Goal: Transaction & Acquisition: Subscribe to service/newsletter

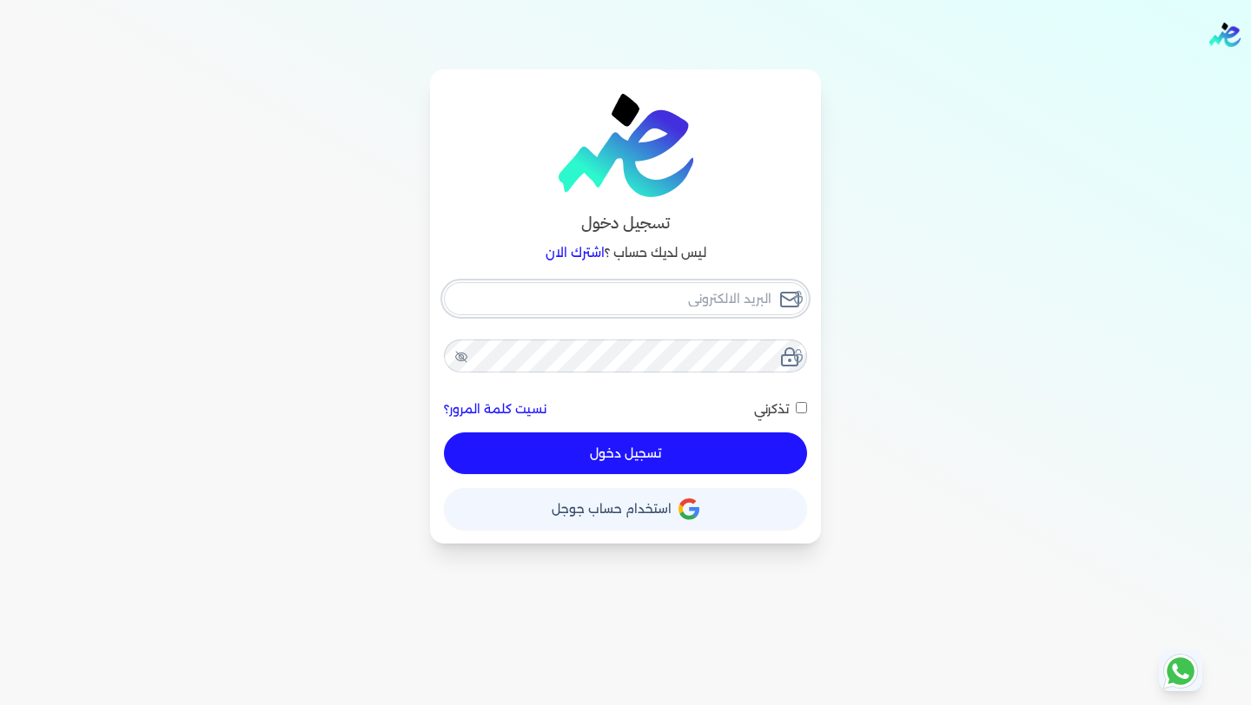
type input "Hello@ensoulify.com"
click at [637, 447] on button "تسجيل دخول" at bounding box center [625, 454] width 363 height 42
checkbox input "false"
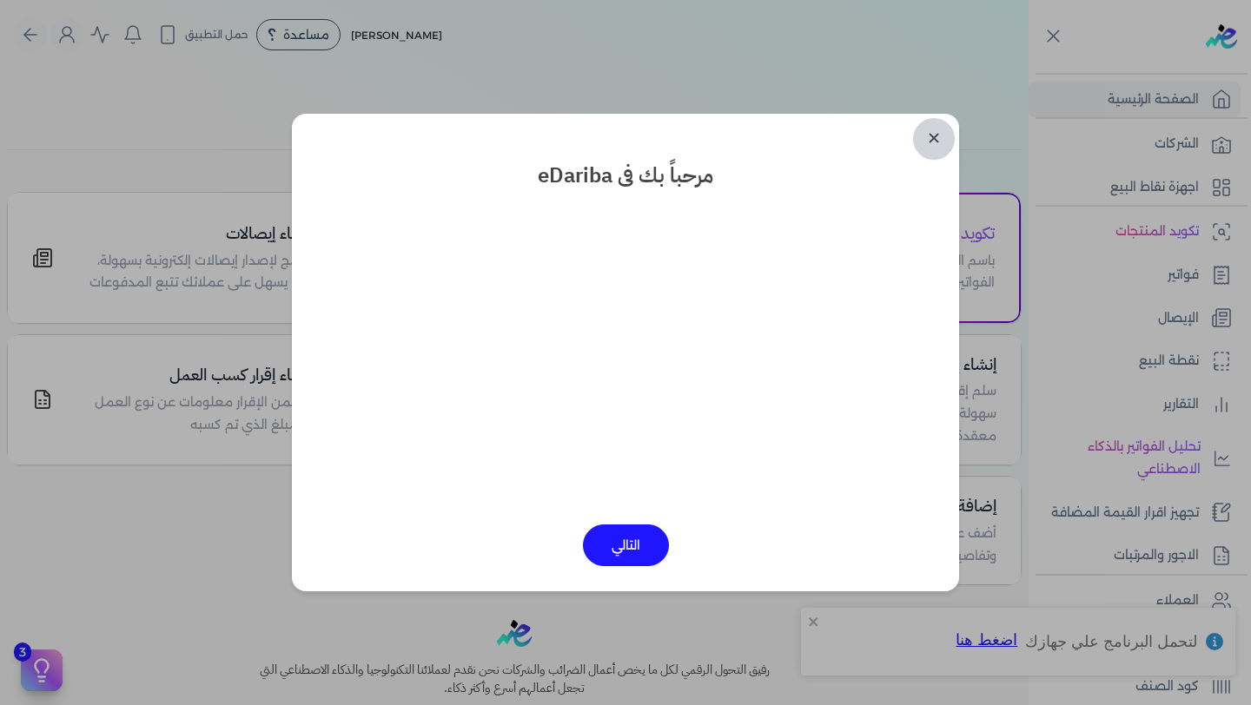
click at [939, 138] on link "✕" at bounding box center [934, 139] width 42 height 42
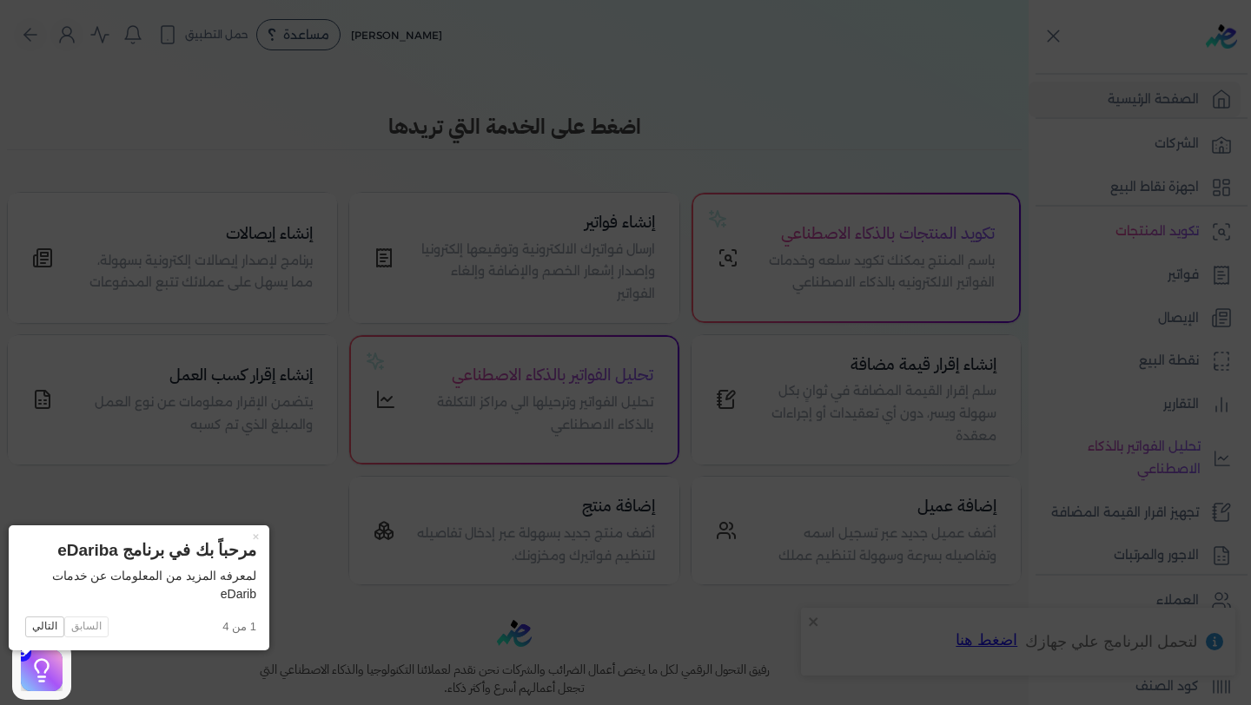
click at [966, 93] on icon at bounding box center [625, 352] width 1251 height 705
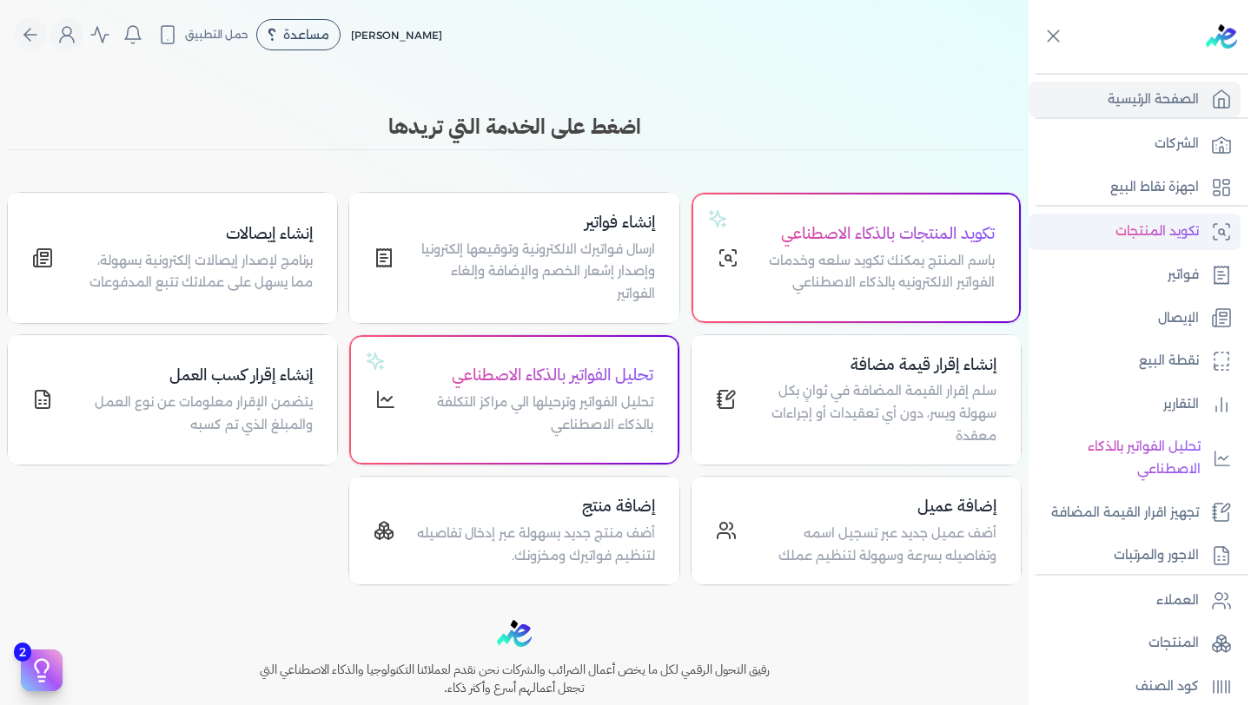
click at [1154, 237] on p "تكويد المنتجات" at bounding box center [1157, 232] width 83 height 23
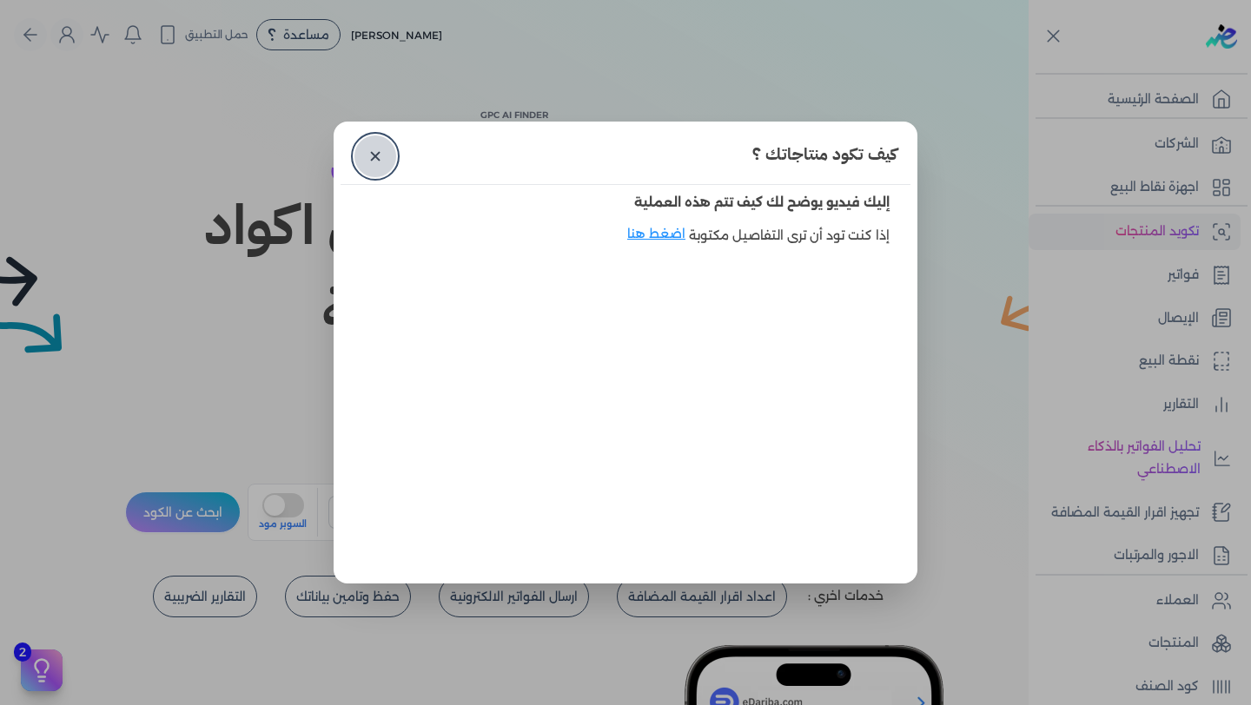
click at [381, 156] on link "✕" at bounding box center [375, 157] width 42 height 42
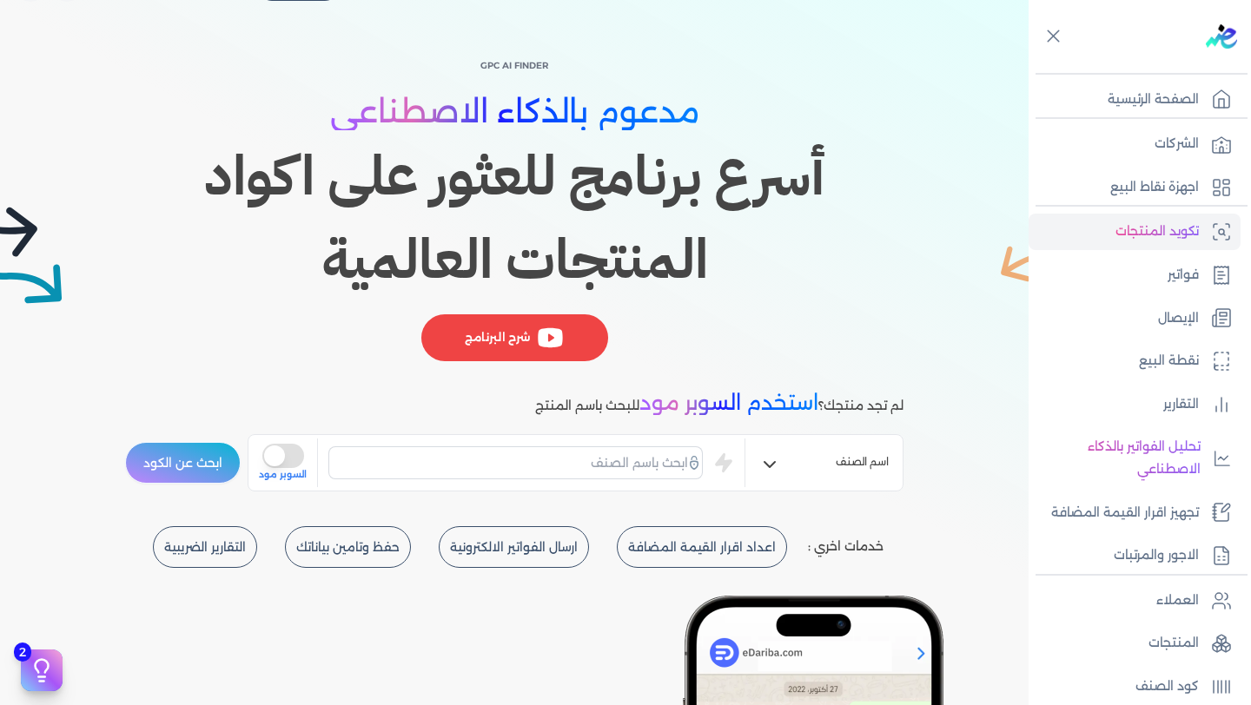
scroll to position [55, 0]
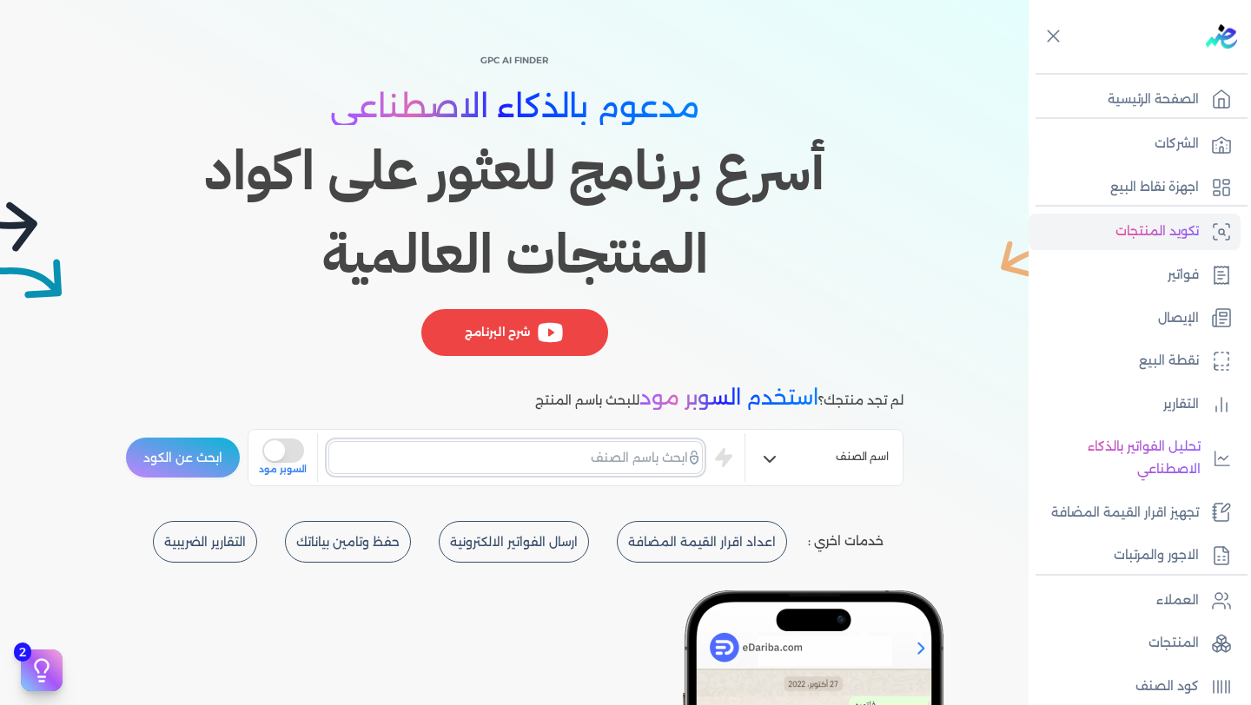
click at [639, 467] on input "text" at bounding box center [515, 457] width 374 height 33
type input "grass"
click at [125, 437] on button "ابحث عن الكود" at bounding box center [183, 458] width 116 height 42
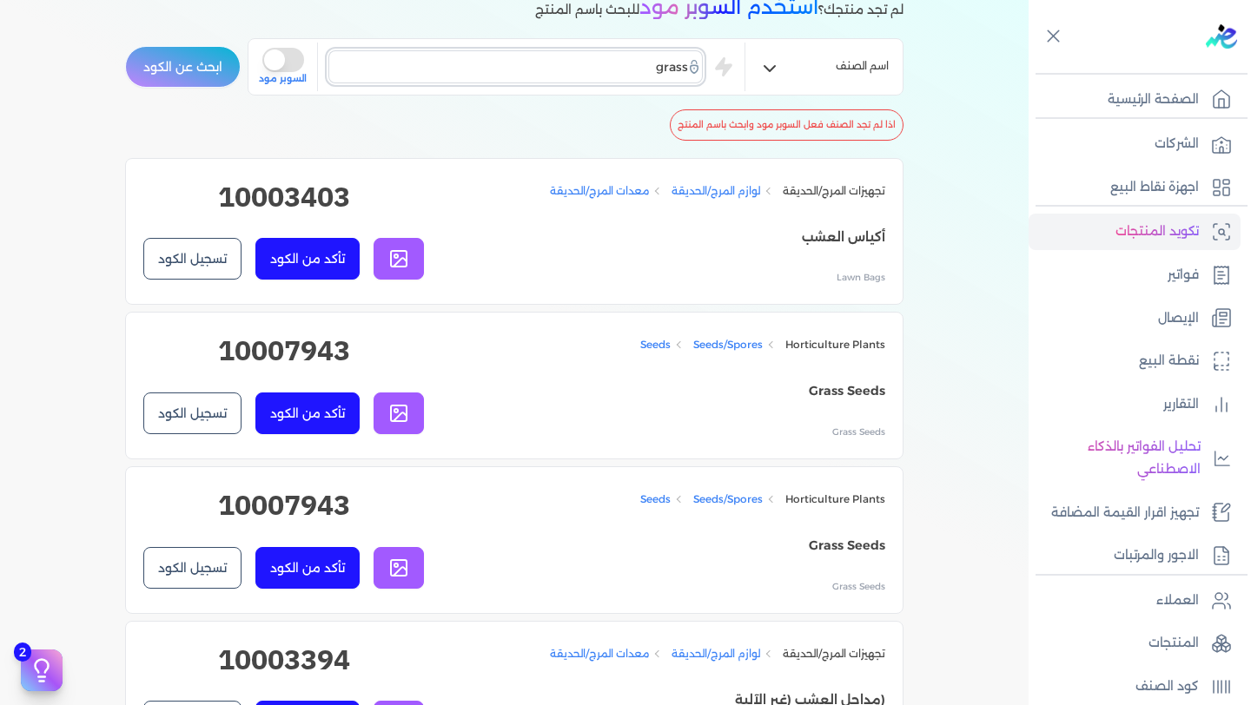
scroll to position [460, 0]
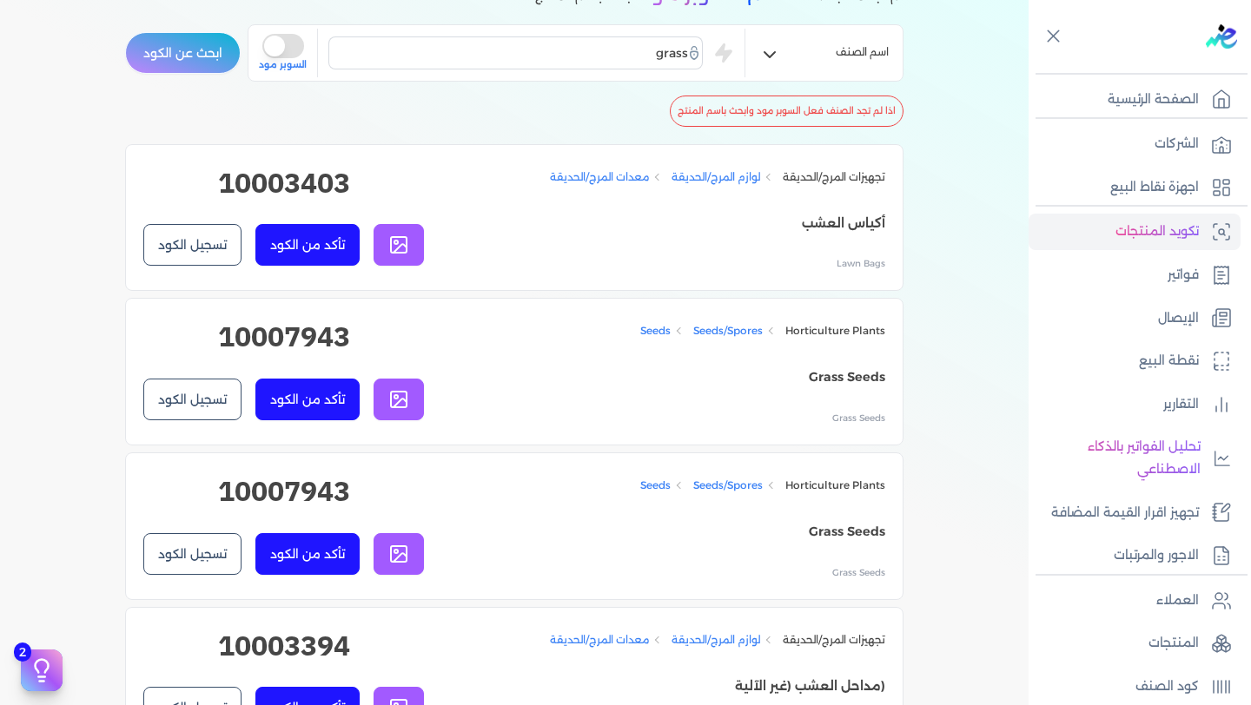
click at [408, 240] on icon at bounding box center [398, 245] width 21 height 21
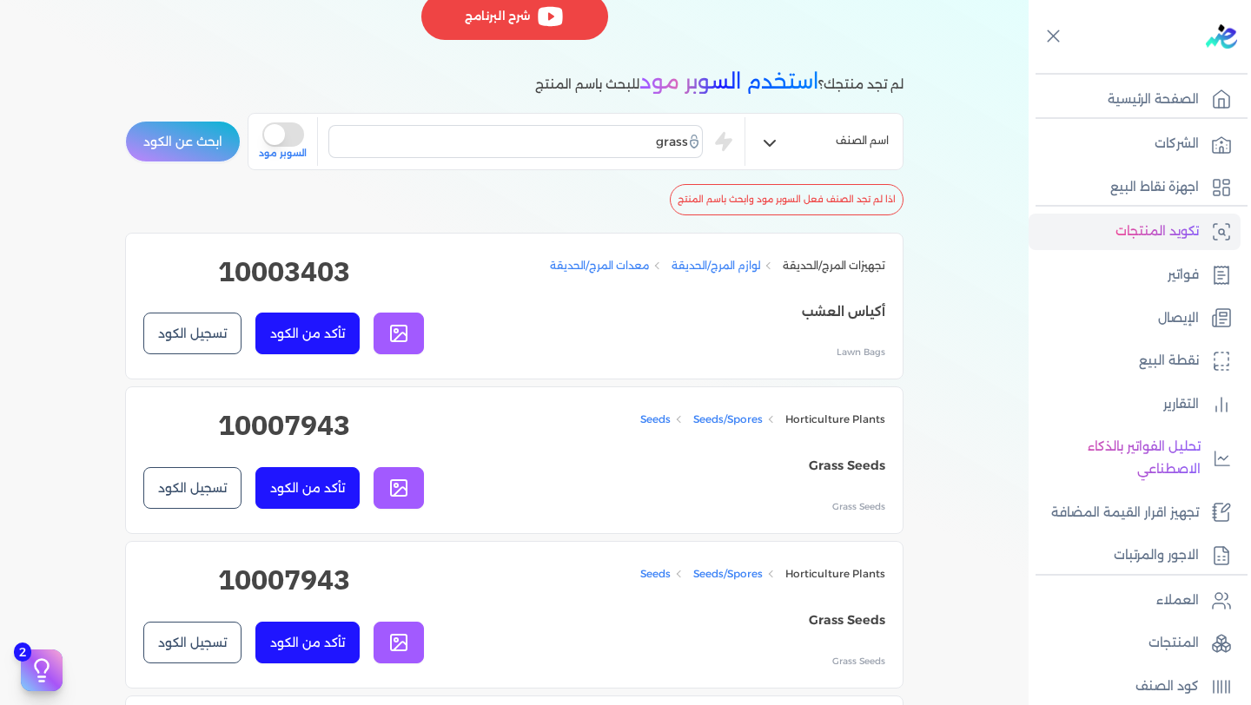
scroll to position [367, 0]
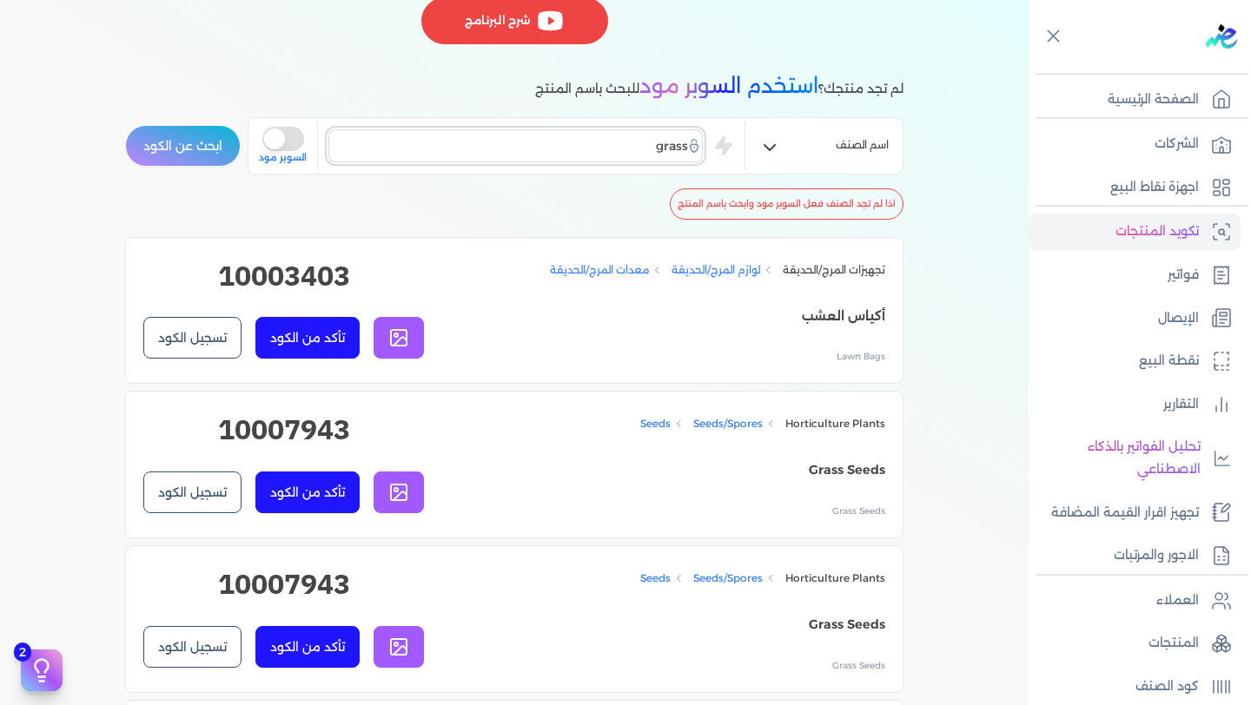
click at [672, 147] on input "grass" at bounding box center [515, 145] width 374 height 33
click at [284, 136] on button "is super mode" at bounding box center [283, 139] width 42 height 24
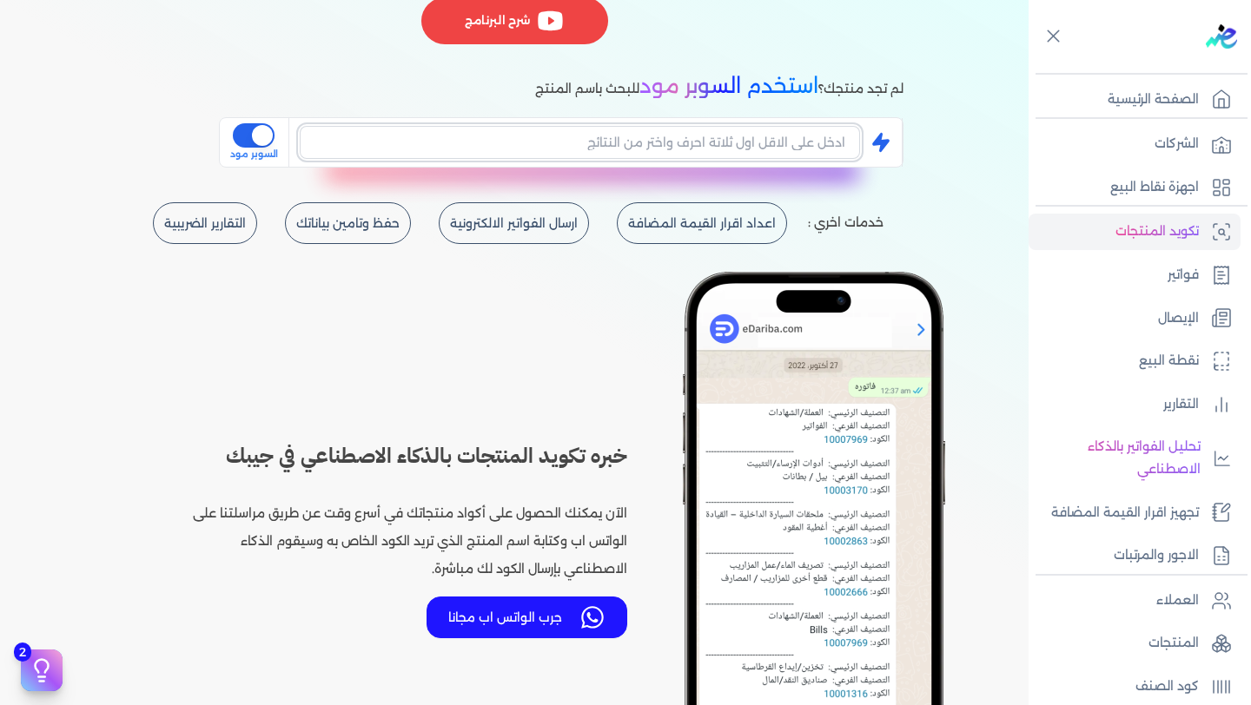
click at [724, 144] on input "text" at bounding box center [580, 142] width 560 height 33
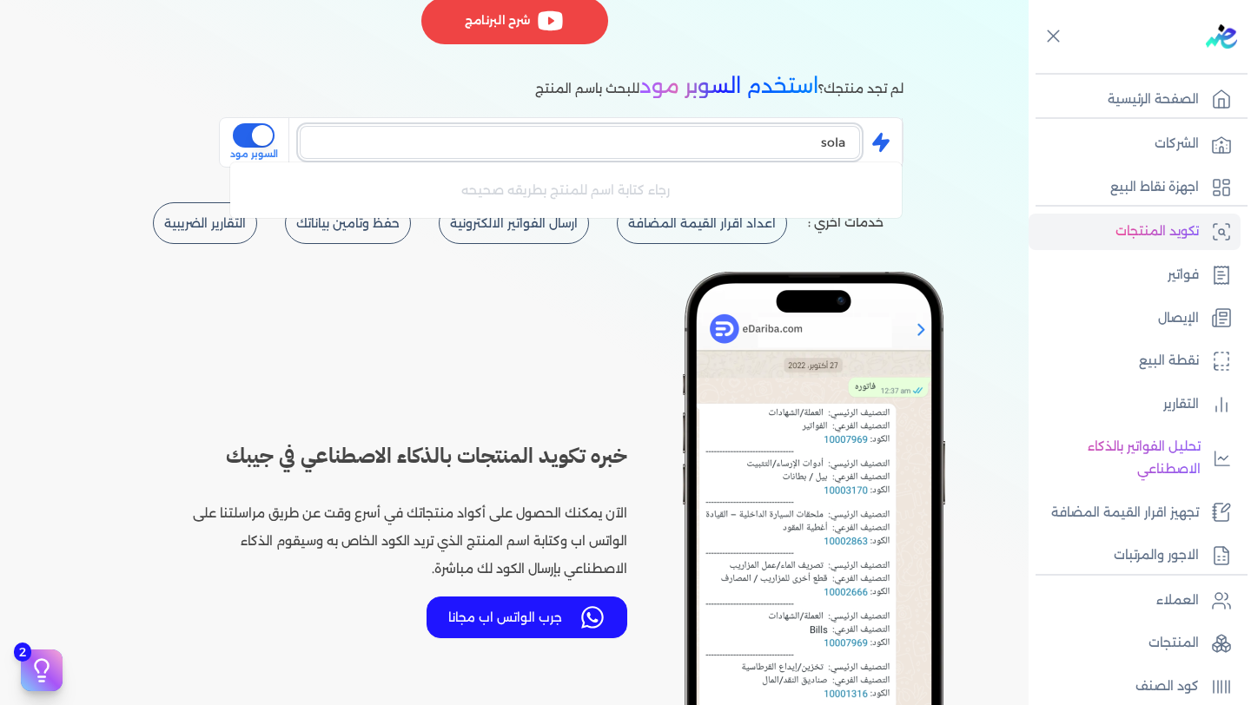
type input "solar"
type input "s"
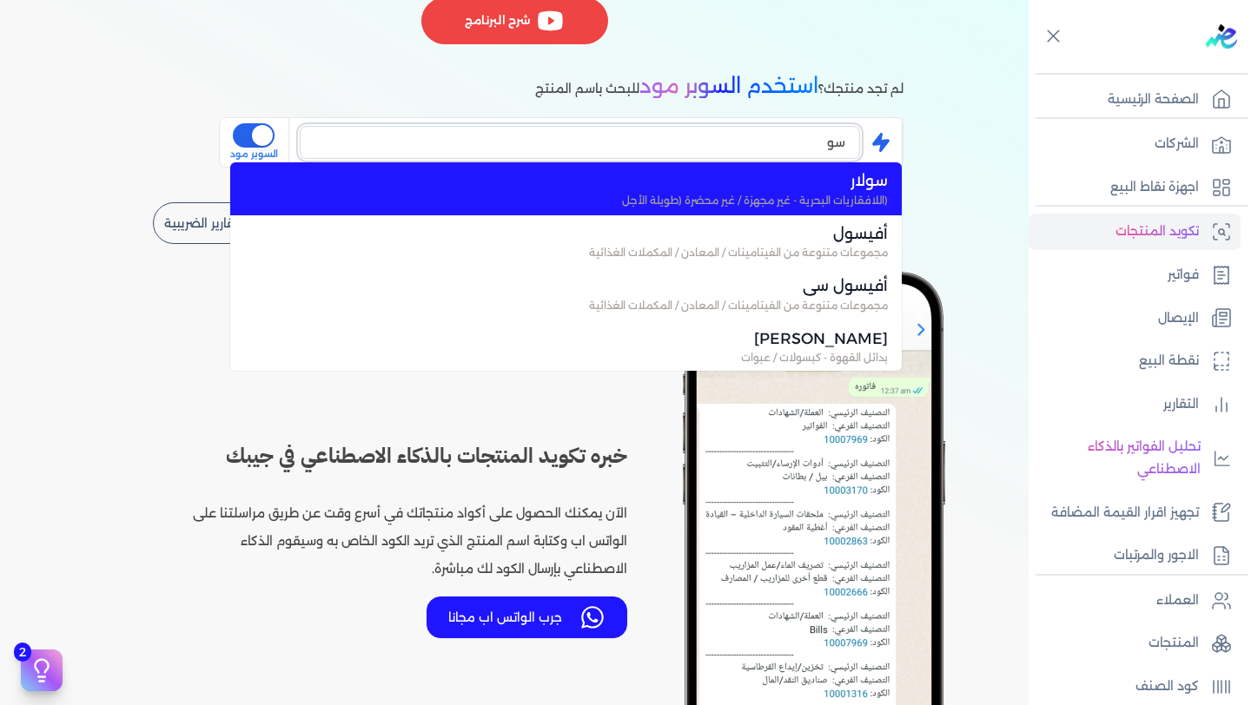
type input "س"
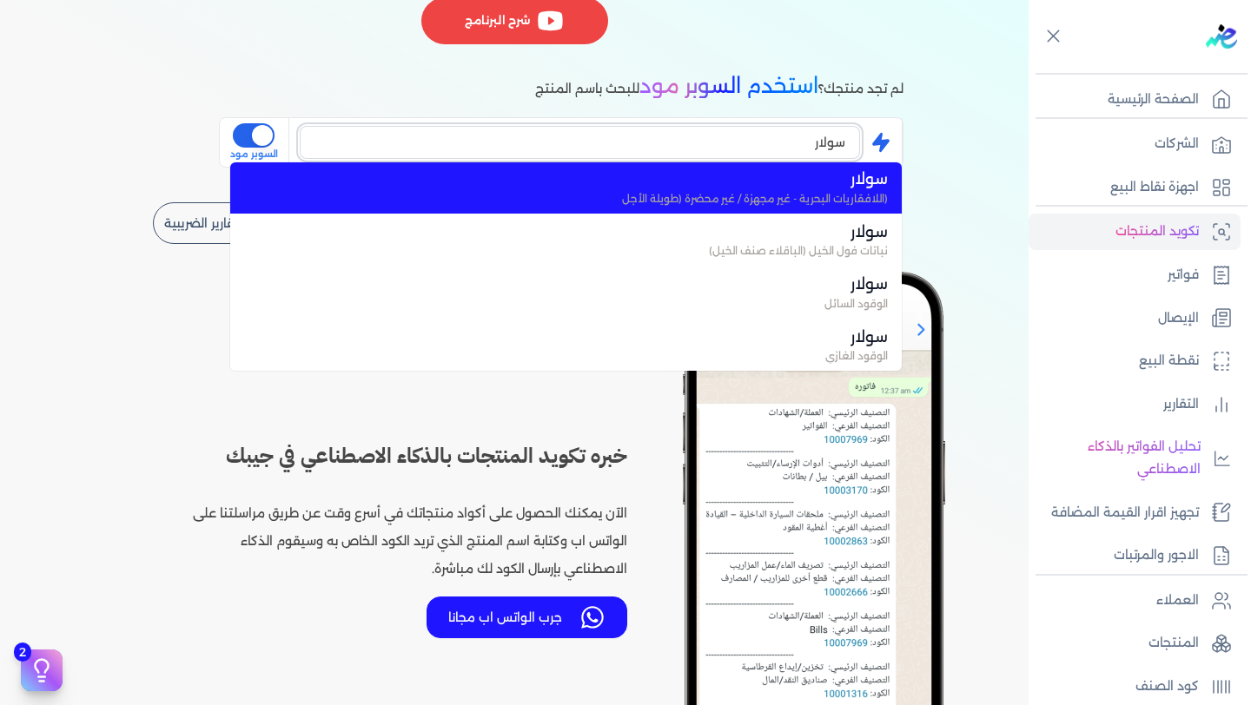
scroll to position [0, 0]
type input "سولار"
click at [807, 193] on span "(اللافقاريات البحرية - غير مجهزة / غير محضرة (طويلة الأجل" at bounding box center [576, 201] width 623 height 16
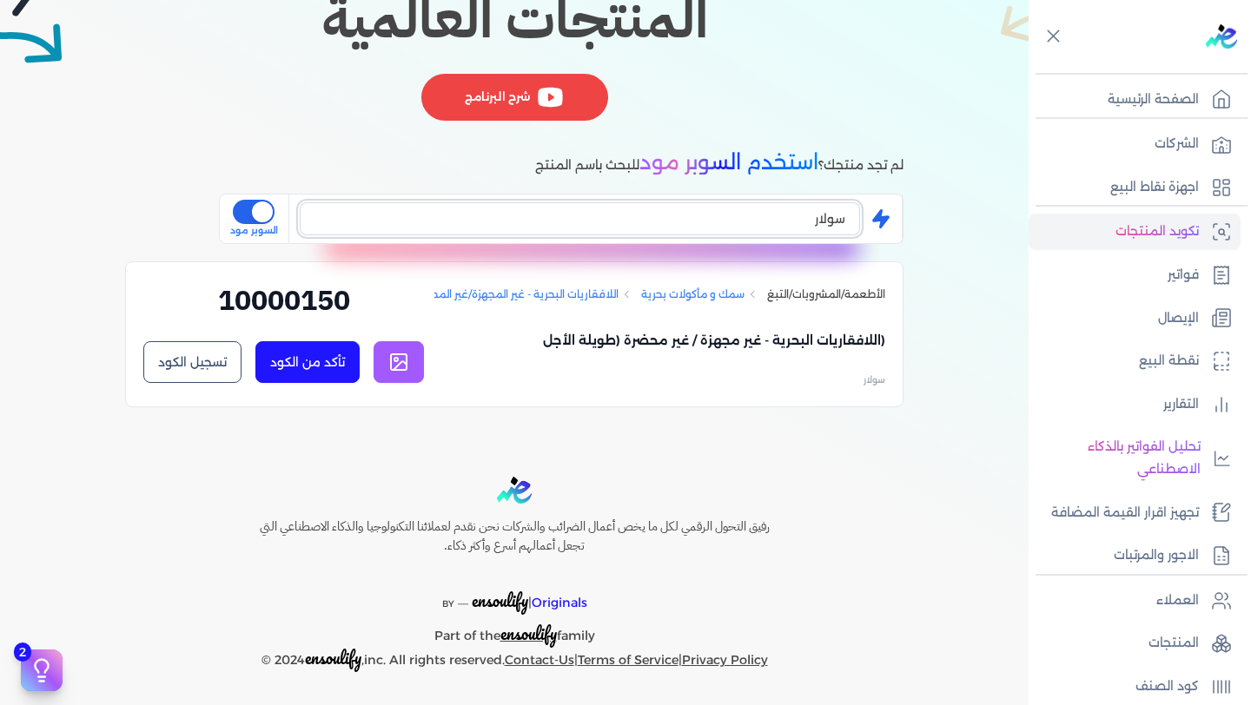
click at [667, 222] on input "سولار" at bounding box center [580, 218] width 560 height 33
type input "سولار"
click at [262, 213] on button "is super mode" at bounding box center [254, 212] width 42 height 24
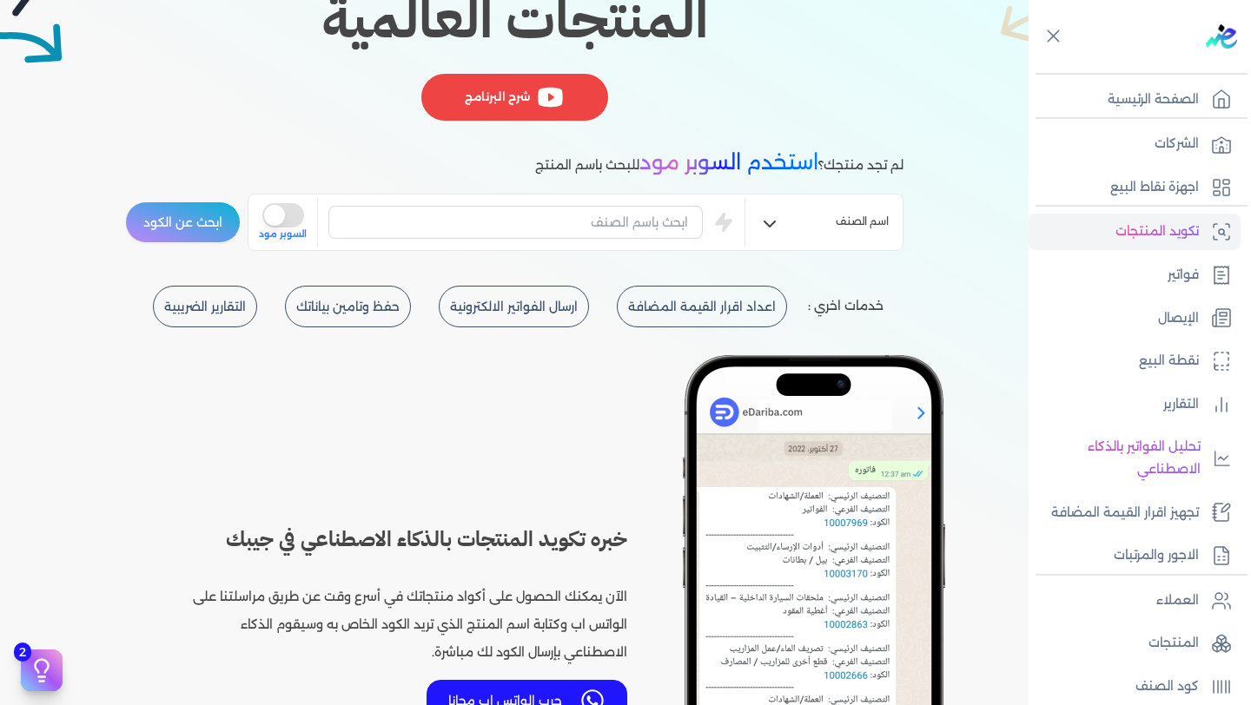
click at [287, 219] on button "is super mode" at bounding box center [283, 215] width 42 height 24
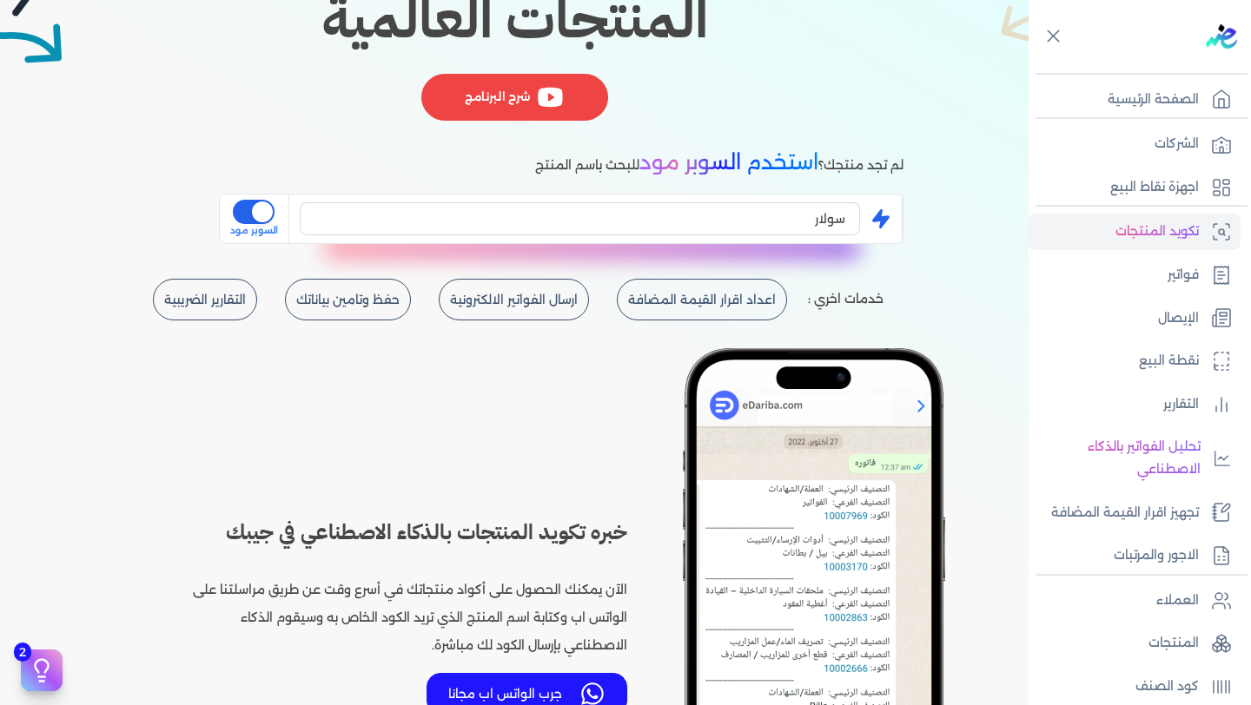
click at [268, 211] on button "is super mode" at bounding box center [254, 212] width 42 height 24
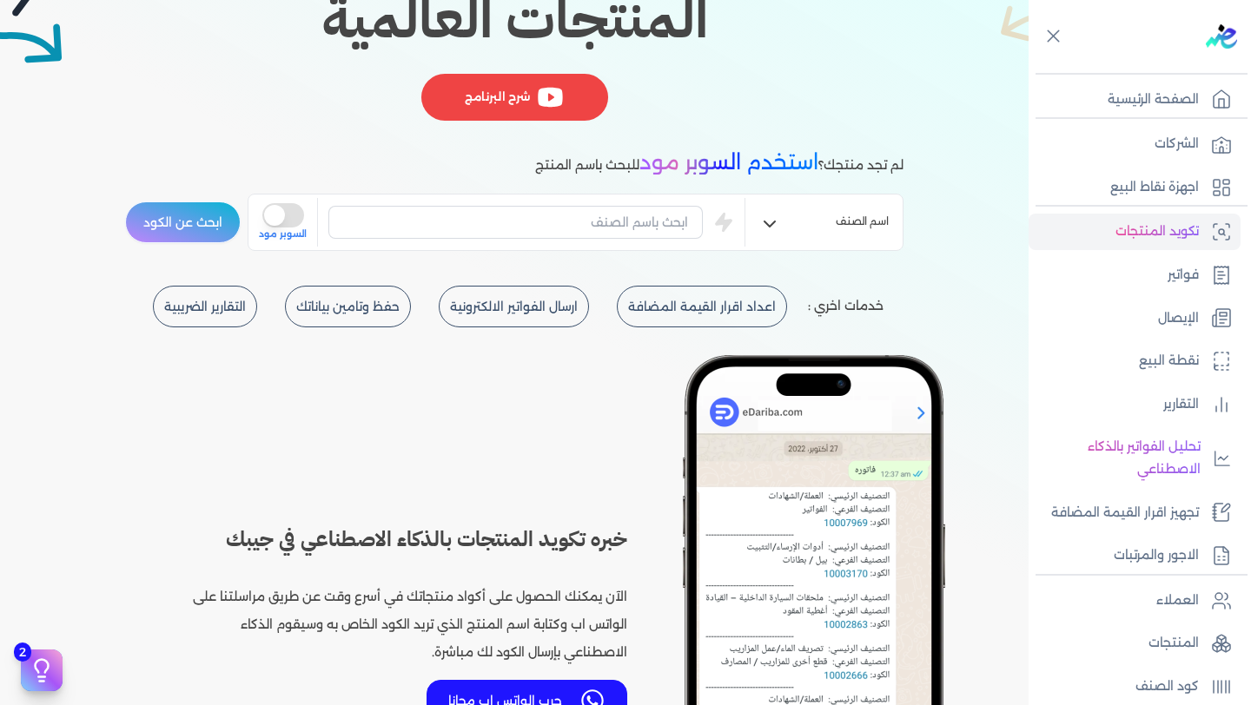
click at [287, 214] on button "is super mode" at bounding box center [283, 215] width 42 height 24
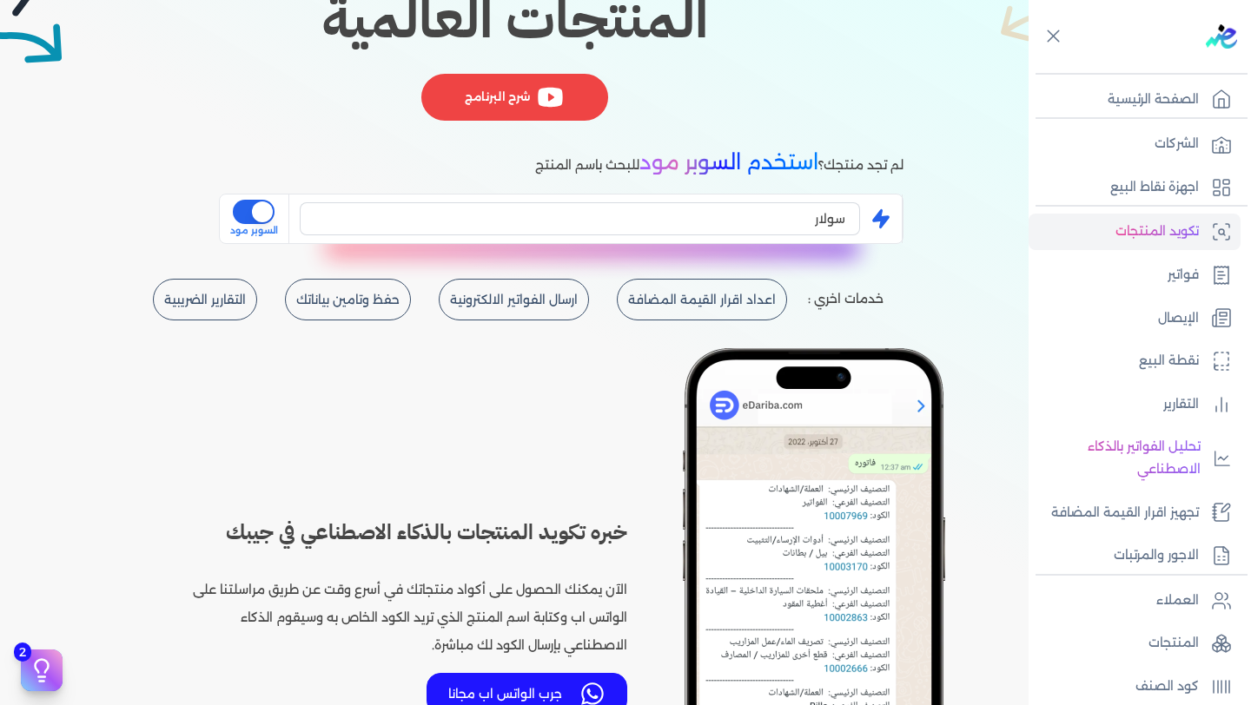
click at [262, 209] on button "is super mode" at bounding box center [254, 212] width 42 height 24
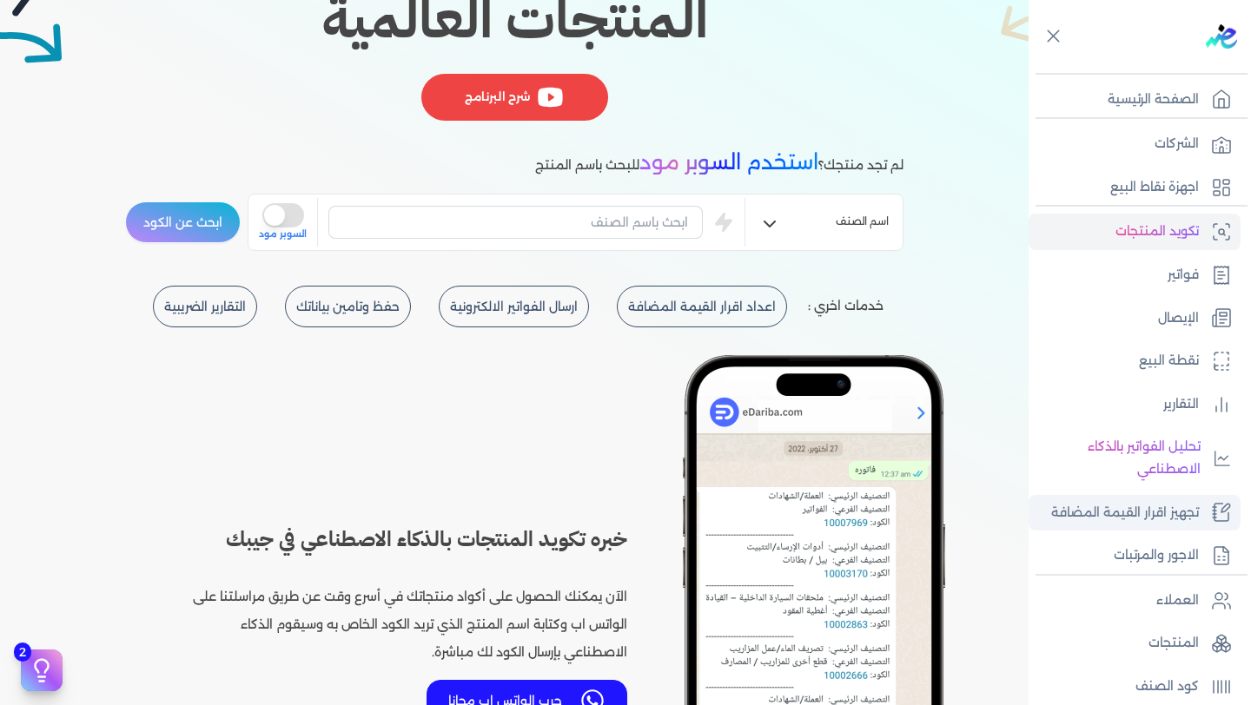
click at [1175, 528] on link "تجهيز اقرار القيمة المضافة" at bounding box center [1135, 513] width 212 height 36
click at [1122, 516] on p "تجهيز اقرار القيمة المضافة" at bounding box center [1125, 513] width 148 height 23
click at [1165, 518] on p "تجهيز اقرار القيمة المضافة" at bounding box center [1125, 513] width 148 height 23
click at [1122, 510] on p "تجهيز اقرار القيمة المضافة" at bounding box center [1125, 513] width 148 height 23
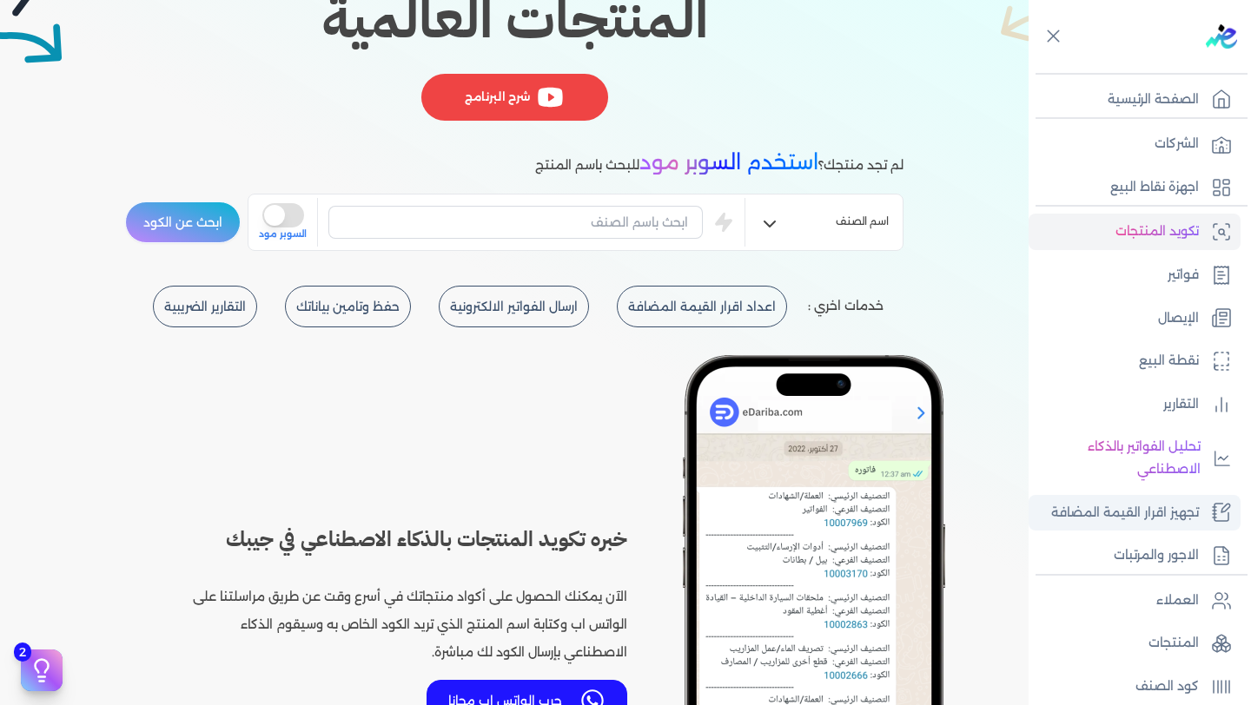
click at [1122, 510] on p "تجهيز اقرار القيمة المضافة" at bounding box center [1125, 513] width 148 height 23
click at [9, 142] on div "GPC AI Finder مدعوم بالذكاء الاصطناعي أسرع برنامج للعثور على اكواد المنتجات الع…" at bounding box center [514, 32] width 1029 height 507
click at [1153, 267] on link "فواتير" at bounding box center [1135, 275] width 212 height 36
click at [560, 237] on input "text" at bounding box center [515, 222] width 374 height 33
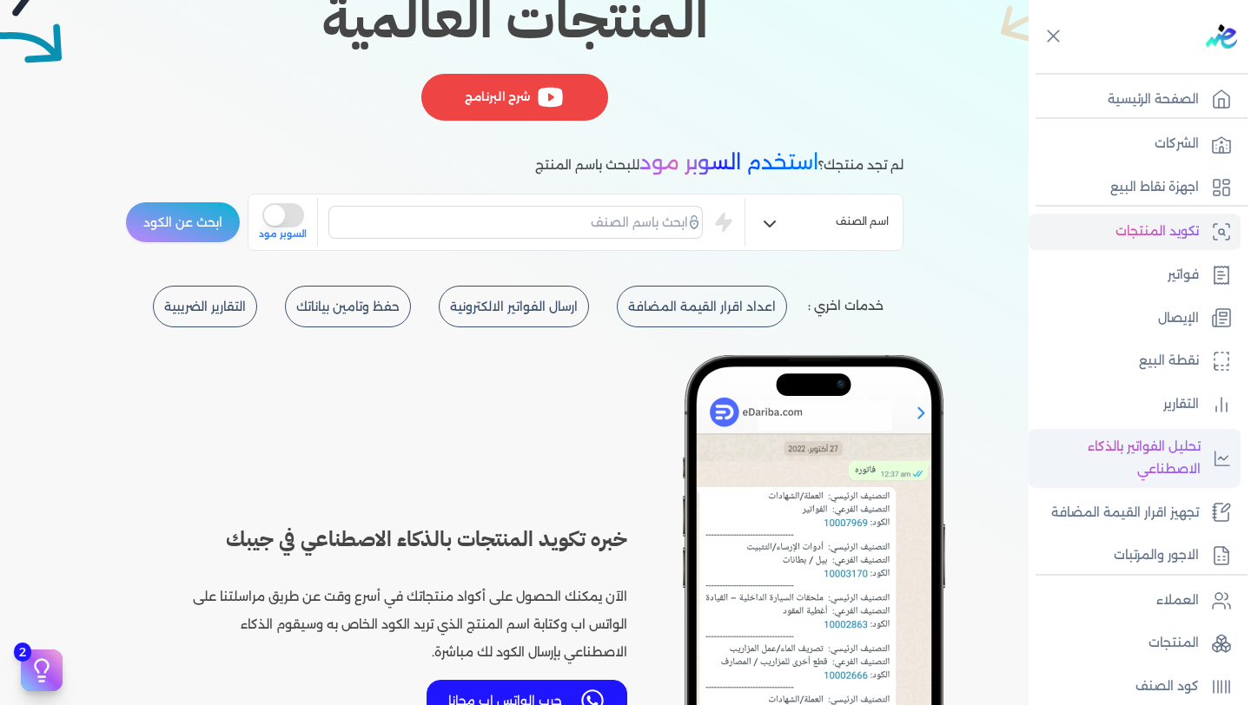
click at [1150, 440] on p "تحليل الفواتير بالذكاء الاصطناعي" at bounding box center [1118, 458] width 163 height 44
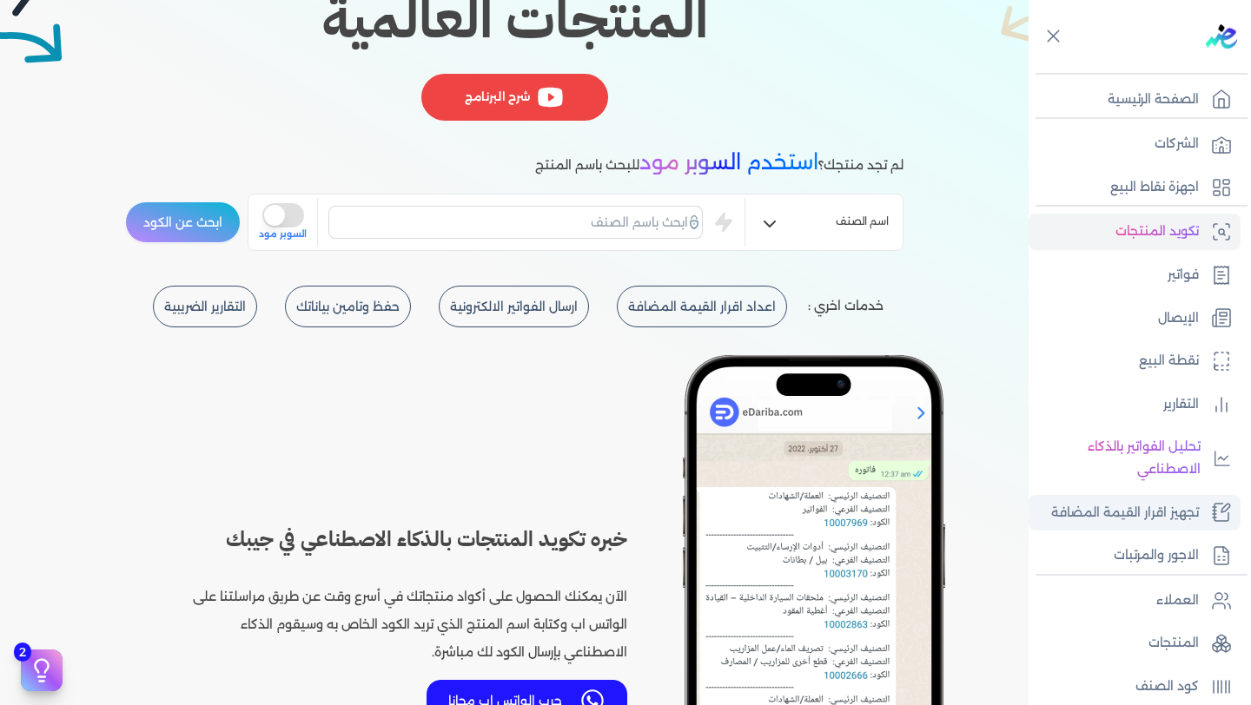
click at [1166, 509] on p "تجهيز اقرار القيمة المضافة" at bounding box center [1125, 513] width 148 height 23
click at [615, 219] on input "text" at bounding box center [515, 222] width 374 height 33
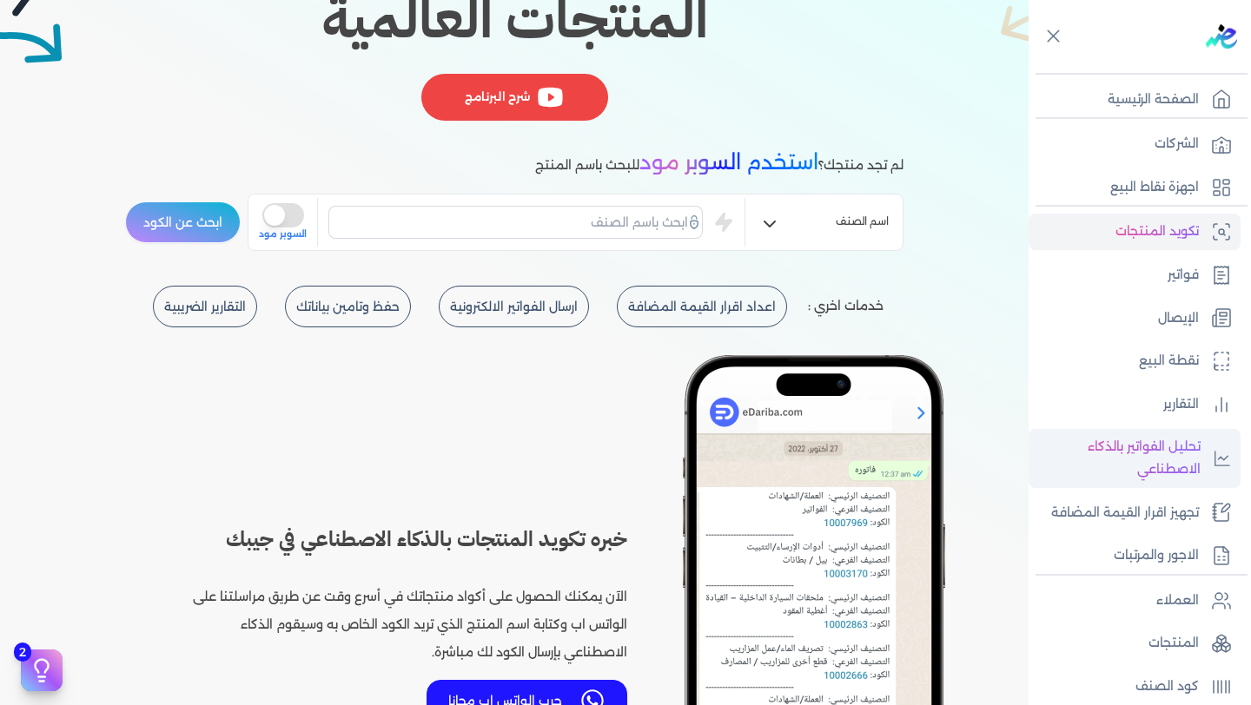
click at [1156, 450] on p "تحليل الفواتير بالذكاء الاصطناعي" at bounding box center [1118, 458] width 163 height 44
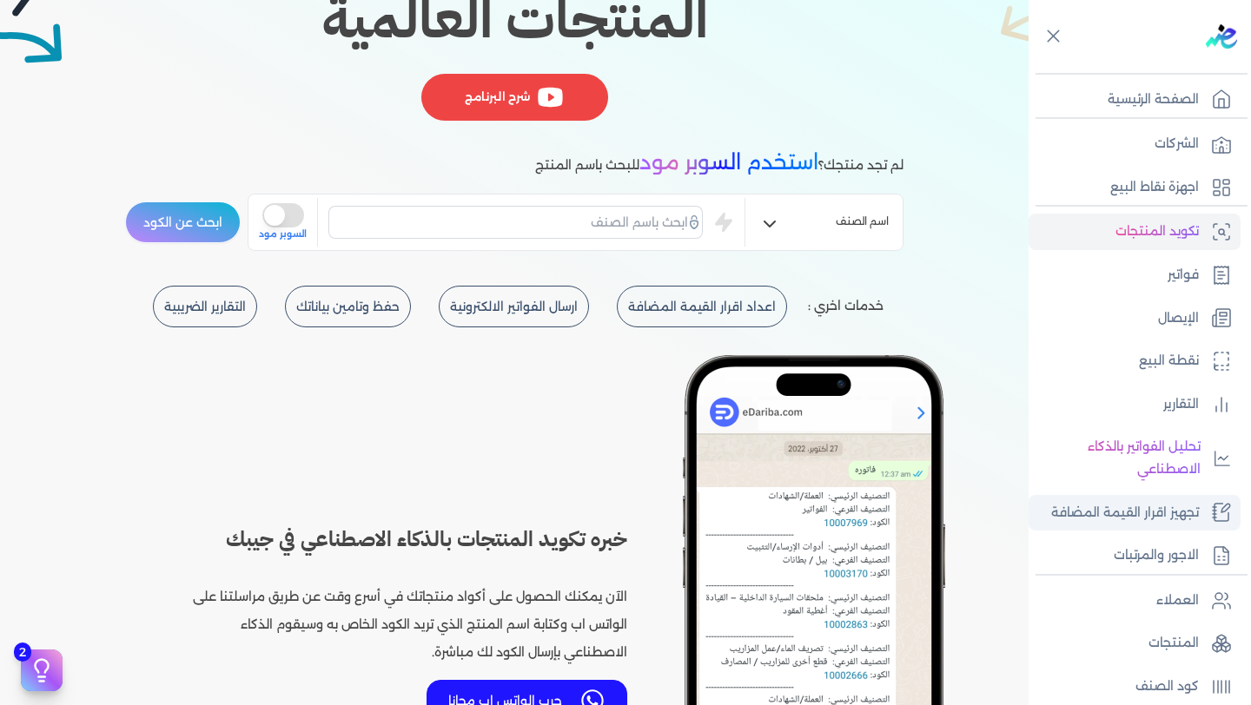
click at [1148, 523] on p "تجهيز اقرار القيمة المضافة" at bounding box center [1125, 513] width 148 height 23
click at [1106, 502] on p "تجهيز اقرار القيمة المضافة" at bounding box center [1125, 513] width 148 height 23
click at [1113, 518] on p "تجهيز اقرار القيمة المضافة" at bounding box center [1125, 513] width 148 height 23
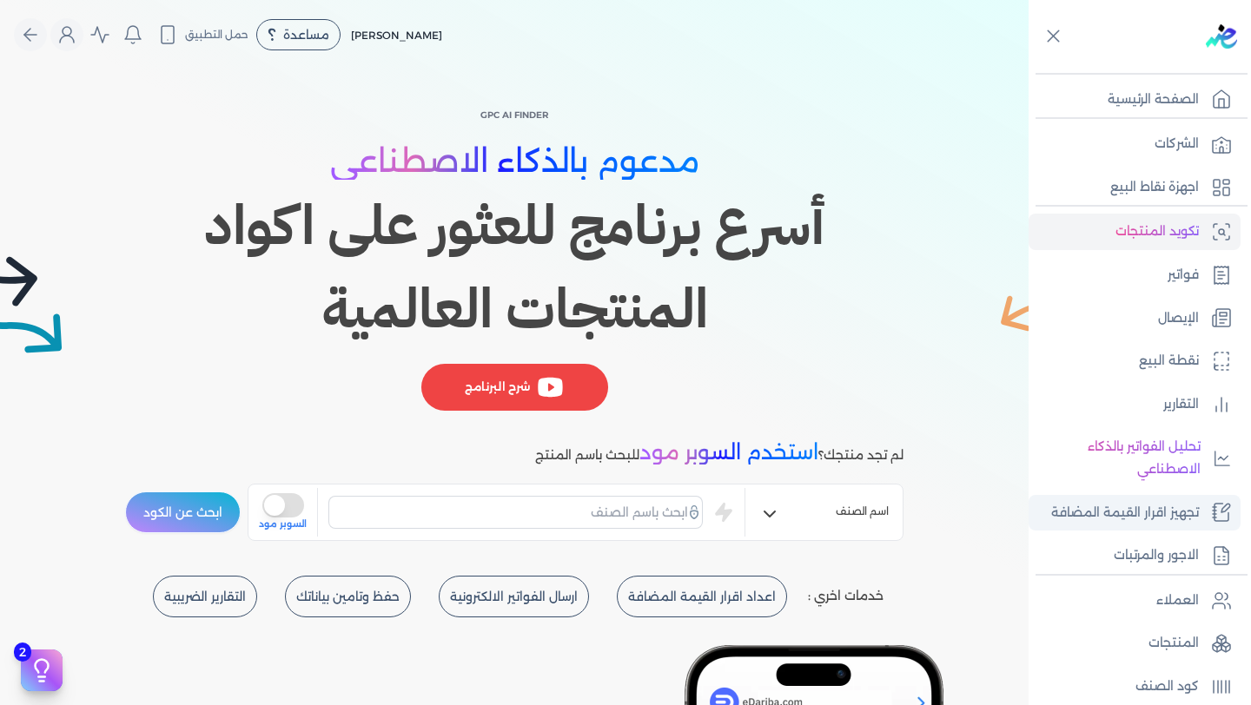
click at [1188, 515] on p "تجهيز اقرار القيمة المضافة" at bounding box center [1125, 513] width 148 height 23
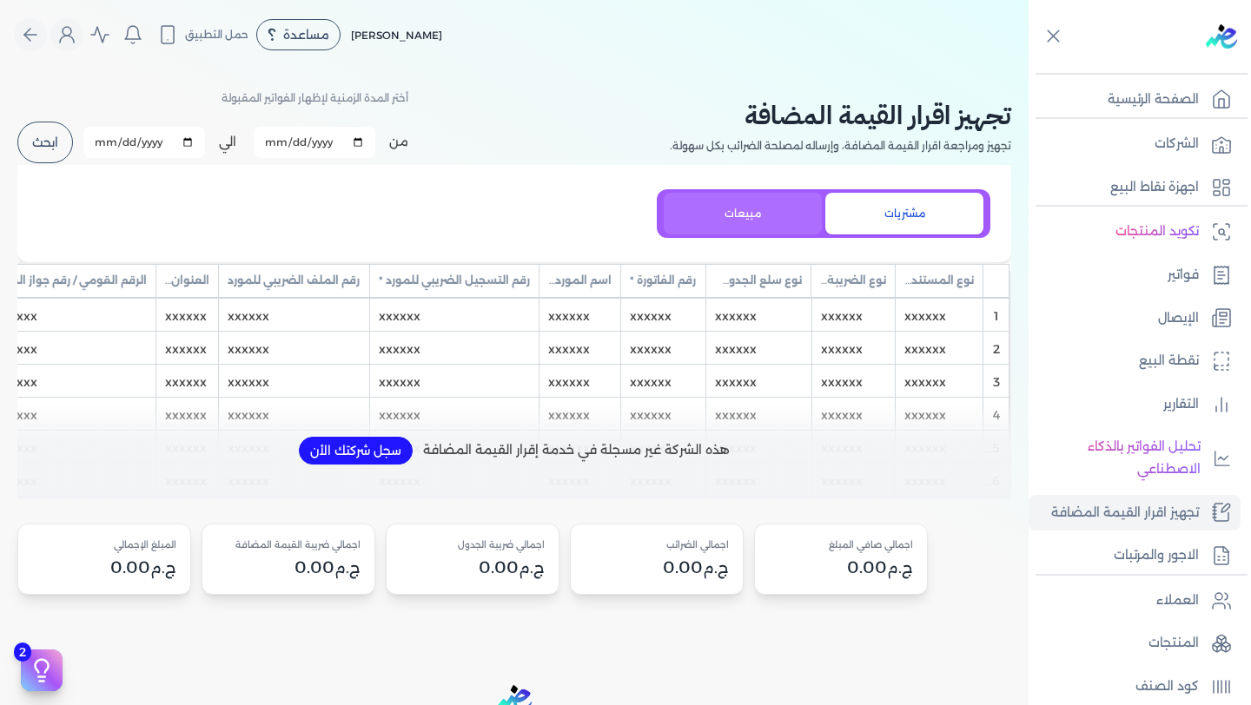
click at [755, 196] on button "مبيعات" at bounding box center [743, 214] width 158 height 42
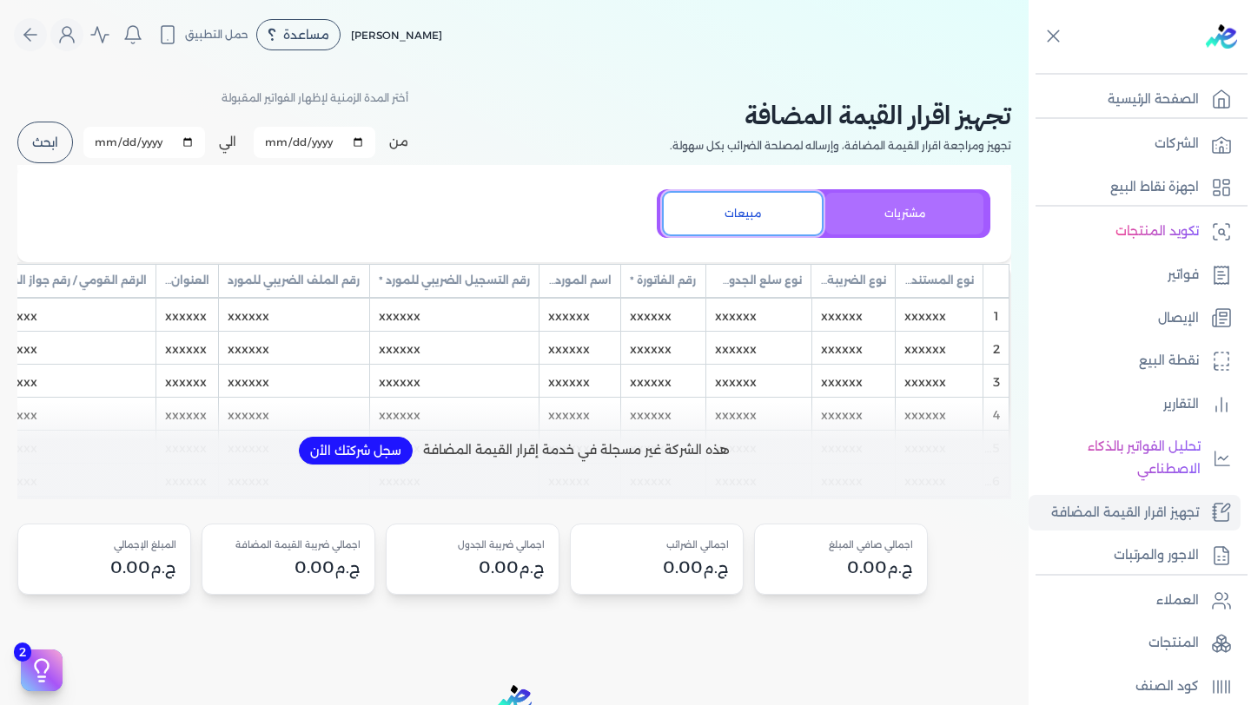
click at [893, 202] on button "مشتريات" at bounding box center [904, 214] width 158 height 42
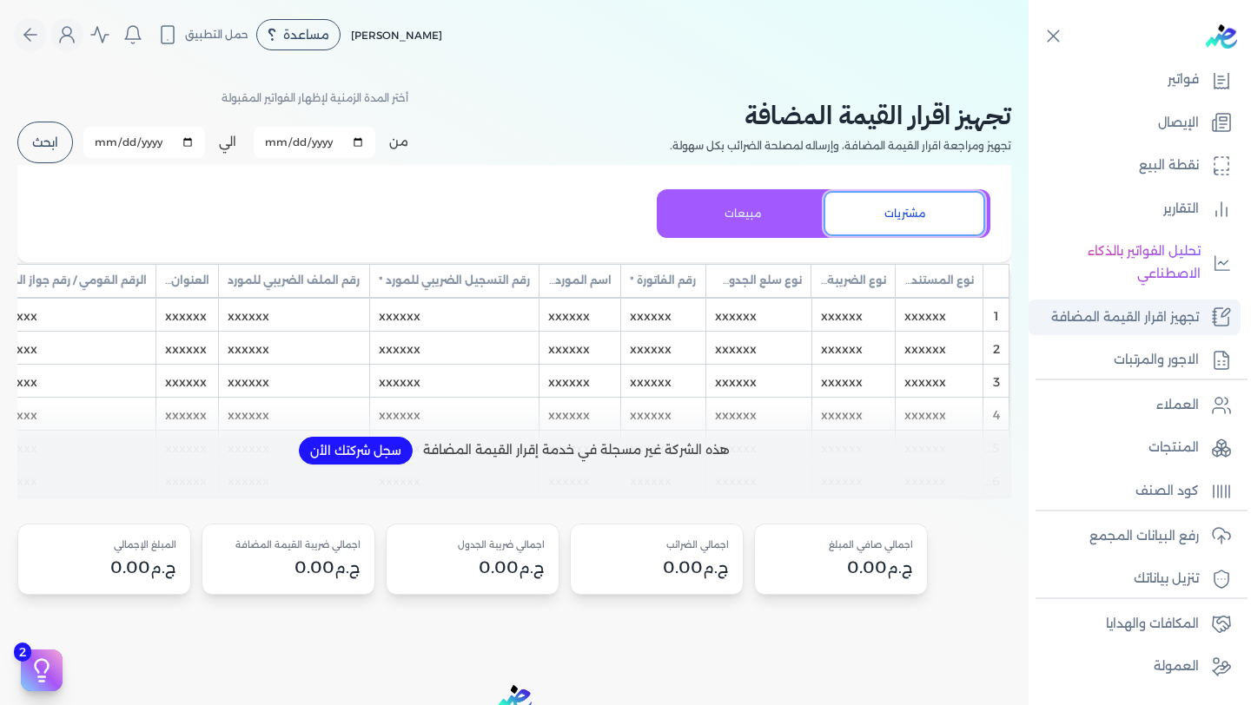
scroll to position [232, 0]
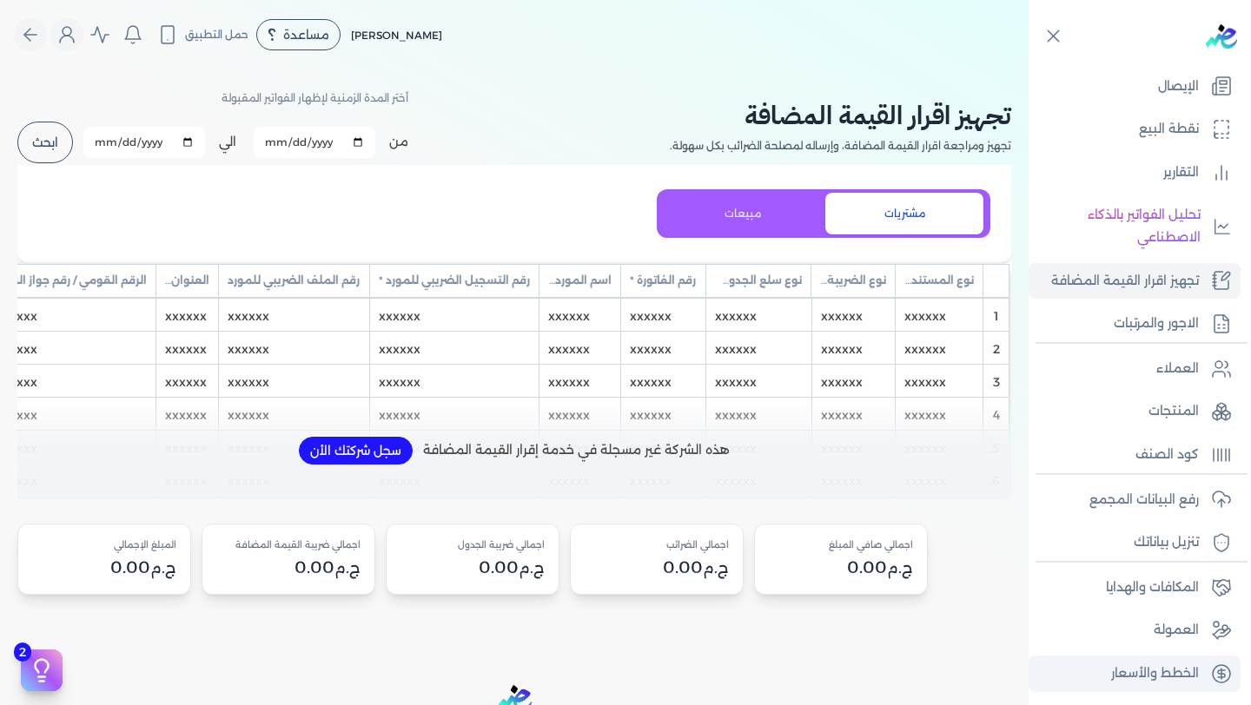
click at [1156, 686] on link "الخطط والأسعار" at bounding box center [1135, 674] width 212 height 36
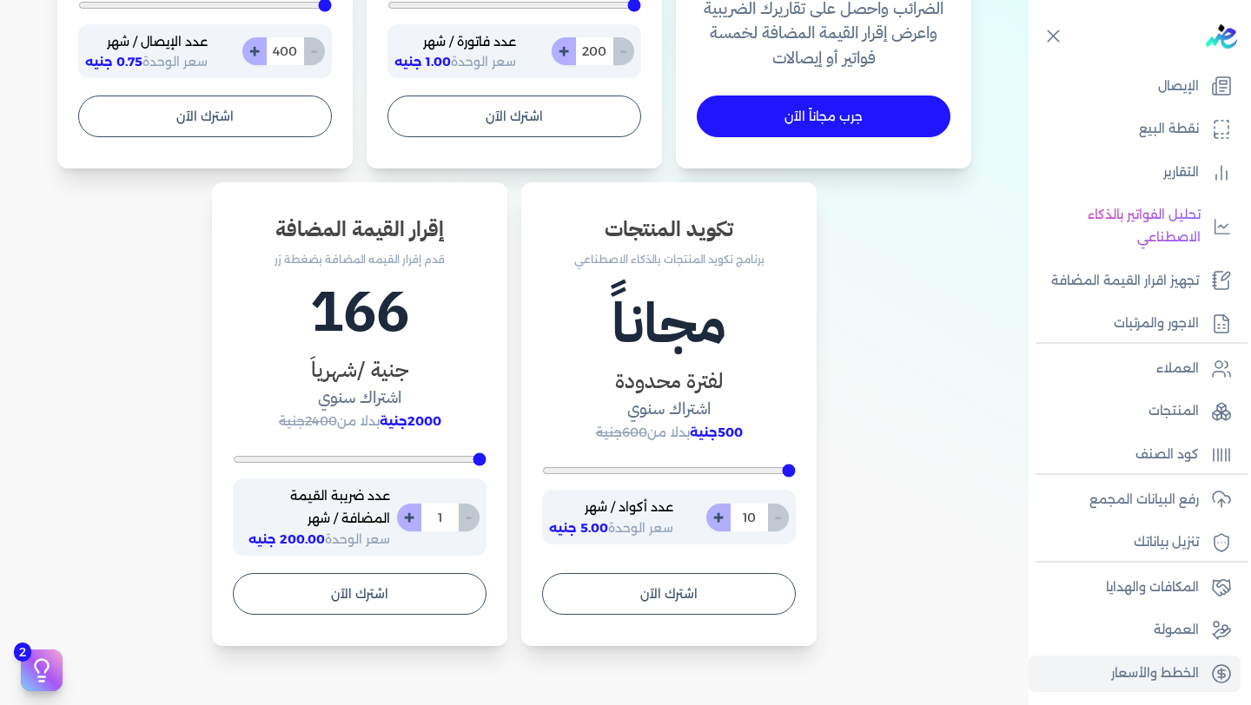
scroll to position [886, 0]
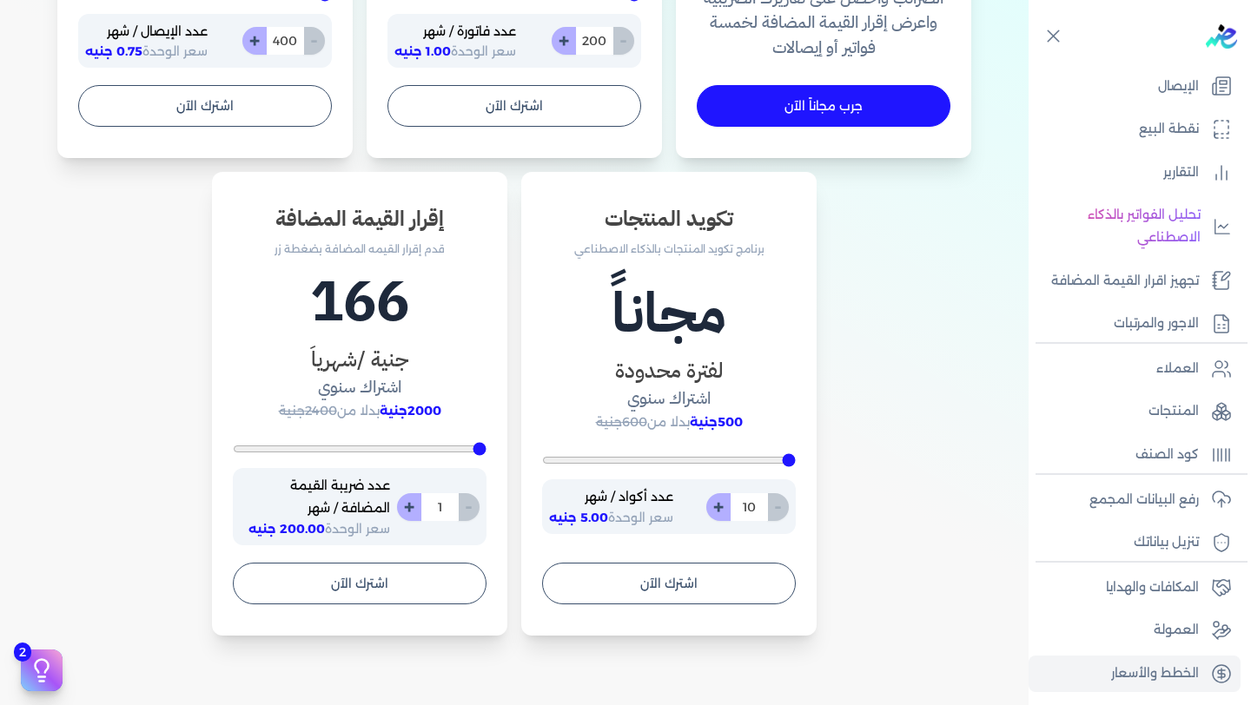
type input "2"
type input "3"
type input "5"
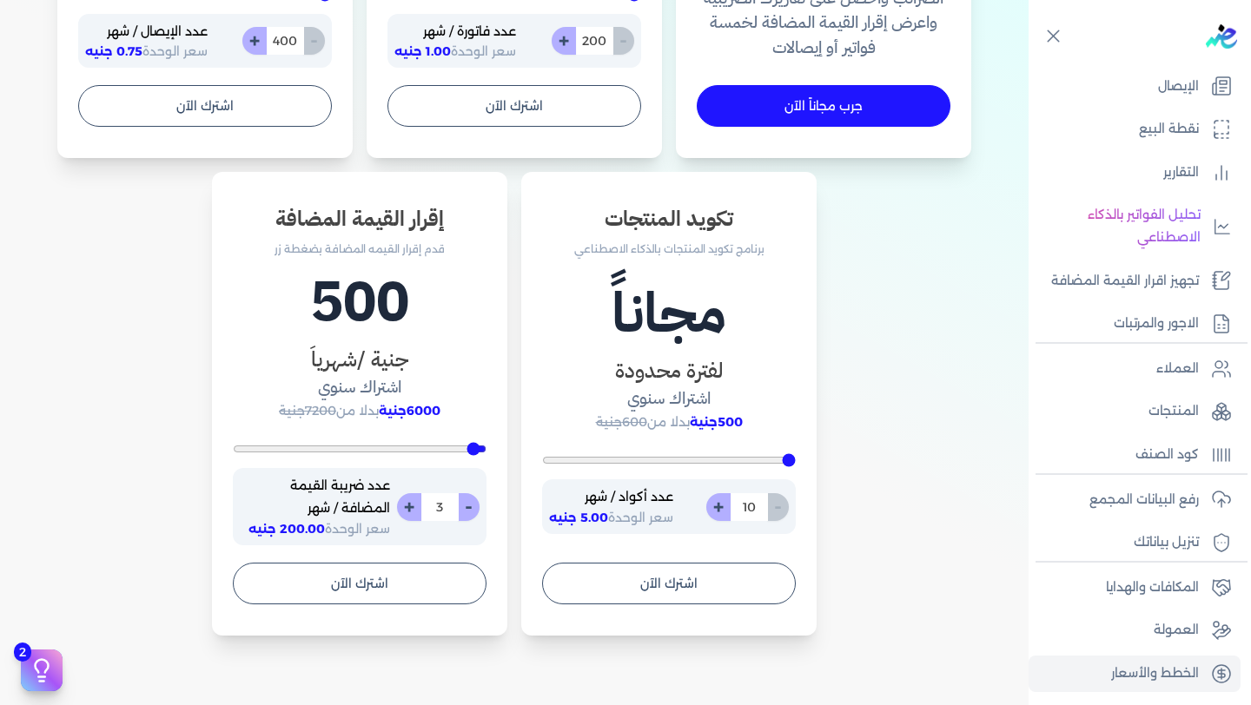
type input "5"
type input "8"
type input "12"
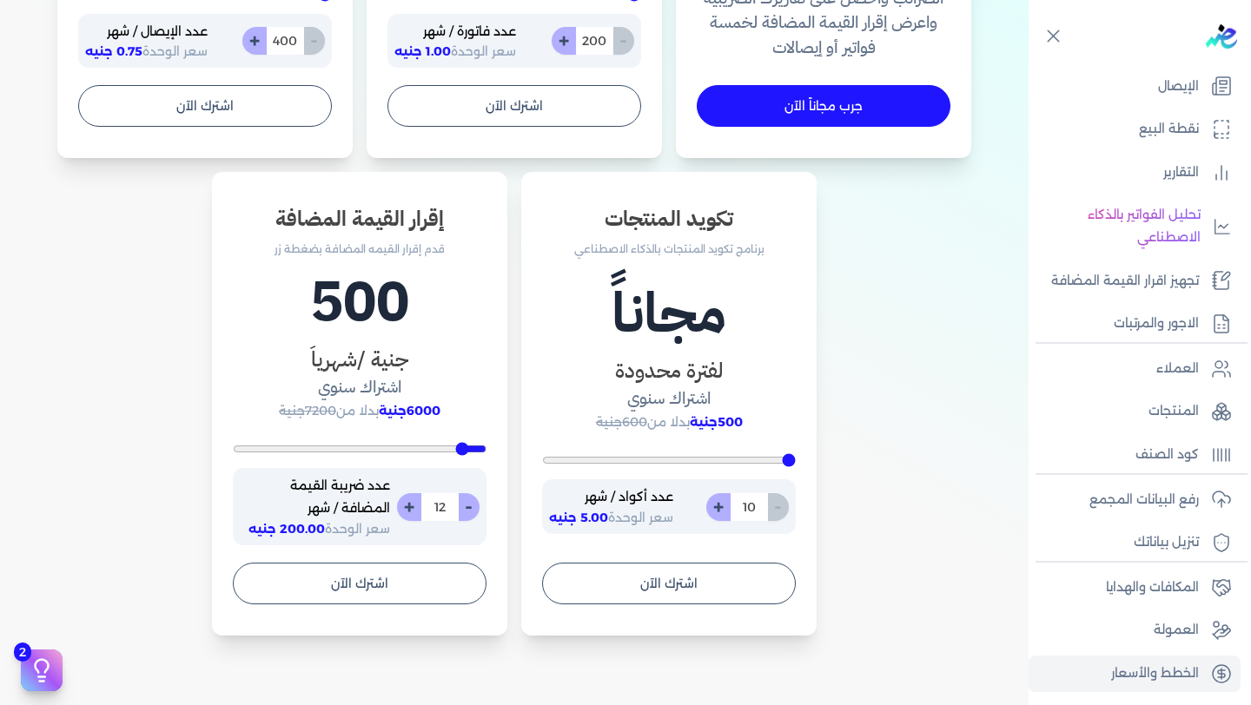
type input "16"
type input "20"
type input "22"
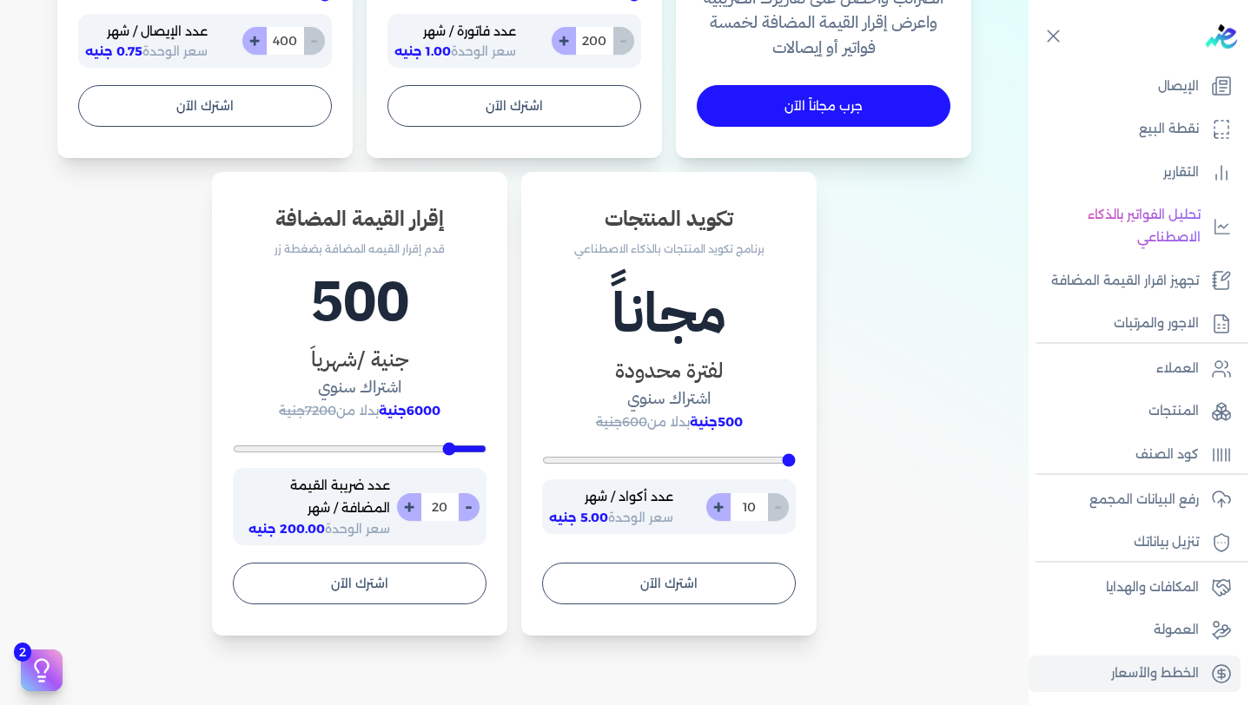
type input "22"
type input "24"
type input "25"
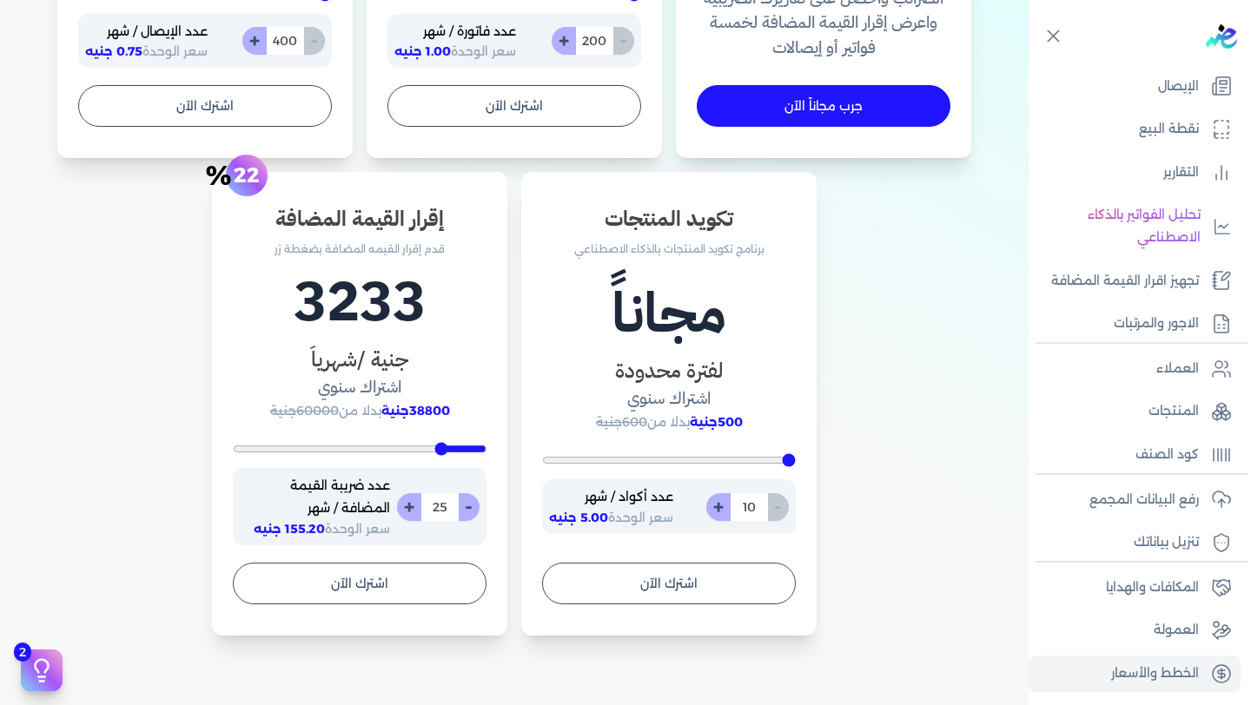
type input "26"
type input "27"
type input "28"
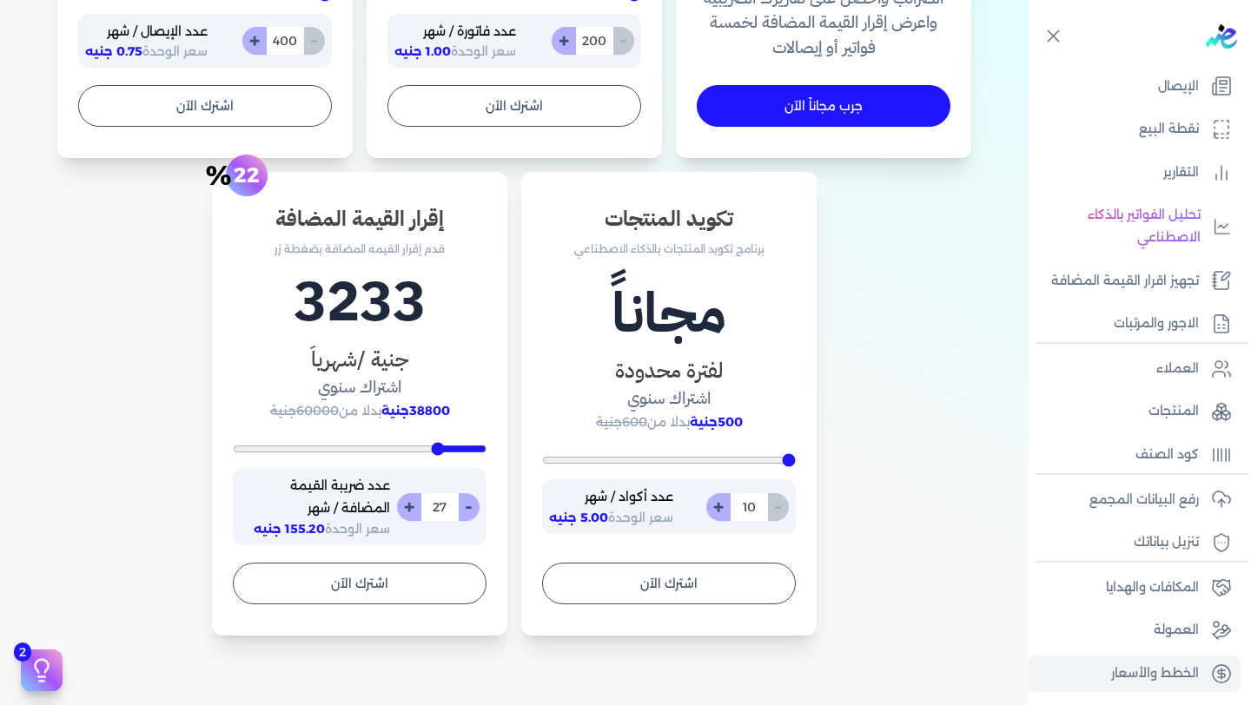
type input "28"
type input "27"
type input "26"
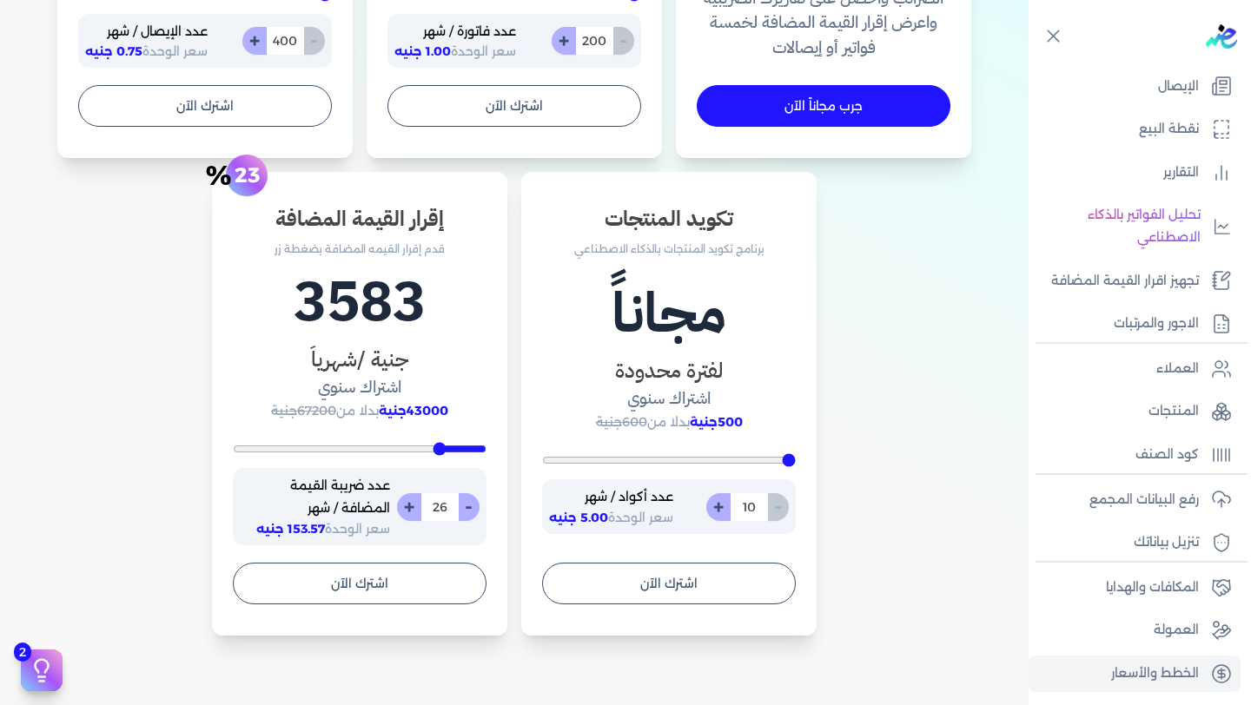
type input "25"
type input "24"
type input "23"
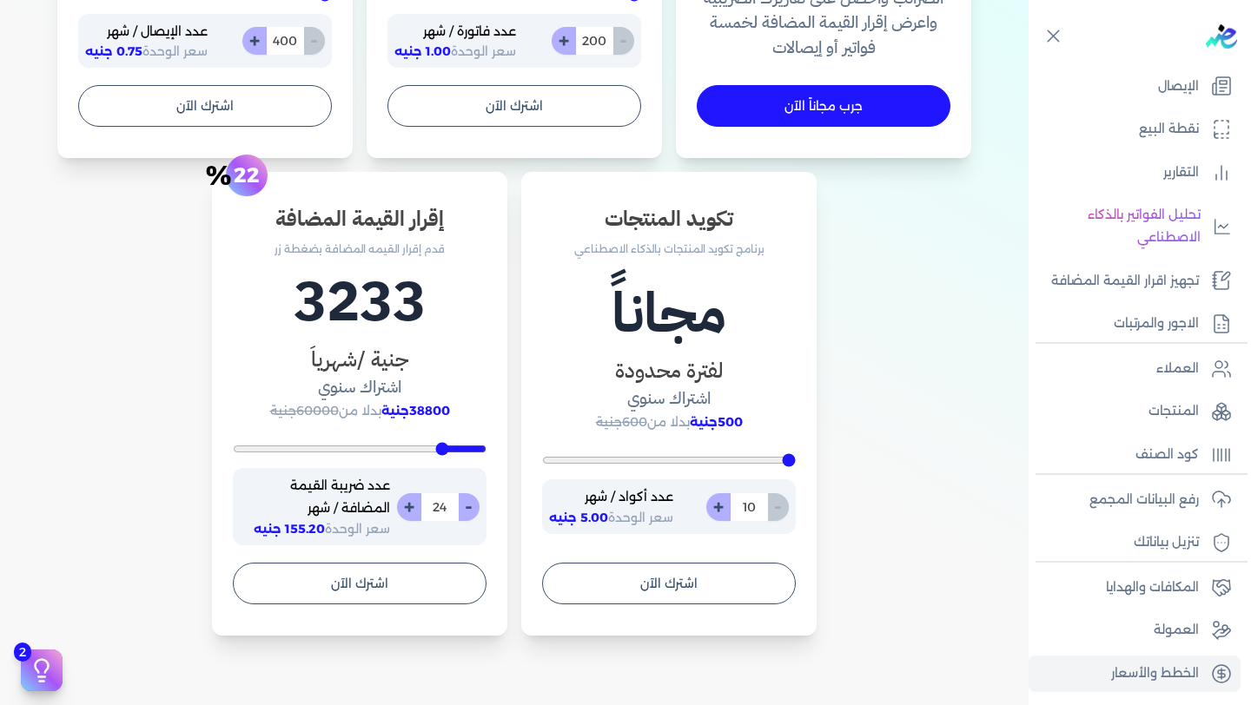
type input "23"
type input "22"
type input "21"
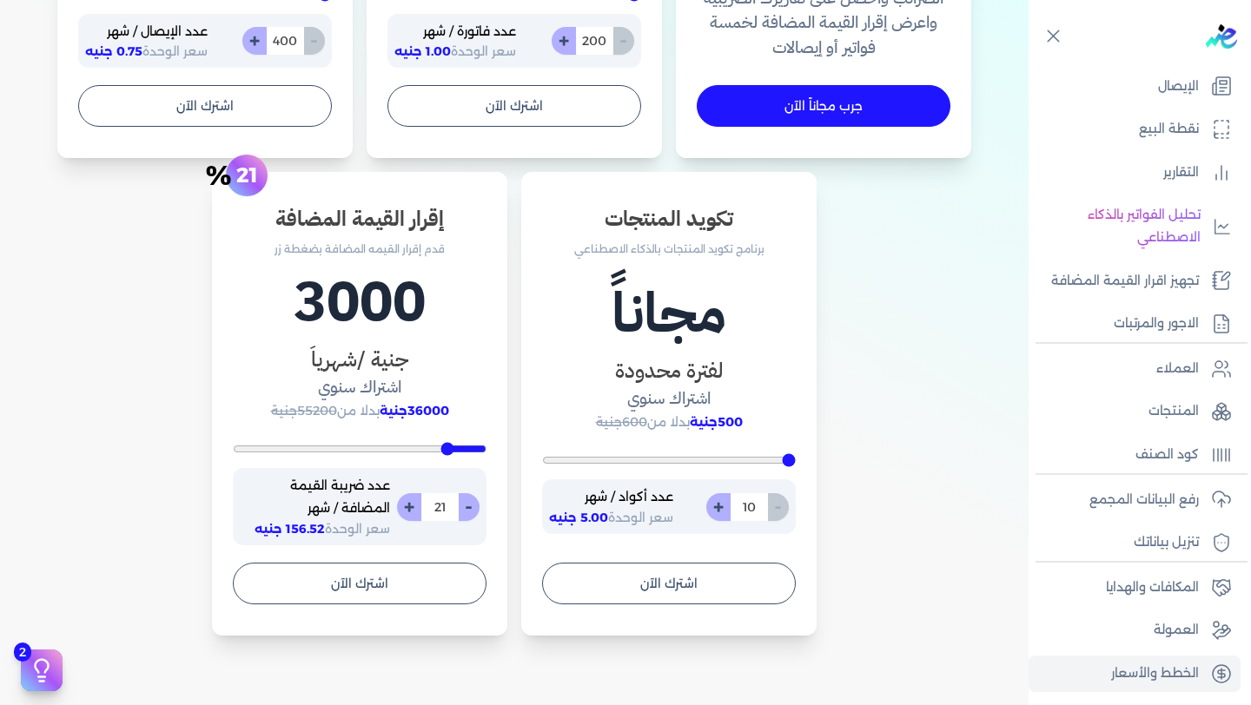
type input "20"
type input "21"
type input "22"
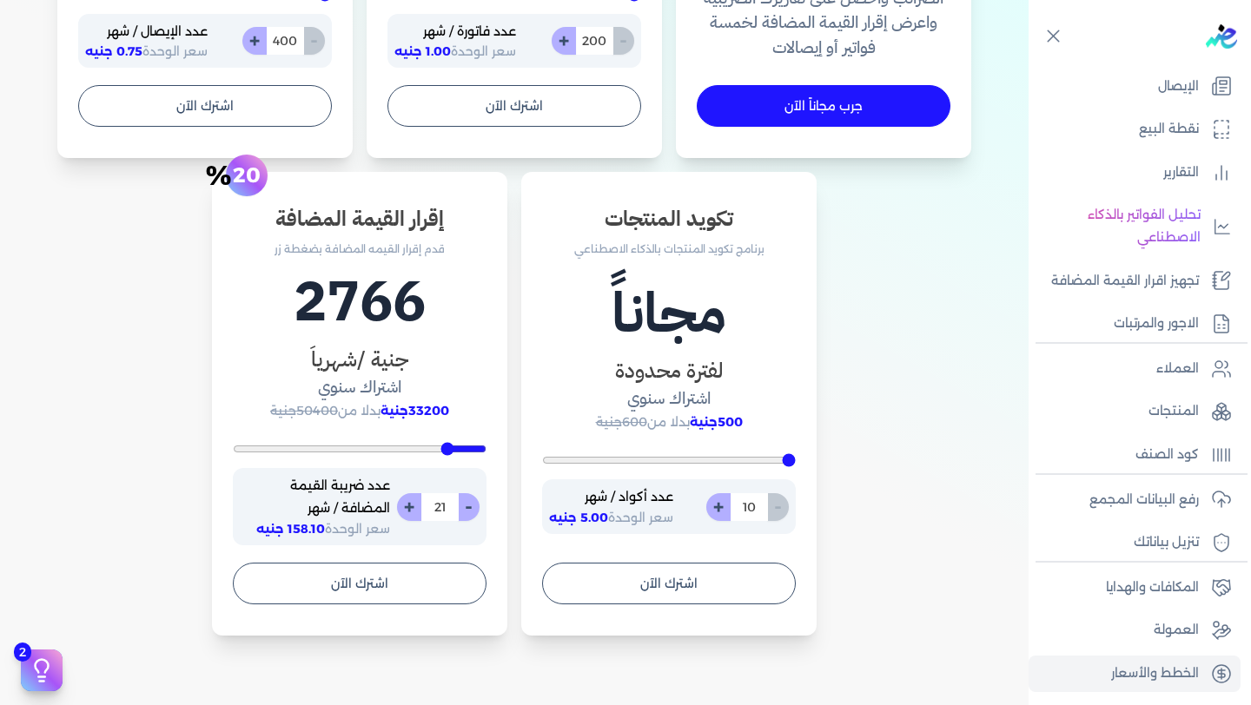
type input "22"
type input "23"
type input "27"
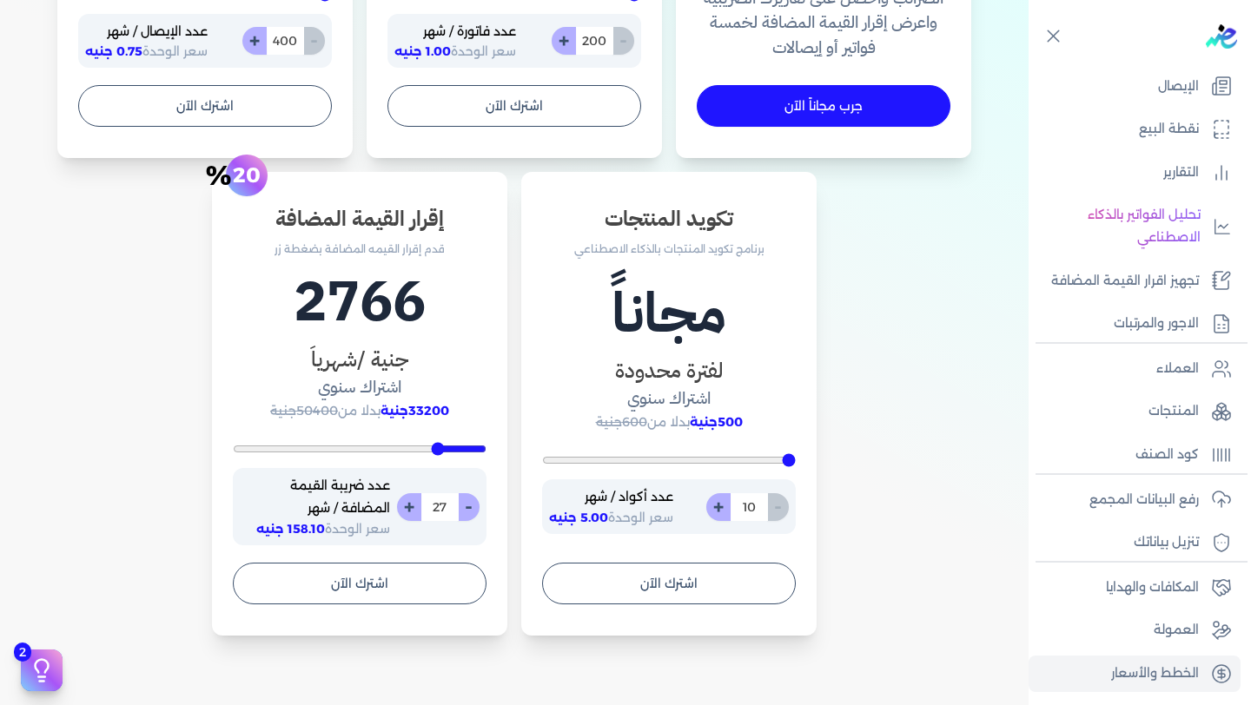
type input "30"
type input "33"
type input "36"
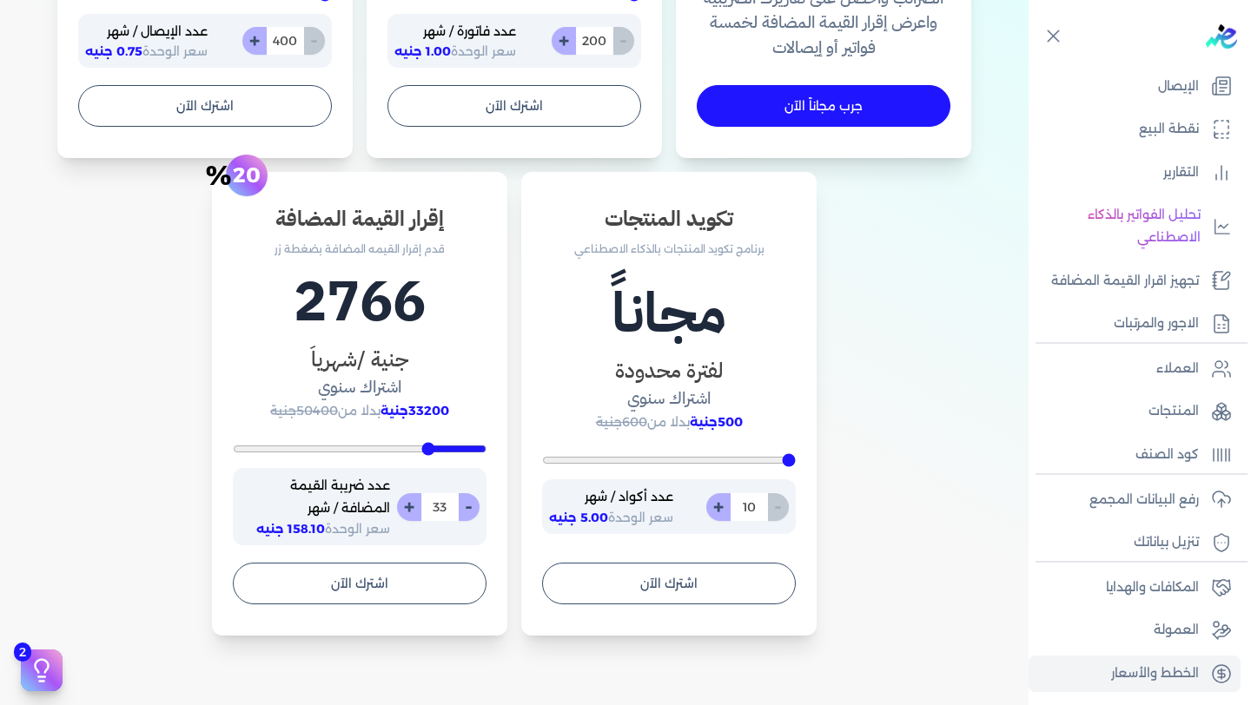
type input "36"
type input "38"
type input "40"
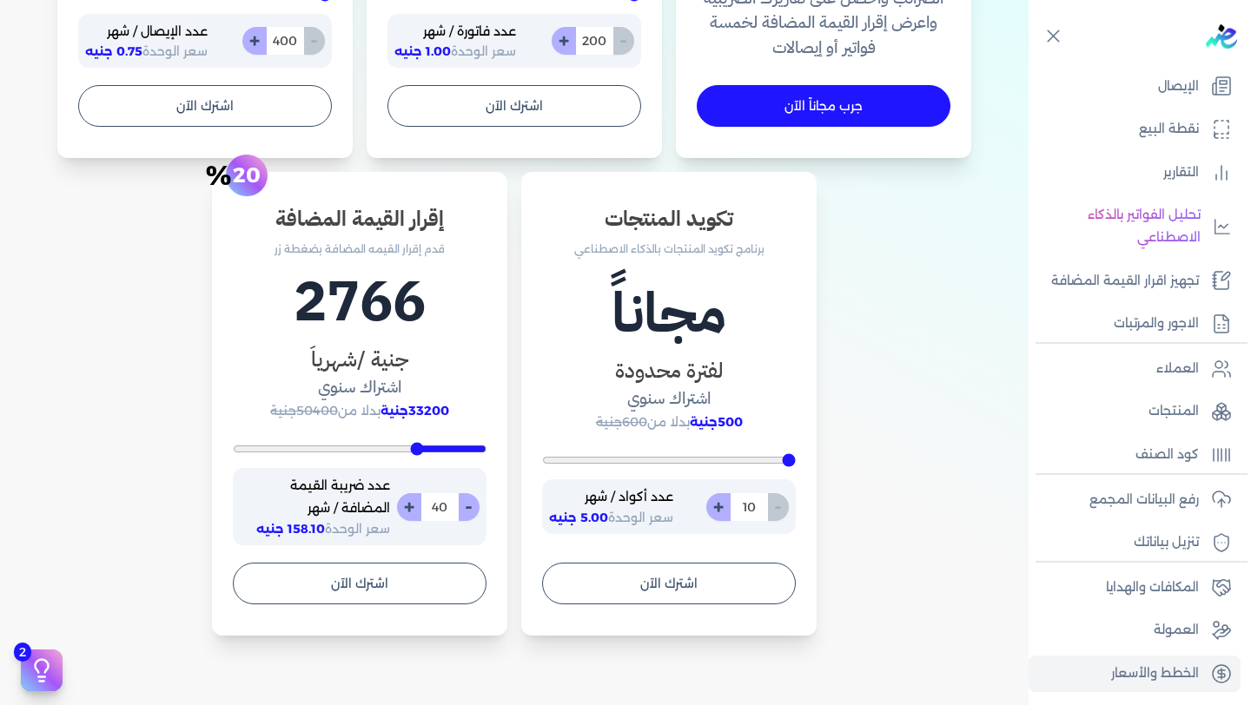
type input "42"
type input "46"
type input "50"
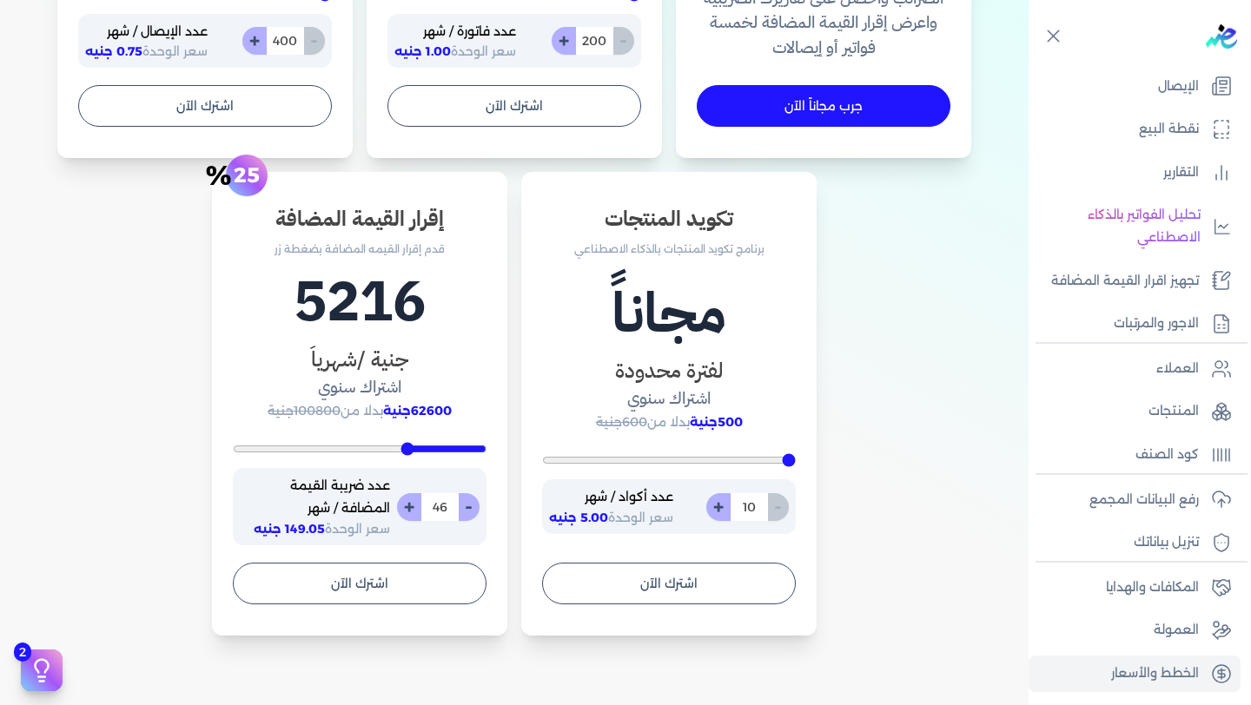
type input "50"
type input "53"
type input "56"
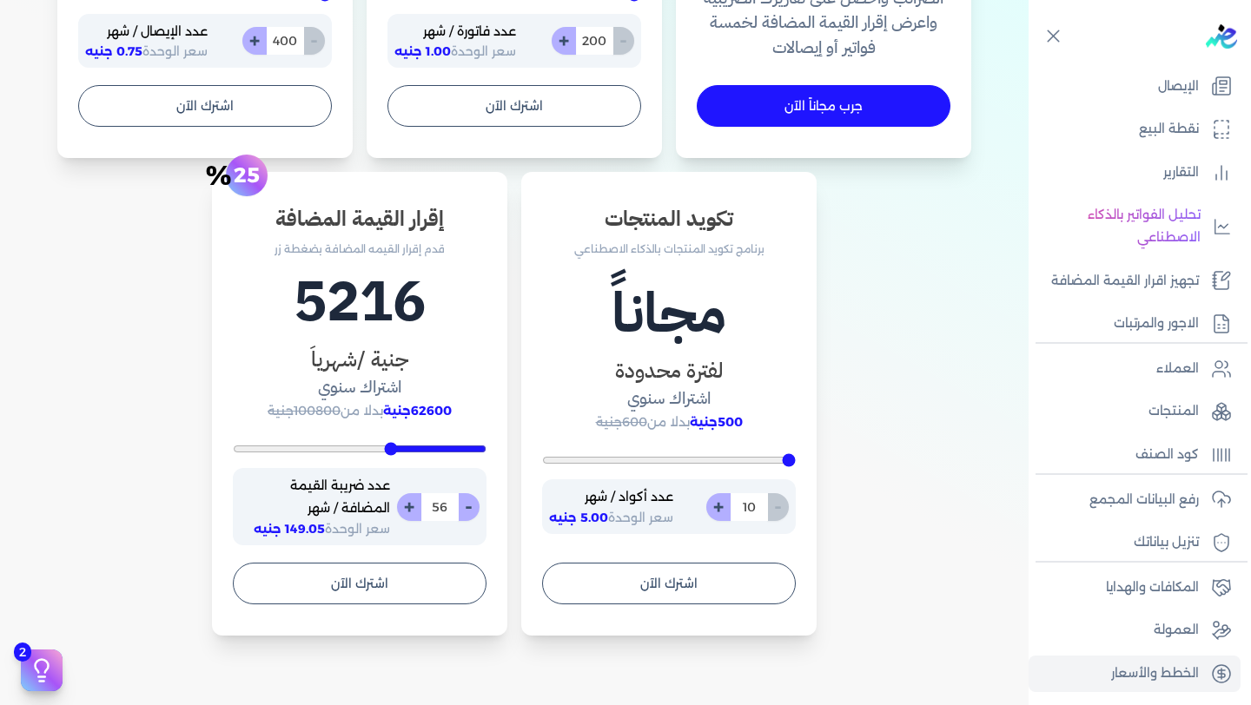
type input "58"
type input "59"
type input "60"
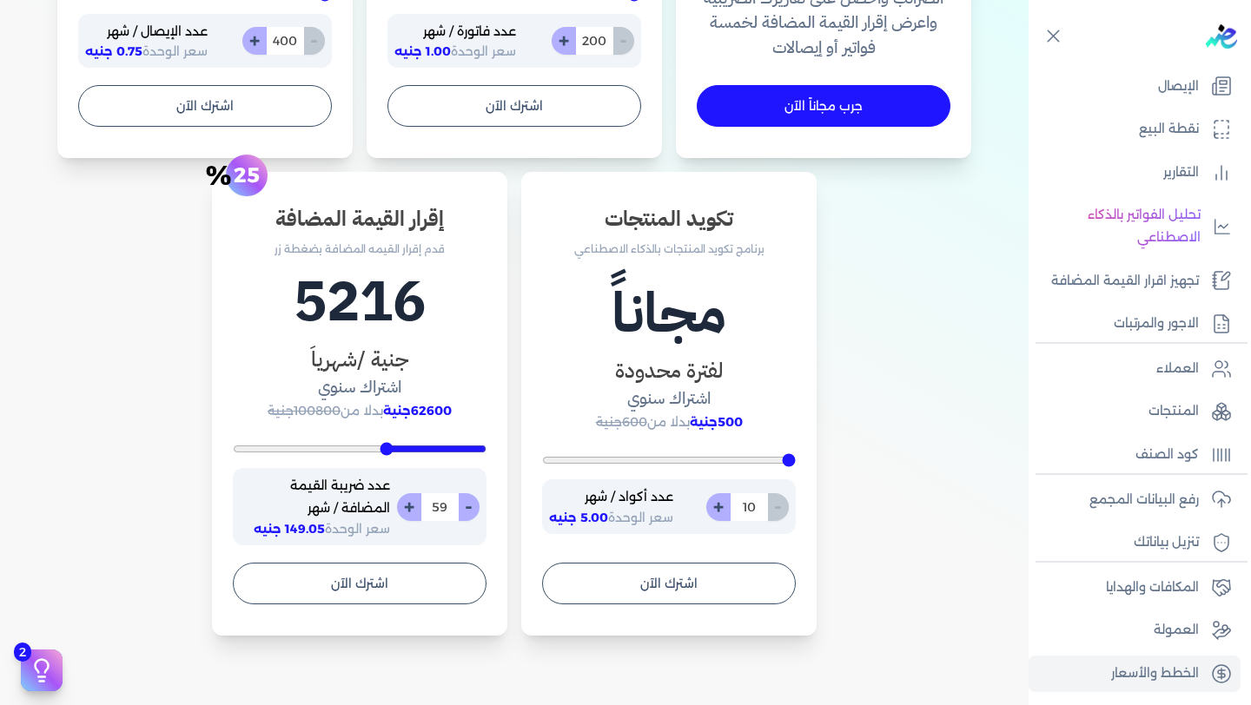
type input "60"
drag, startPoint x: 483, startPoint y: 448, endPoint x: 387, endPoint y: 448, distance: 96.4
click at [387, 448] on input "range" at bounding box center [360, 449] width 254 height 7
type input "59"
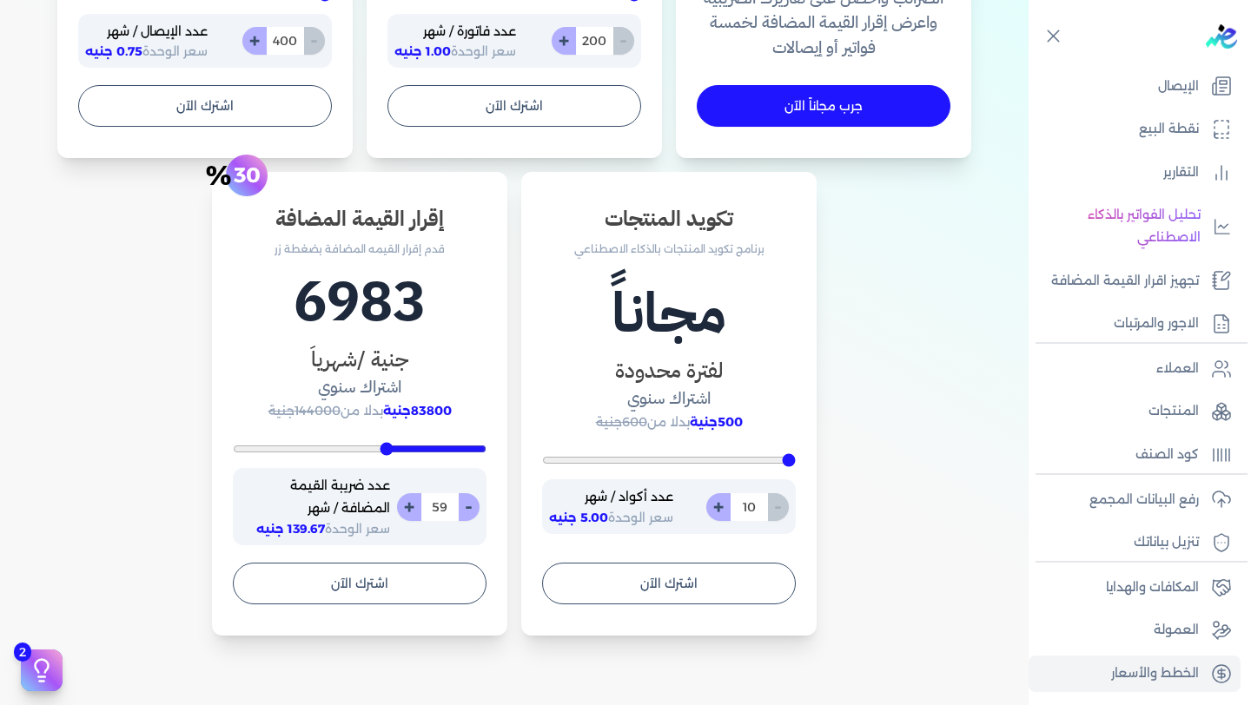
type input "56"
type input "52"
type input "47"
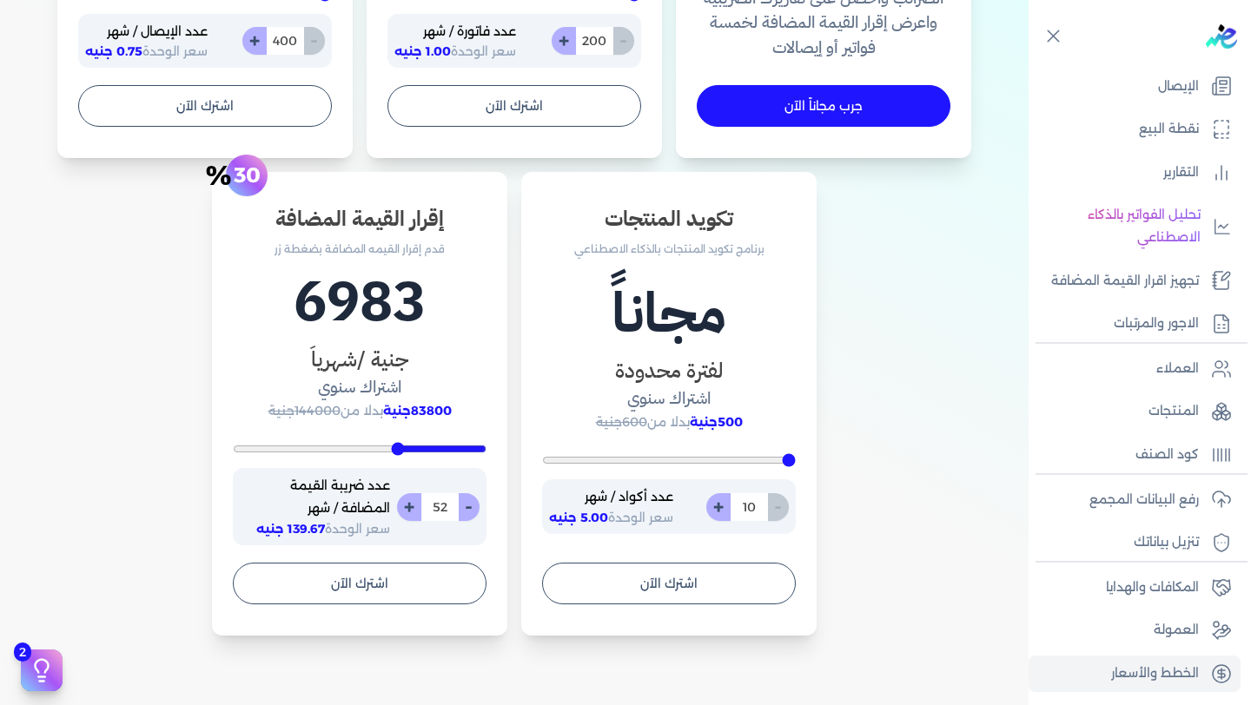
type input "47"
type input "44"
type input "42"
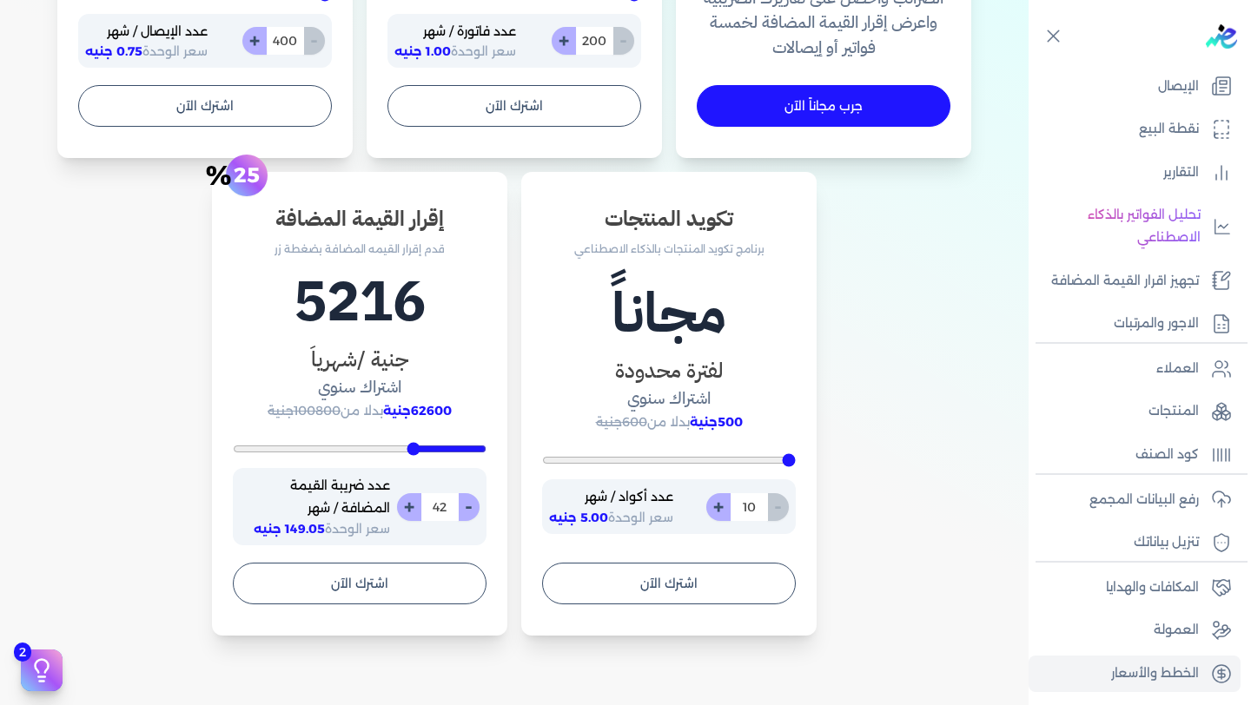
type input "41"
type input "40"
type input "37"
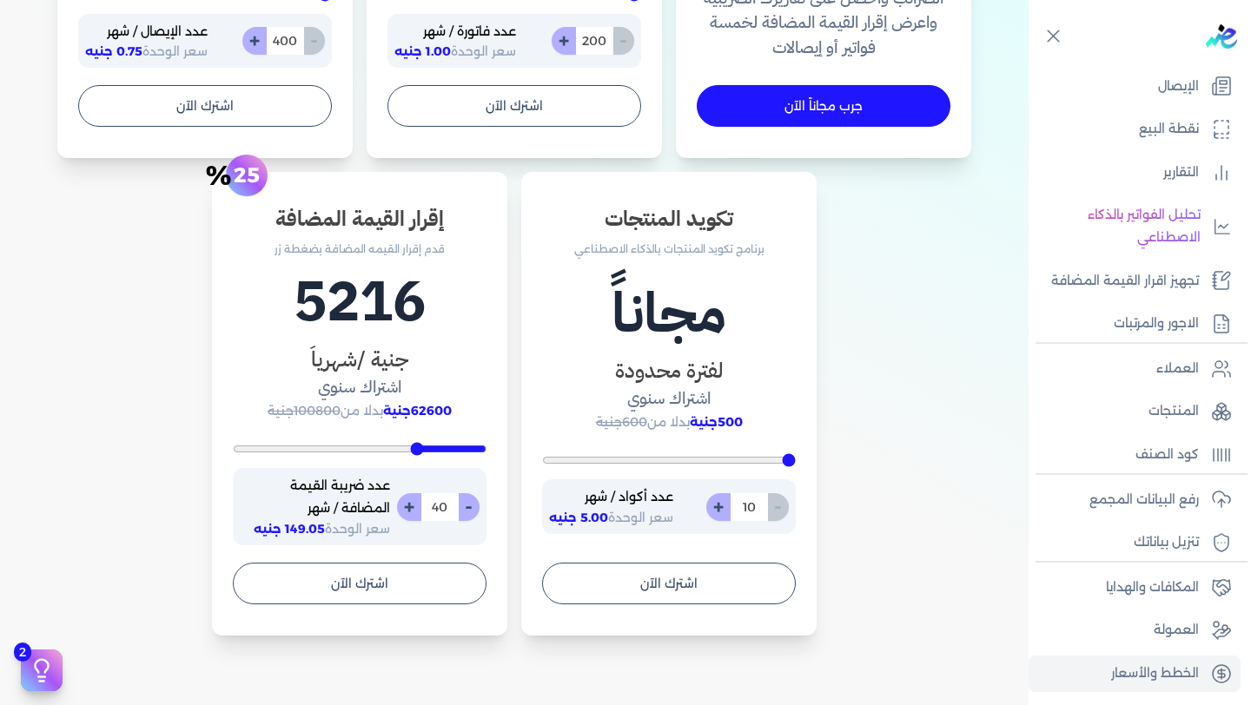
type input "37"
type input "33"
type input "29"
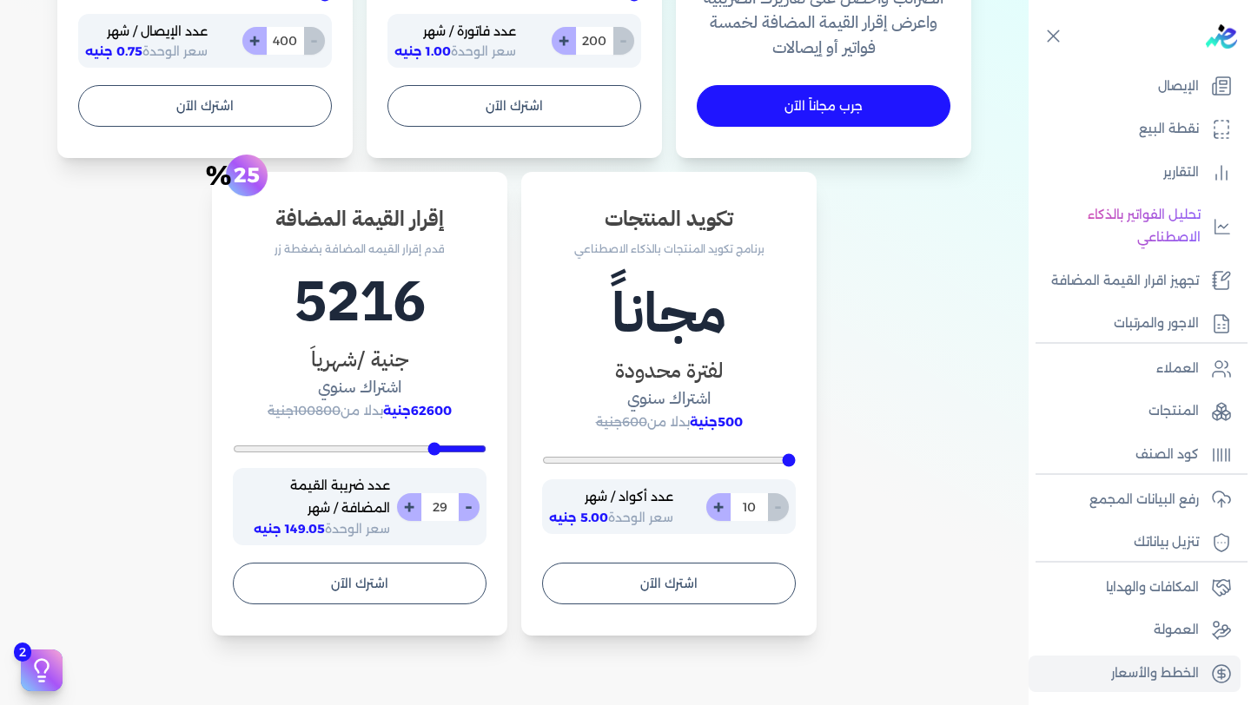
type input "26"
type input "24"
type input "23"
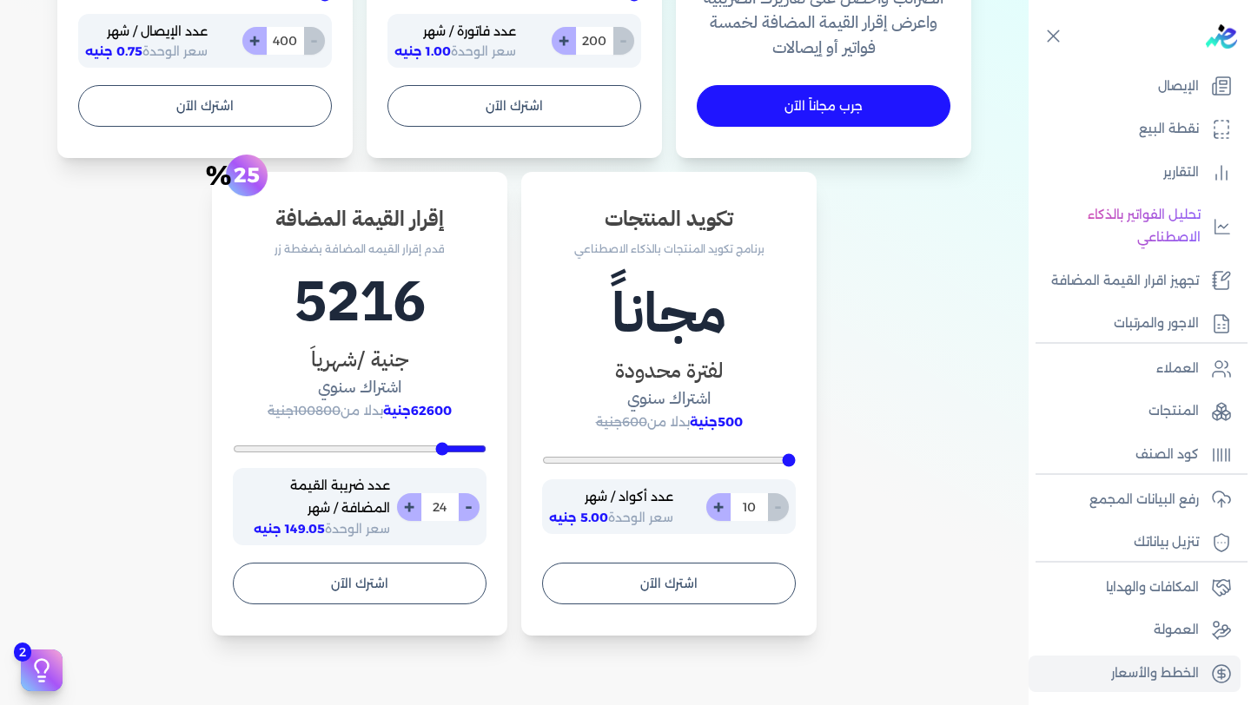
type input "23"
type input "22"
type input "20"
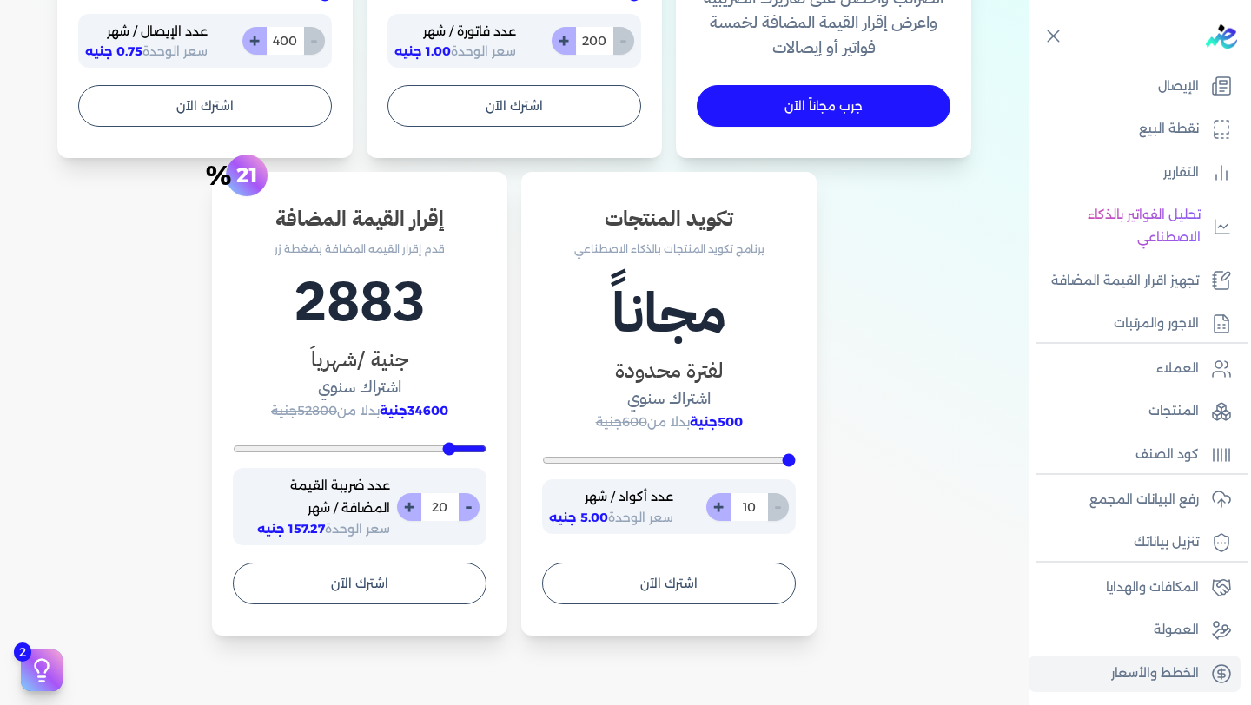
type input "17"
type input "14"
type input "12"
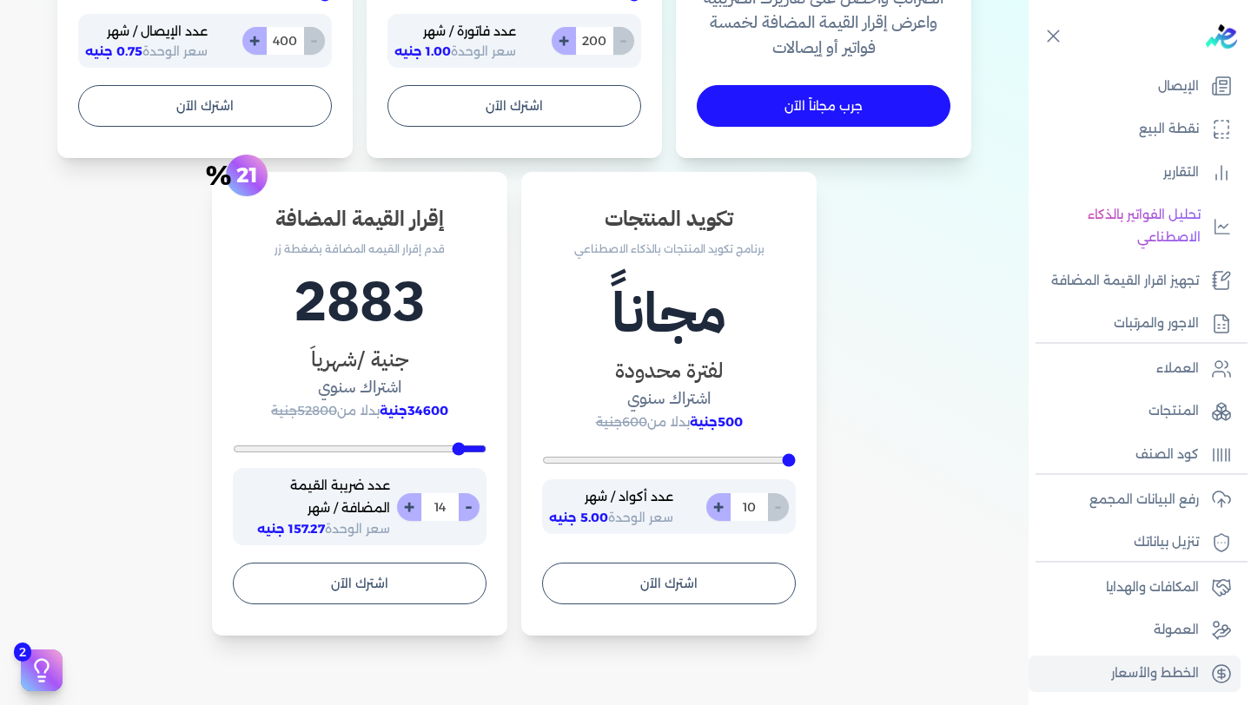
type input "12"
type input "11"
type input "10"
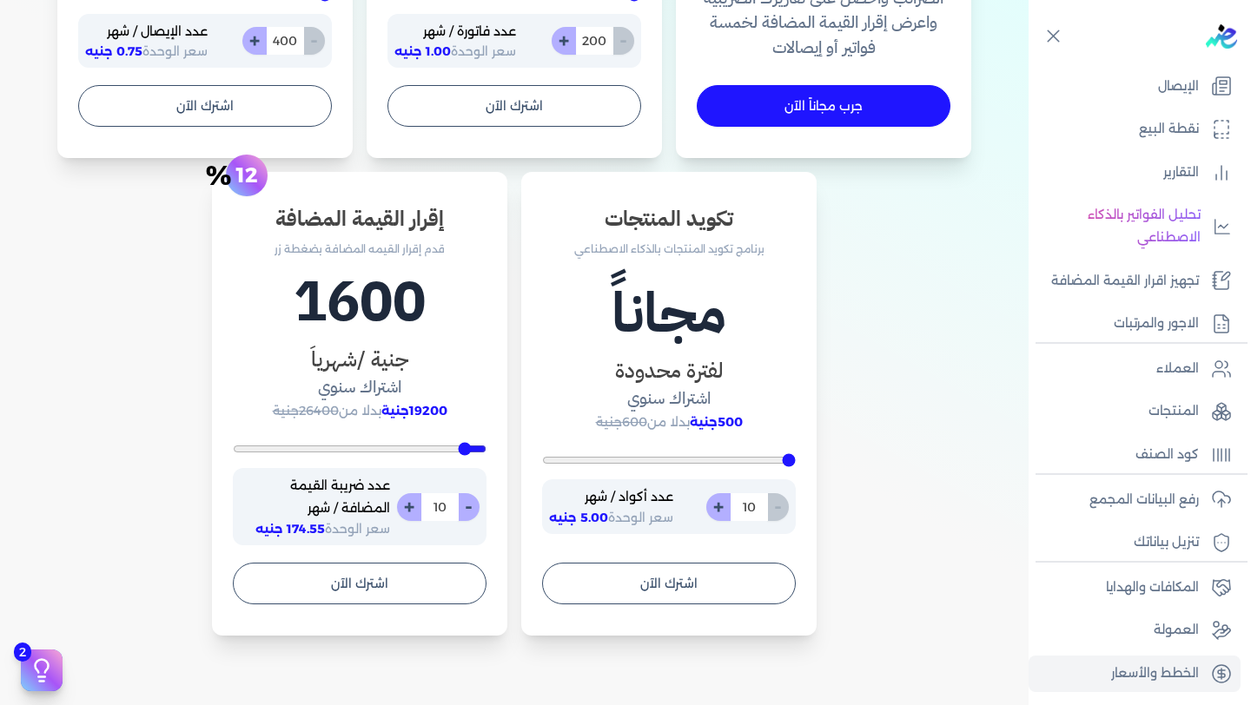
type input "9"
type input "8"
type input "7"
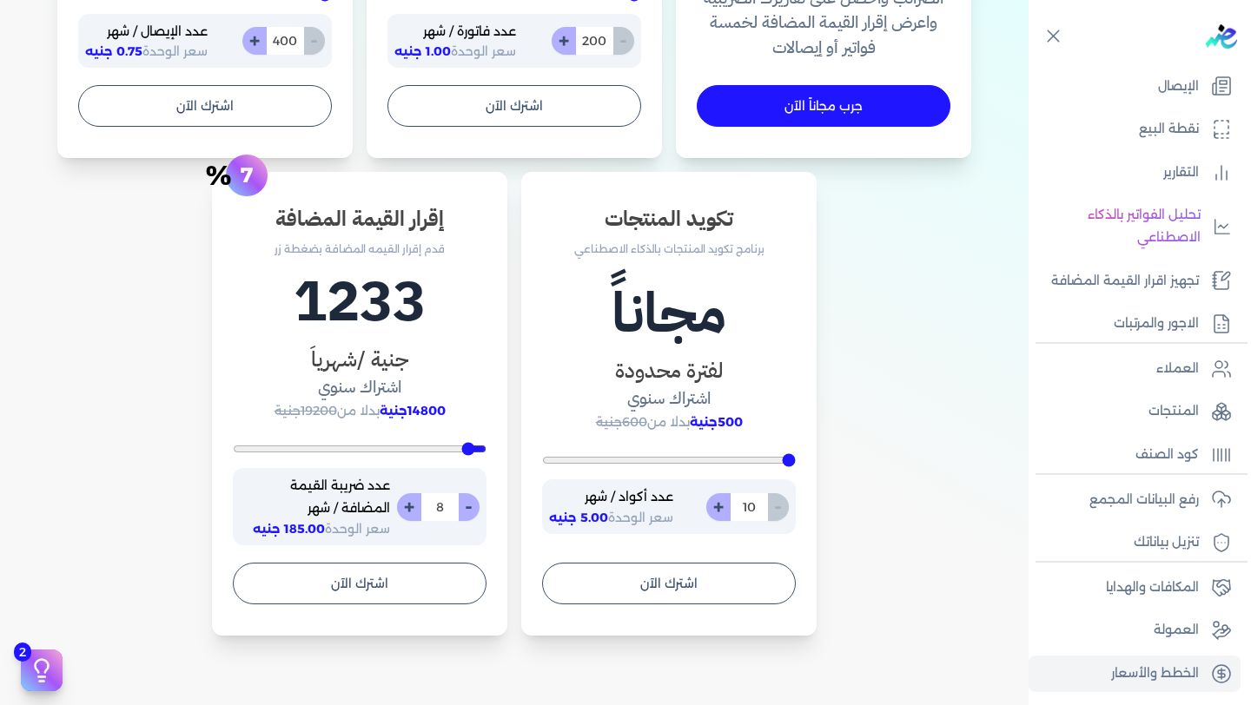
type input "7"
type input "6"
drag, startPoint x: 388, startPoint y: 447, endPoint x: 474, endPoint y: 462, distance: 87.3
type input "6"
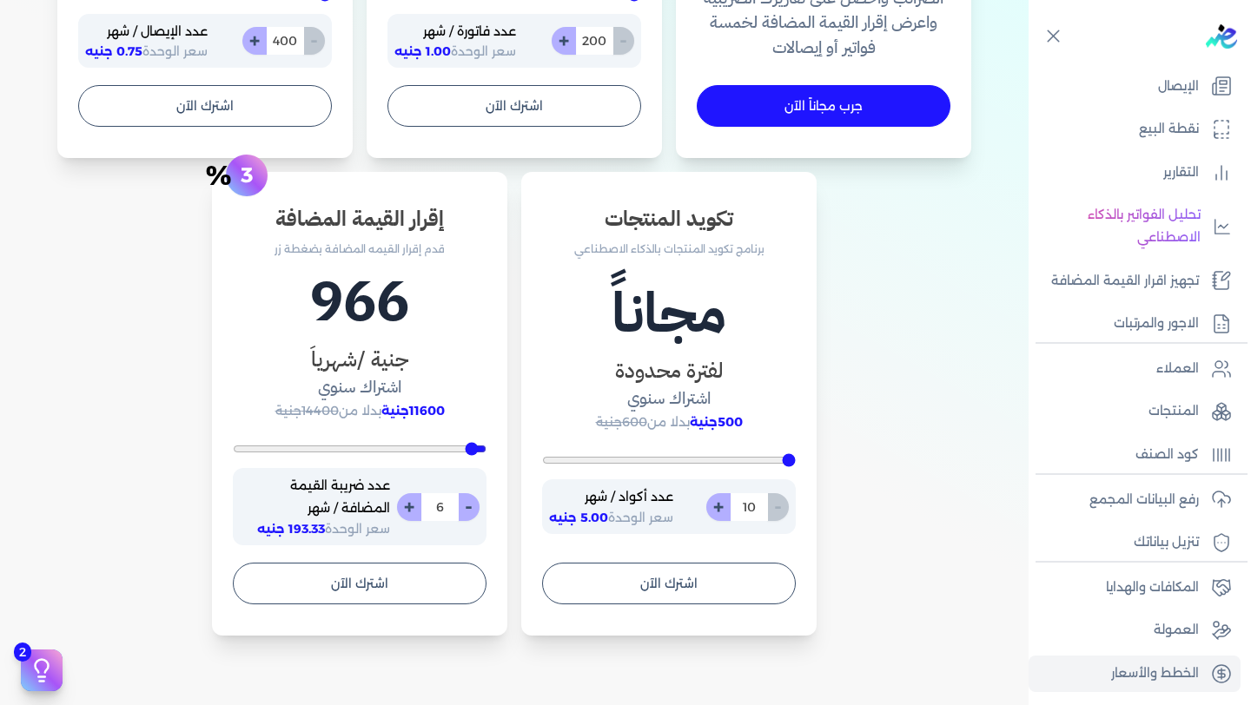
click at [474, 453] on input "range" at bounding box center [360, 449] width 254 height 7
click at [1130, 282] on p "تجهيز اقرار القيمة المضافة" at bounding box center [1125, 281] width 148 height 23
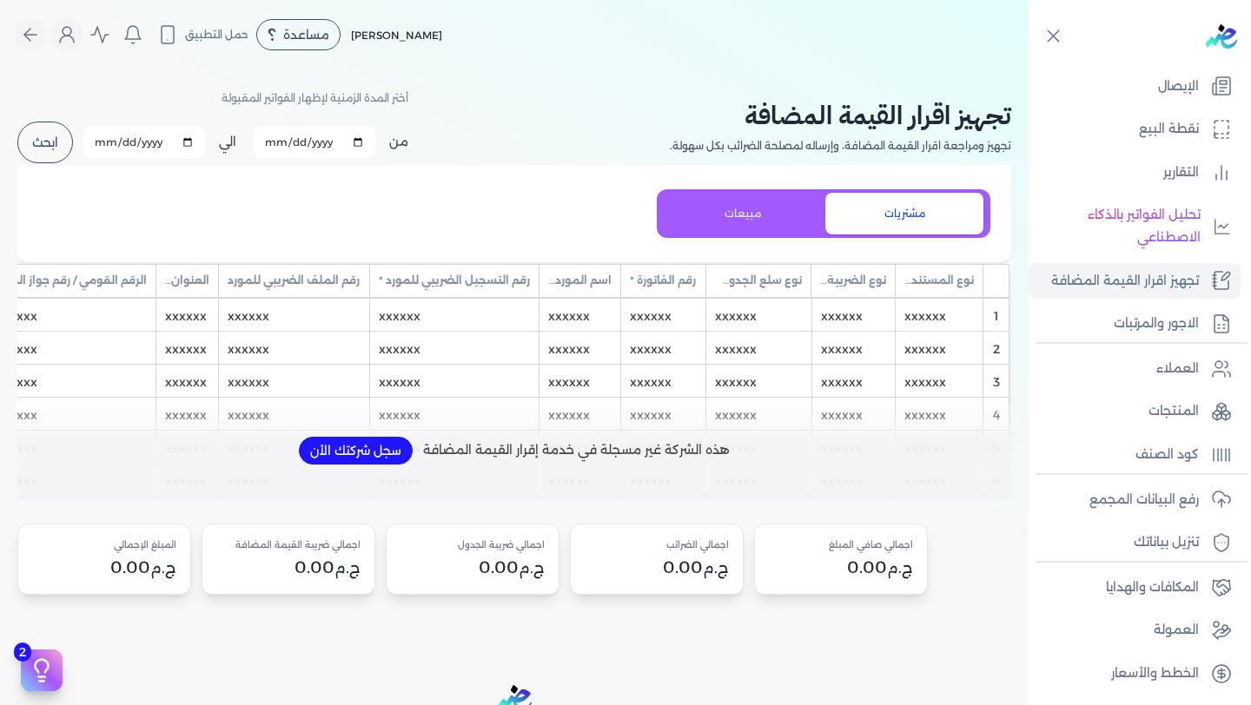
click at [388, 457] on button "سجل شركتك الأن" at bounding box center [356, 451] width 114 height 28
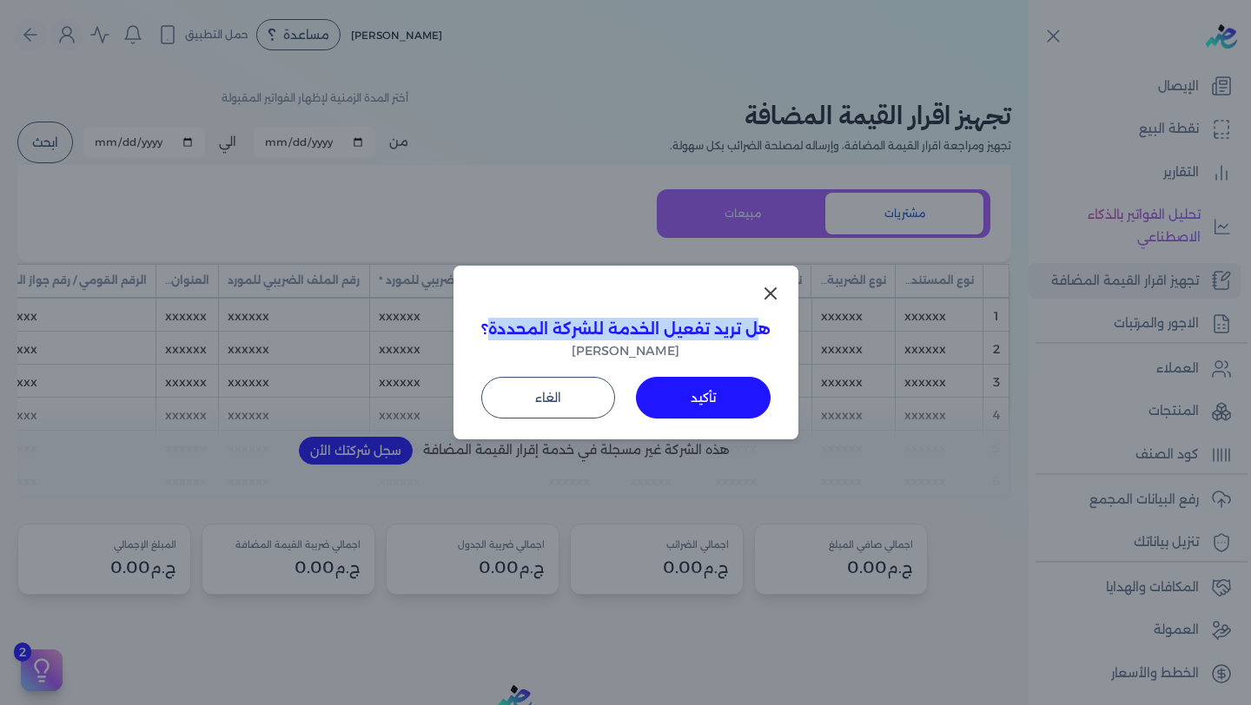
drag, startPoint x: 753, startPoint y: 336, endPoint x: 491, endPoint y: 320, distance: 262.9
click at [491, 320] on span "هل تريد تفعيل الخدمة للشركة المحددة؟" at bounding box center [625, 329] width 289 height 23
click at [540, 396] on button "الغاء" at bounding box center [548, 398] width 135 height 42
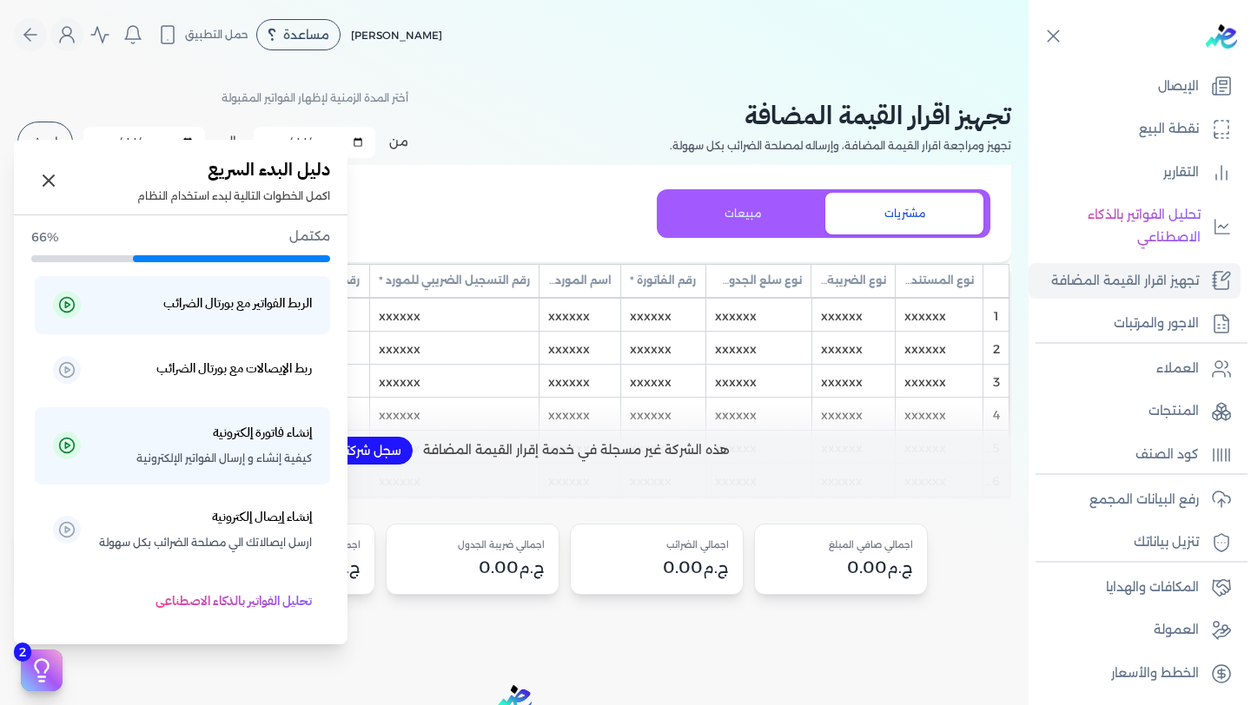
click at [36, 664] on icon at bounding box center [42, 671] width 26 height 26
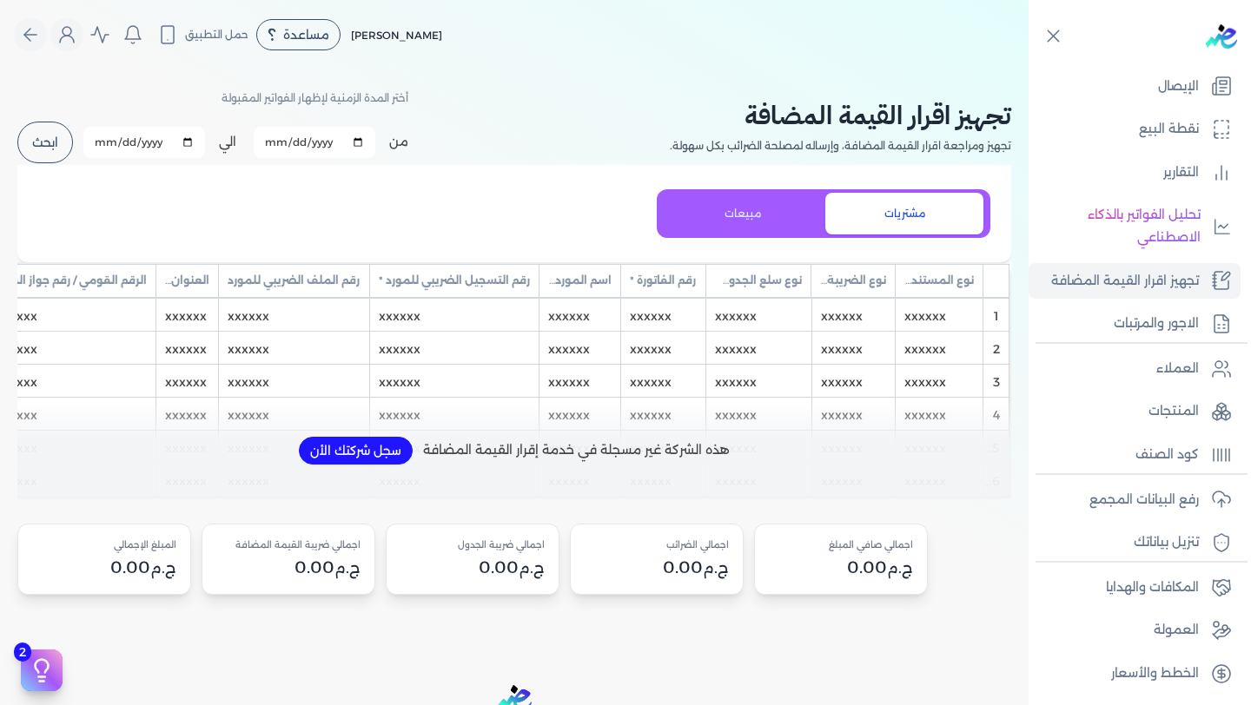
click at [164, 672] on div "Toggle Navigation الاسعار العمولات مساعدة خدمة العملاء دليل المستخدم تسجيل الدخ…" at bounding box center [514, 352] width 1029 height 705
click at [1178, 180] on p "التقارير" at bounding box center [1181, 173] width 36 height 23
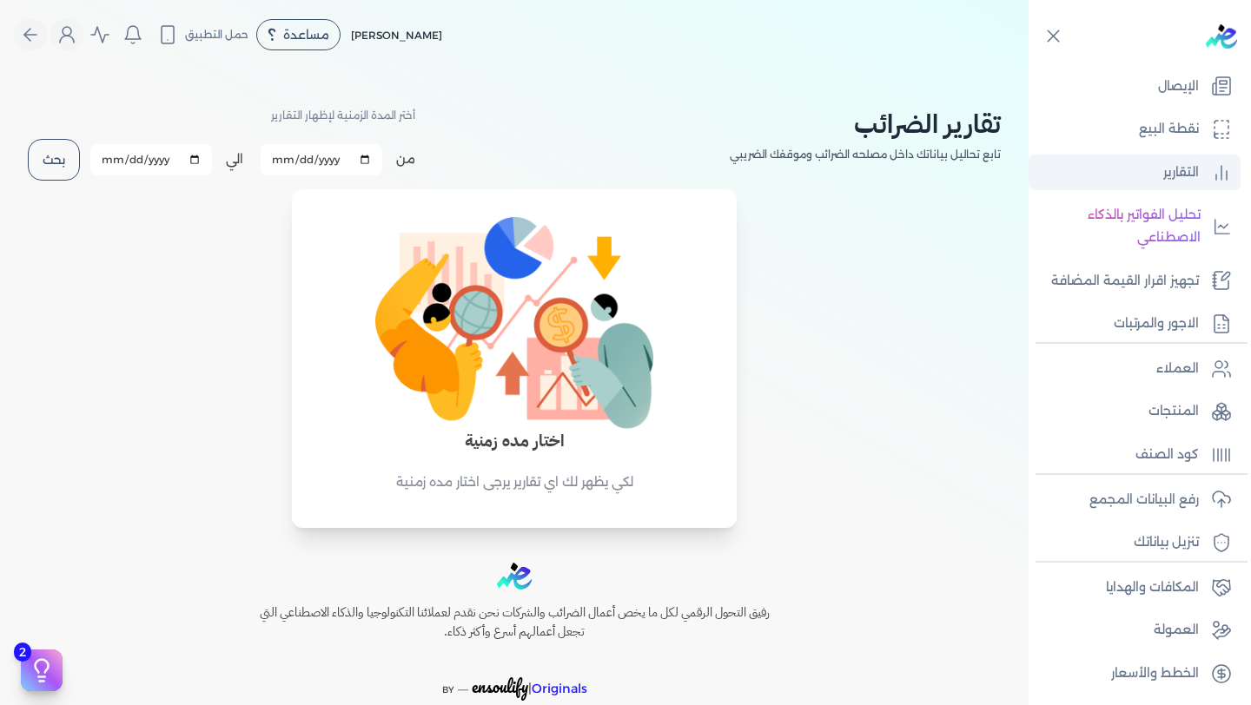
click at [1156, 173] on link "التقارير" at bounding box center [1135, 173] width 212 height 36
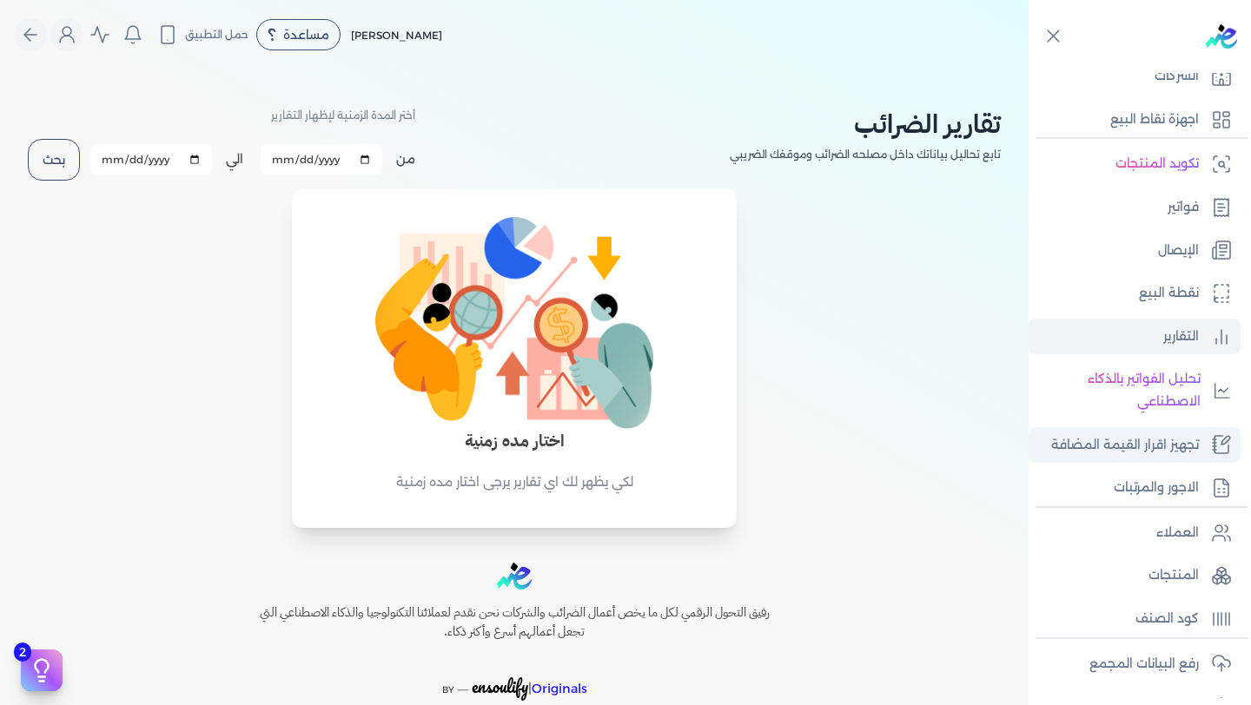
scroll to position [61, 0]
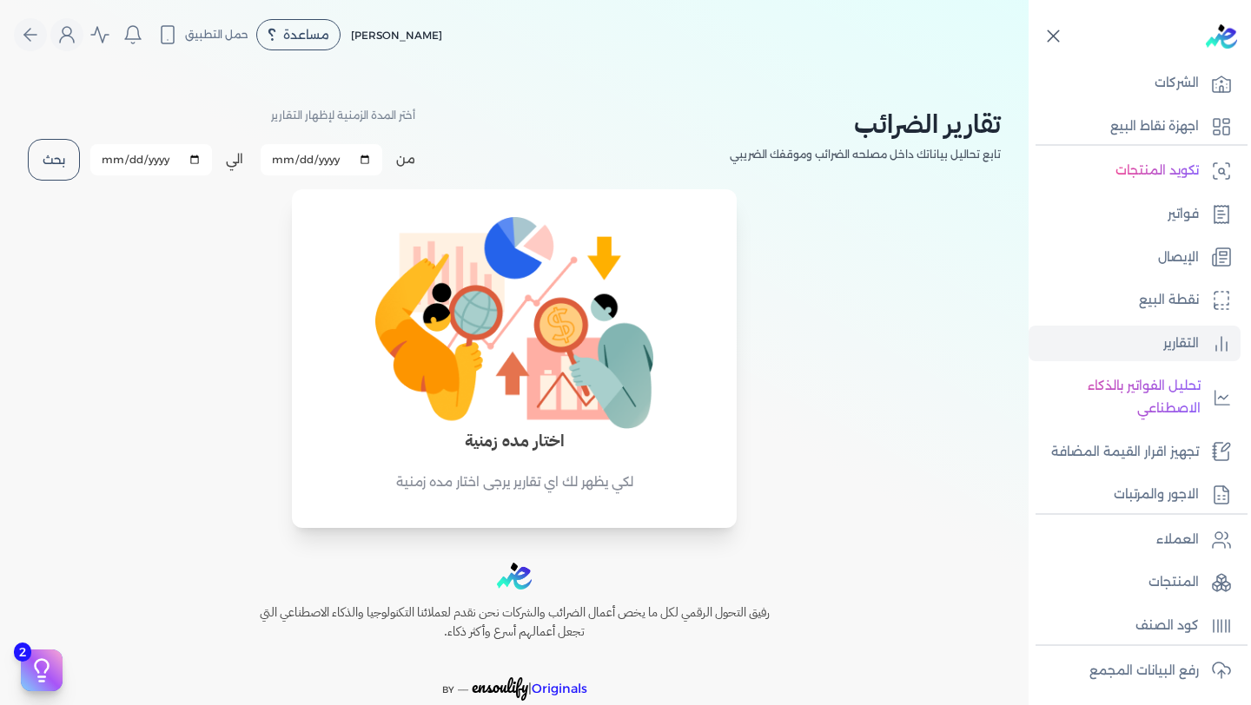
click at [1060, 31] on icon at bounding box center [1054, 36] width 22 height 22
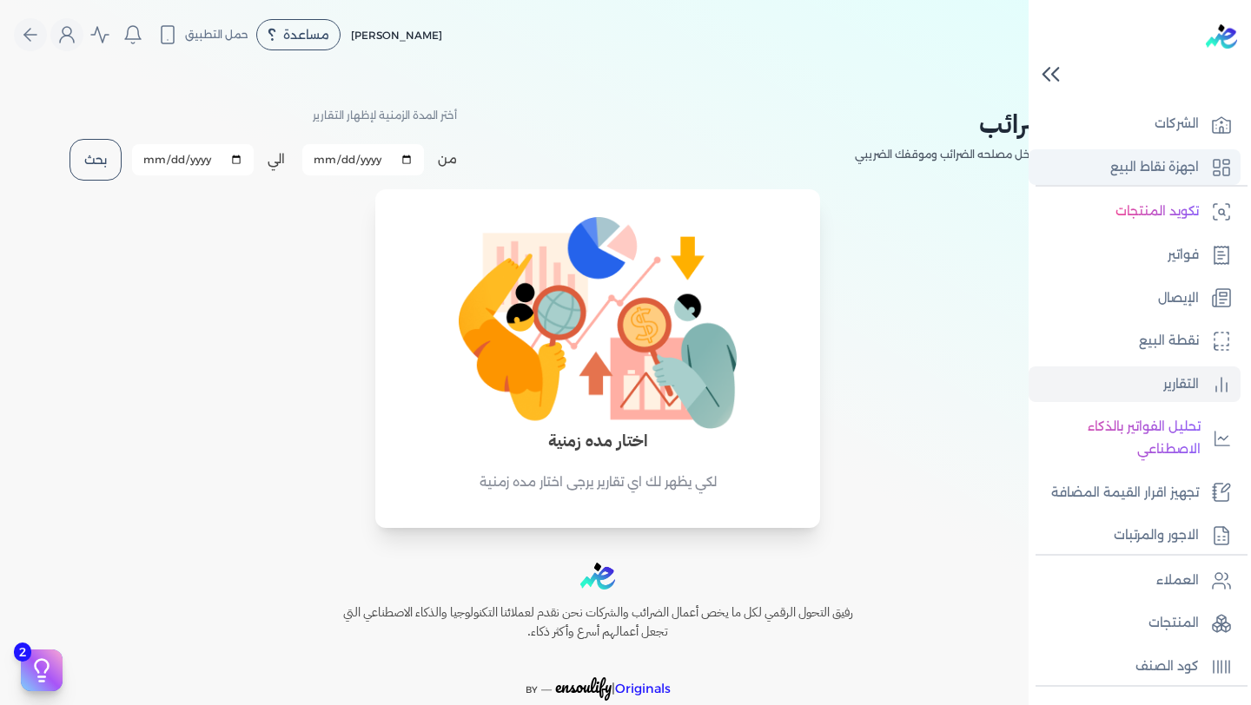
scroll to position [0, 0]
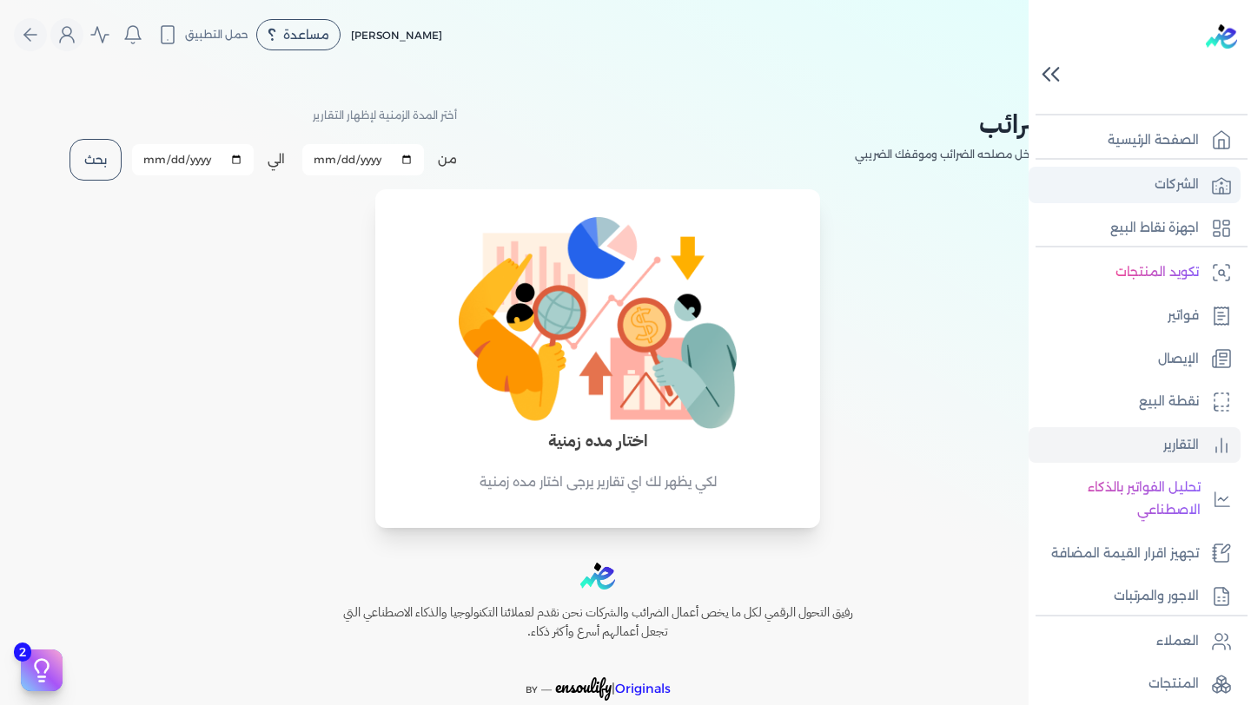
click at [1188, 177] on p "الشركات" at bounding box center [1177, 185] width 44 height 23
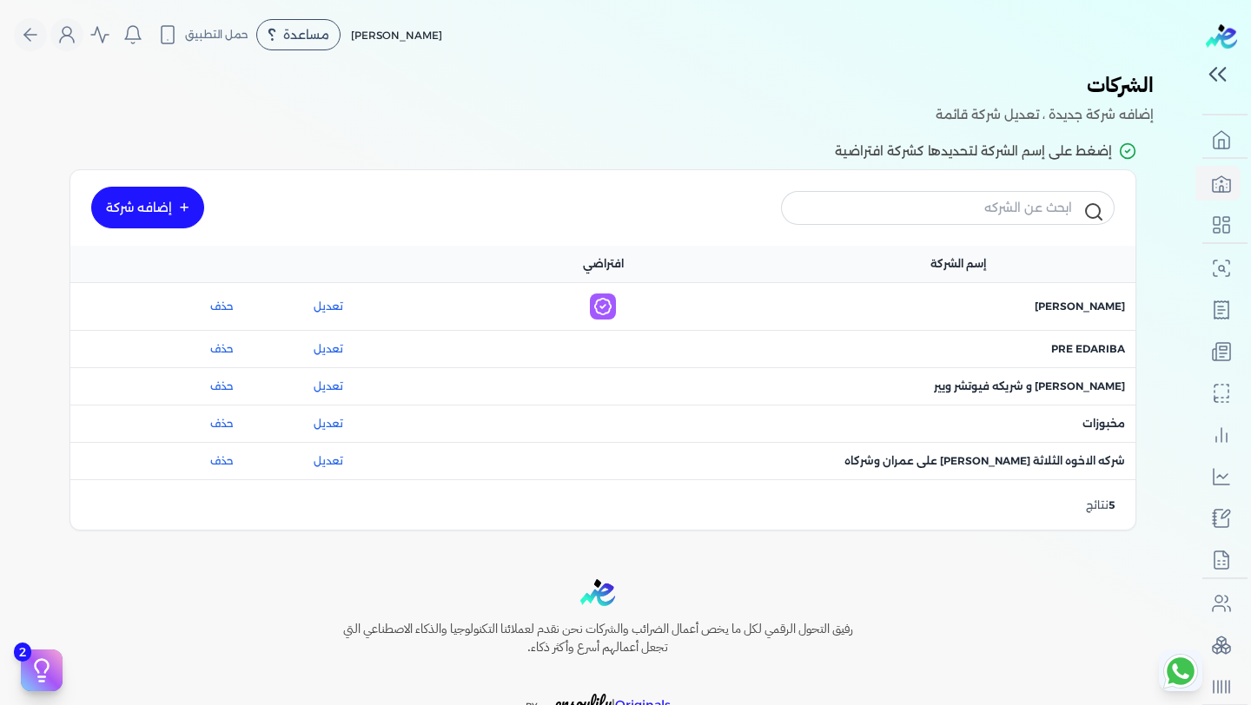
click at [877, 386] on div "اسم [PERSON_NAME] : [PERSON_NAME] و [PERSON_NAME] ويير" at bounding box center [958, 387] width 335 height 16
click at [1013, 381] on span "اسم [PERSON_NAME] : [PERSON_NAME] و [PERSON_NAME] ويير" at bounding box center [1029, 387] width 191 height 16
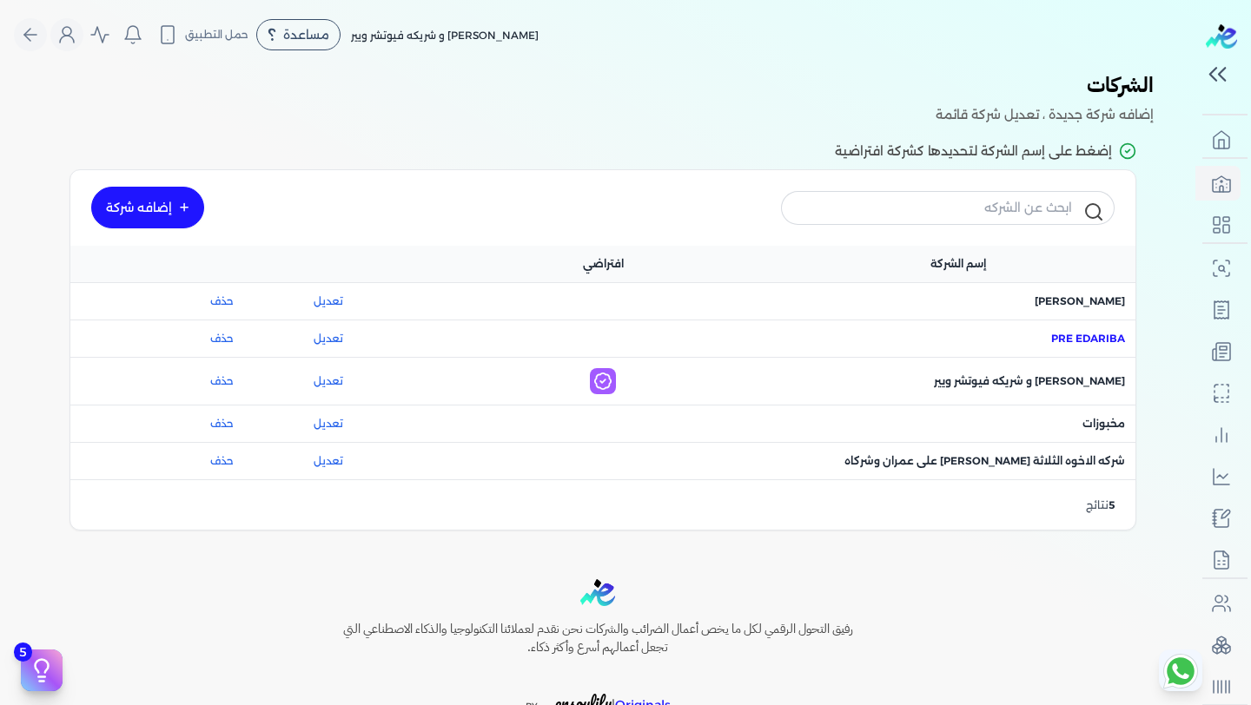
click at [1063, 341] on span "اسم الشركة : Pre eDariba" at bounding box center [1088, 339] width 74 height 16
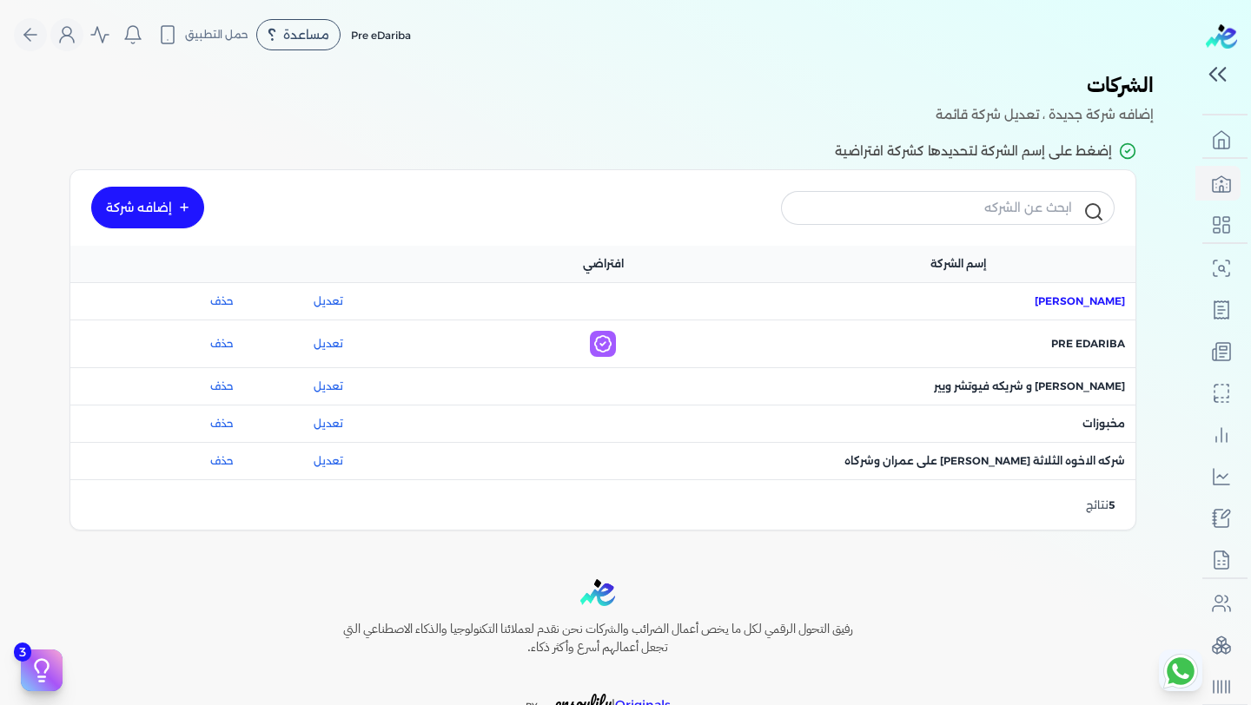
click at [1035, 306] on span "اسم [PERSON_NAME] : [PERSON_NAME]" at bounding box center [1080, 302] width 90 height 16
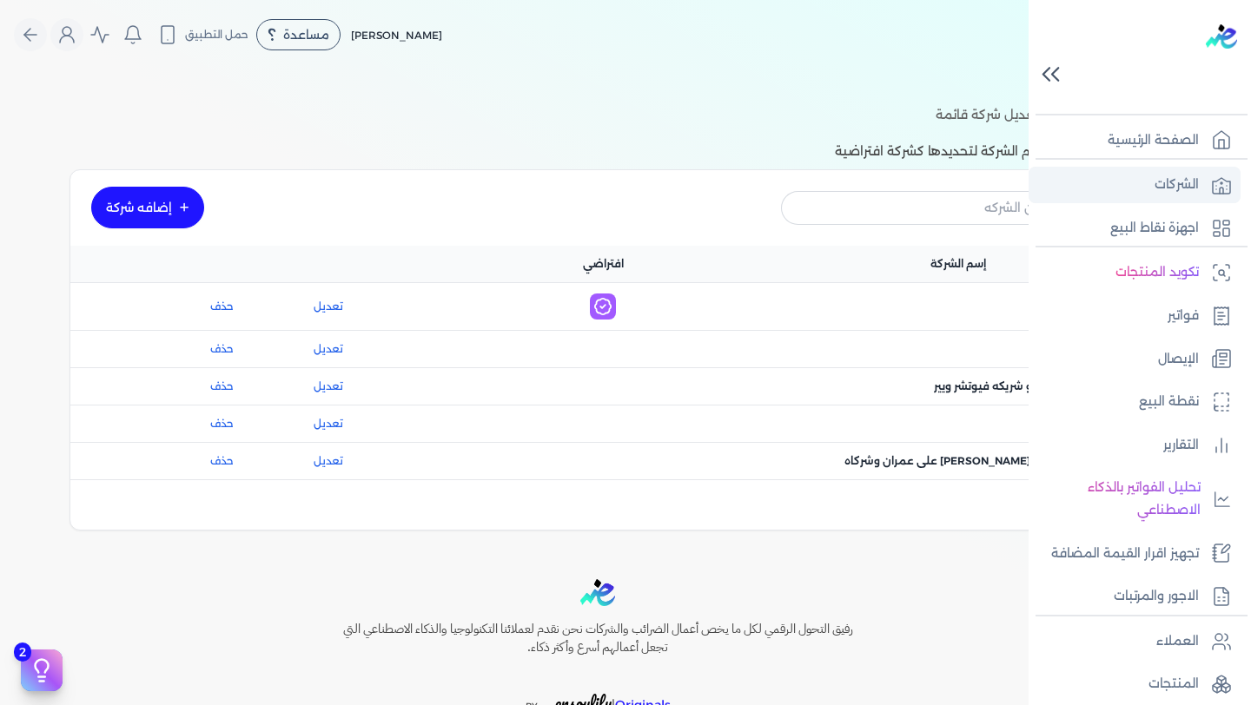
click at [1182, 175] on p "الشركات" at bounding box center [1177, 185] width 44 height 23
click at [1196, 186] on p "الشركات" at bounding box center [1177, 185] width 44 height 23
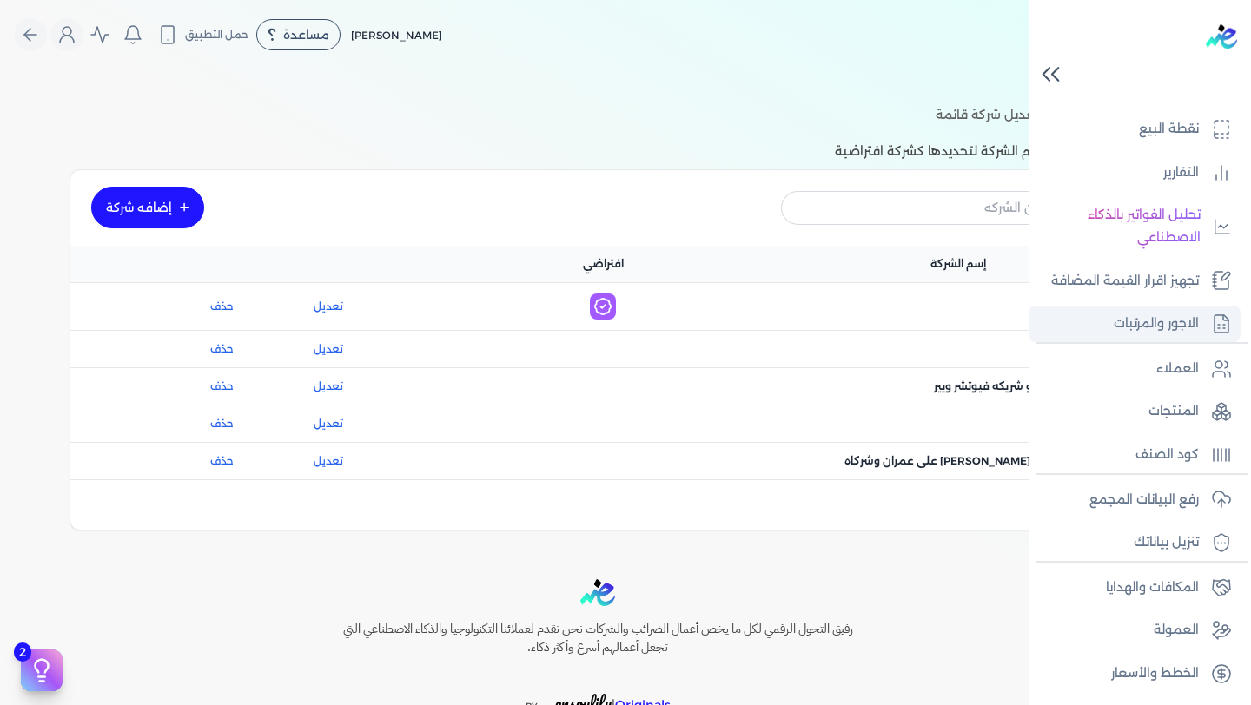
click at [1162, 328] on p "الاجور والمرتبات" at bounding box center [1156, 324] width 85 height 23
select select "01"
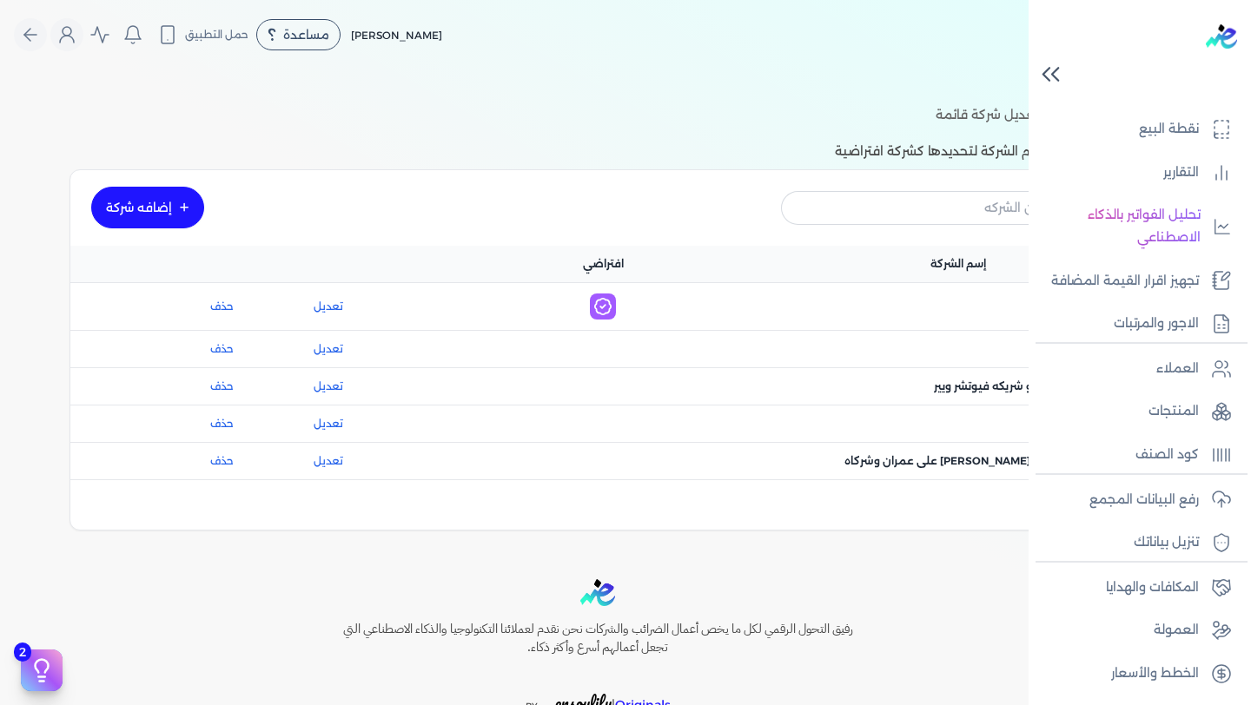
select select "01"
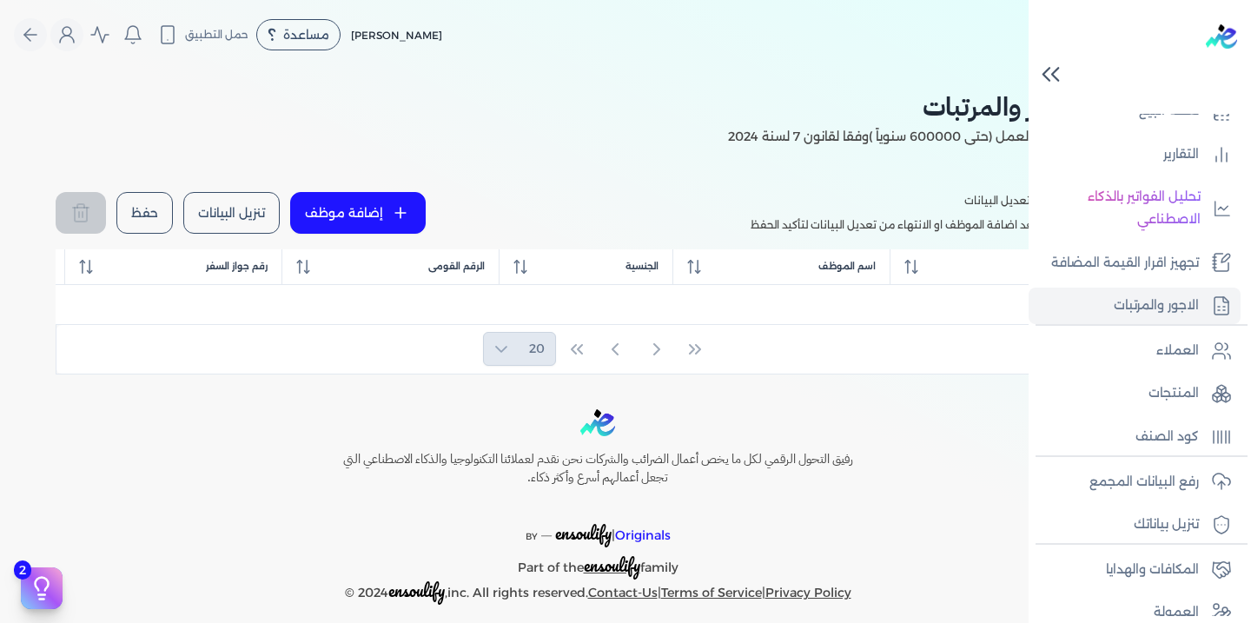
scroll to position [292, 0]
click at [1111, 203] on p "تحليل الفواتير بالذكاء الاصطناعي" at bounding box center [1118, 207] width 163 height 44
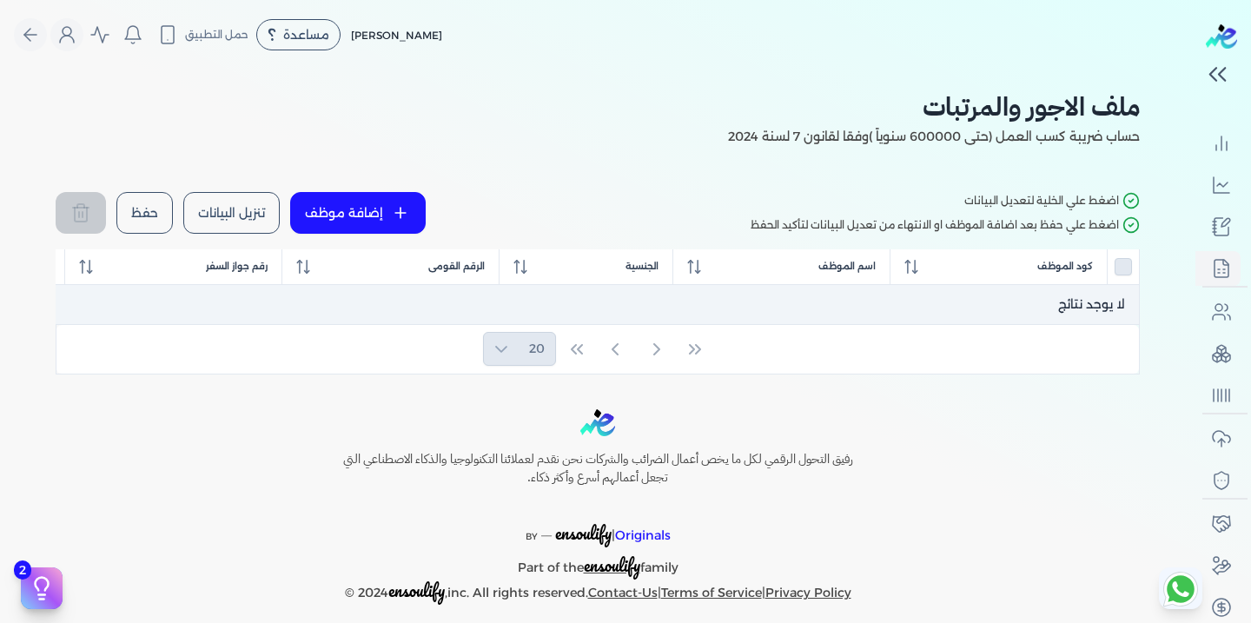
scroll to position [283, 0]
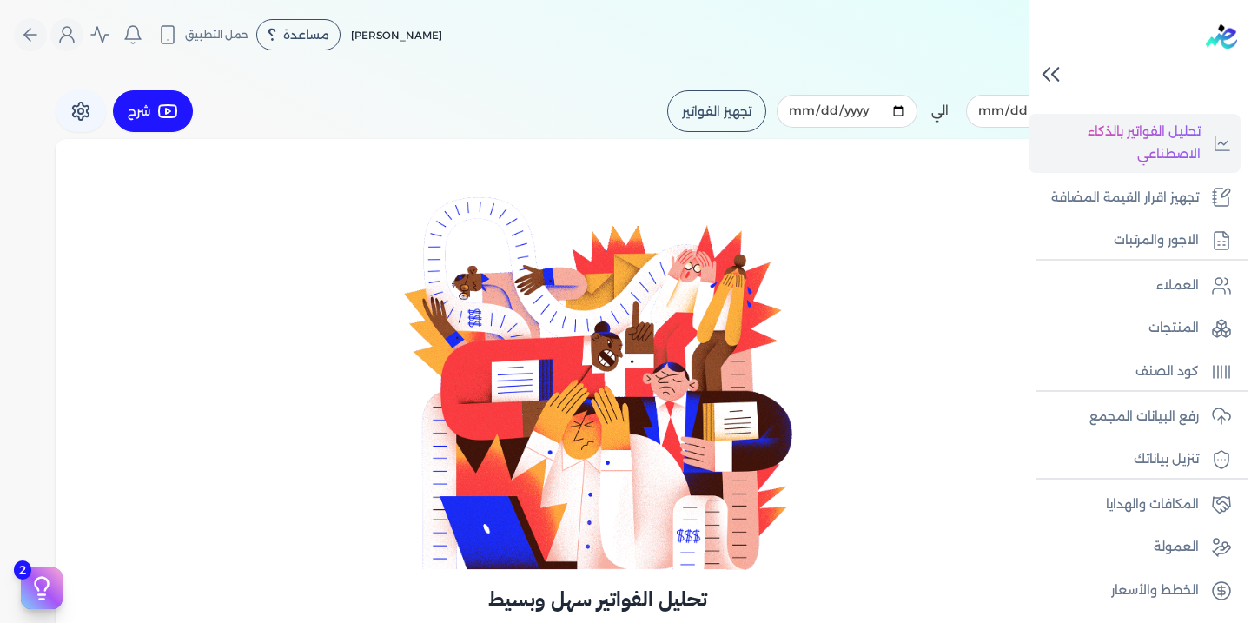
scroll to position [292, 0]
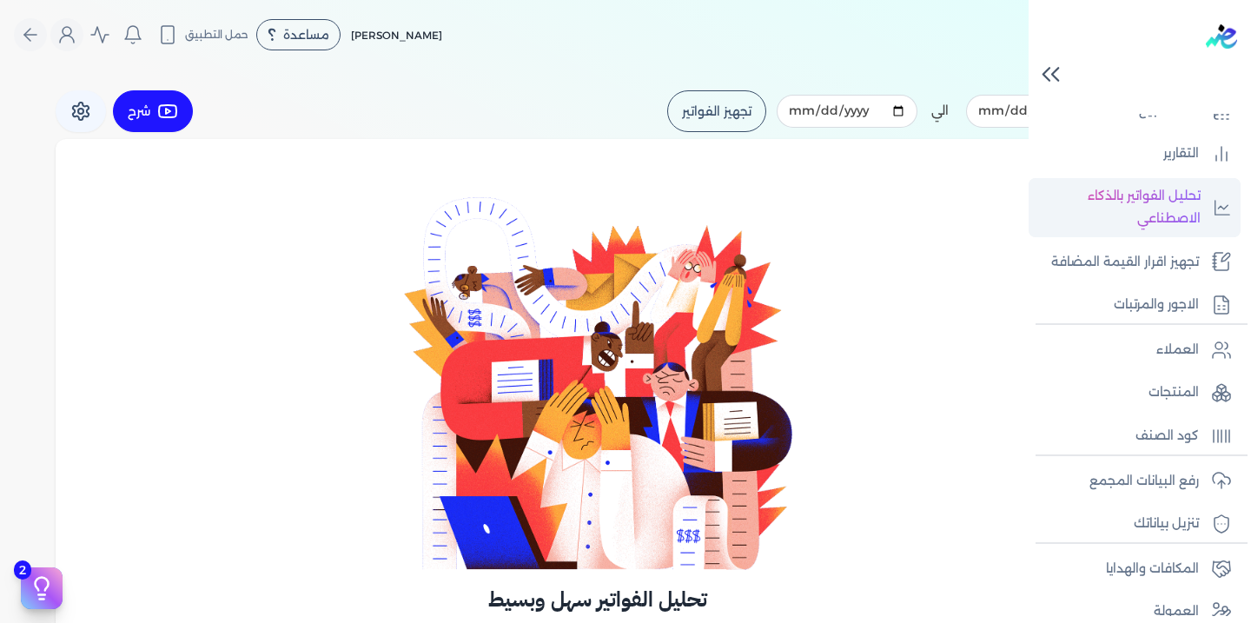
click at [1177, 205] on p "تحليل الفواتير بالذكاء الاصطناعي" at bounding box center [1118, 207] width 163 height 44
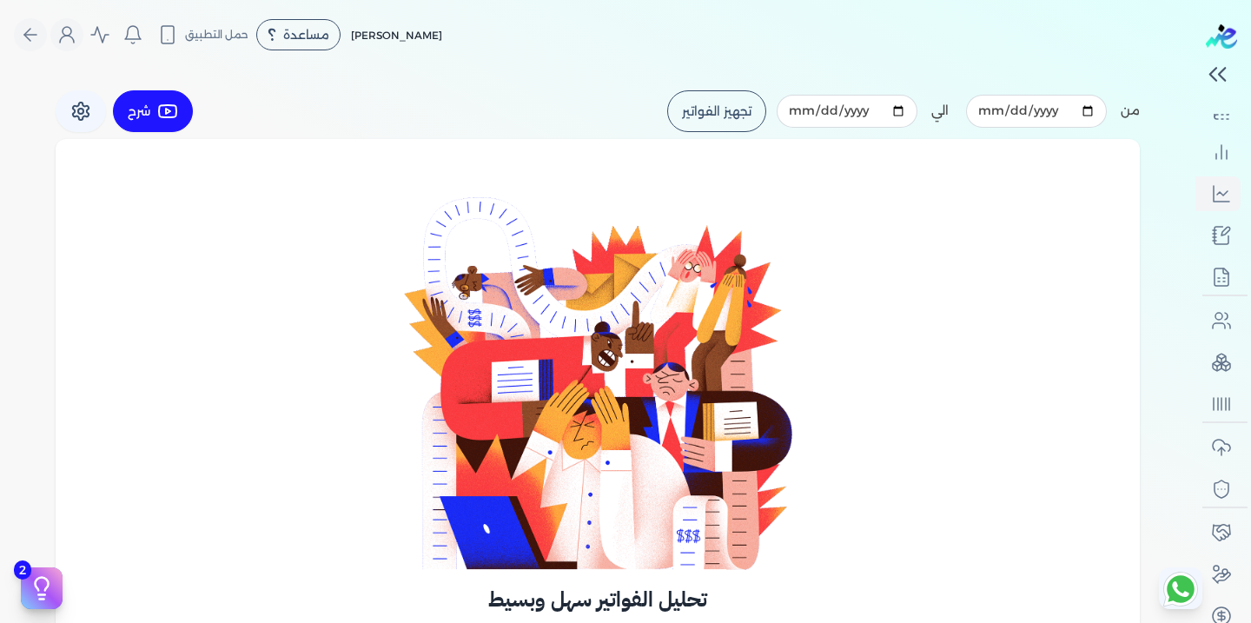
click at [942, 195] on div "تحليل الفواتير سهل وبسيط يرجى تحديد التاريخ من وإلى ثم الضغط على زر تجهيز الفوا…" at bounding box center [598, 574] width 1084 height 870
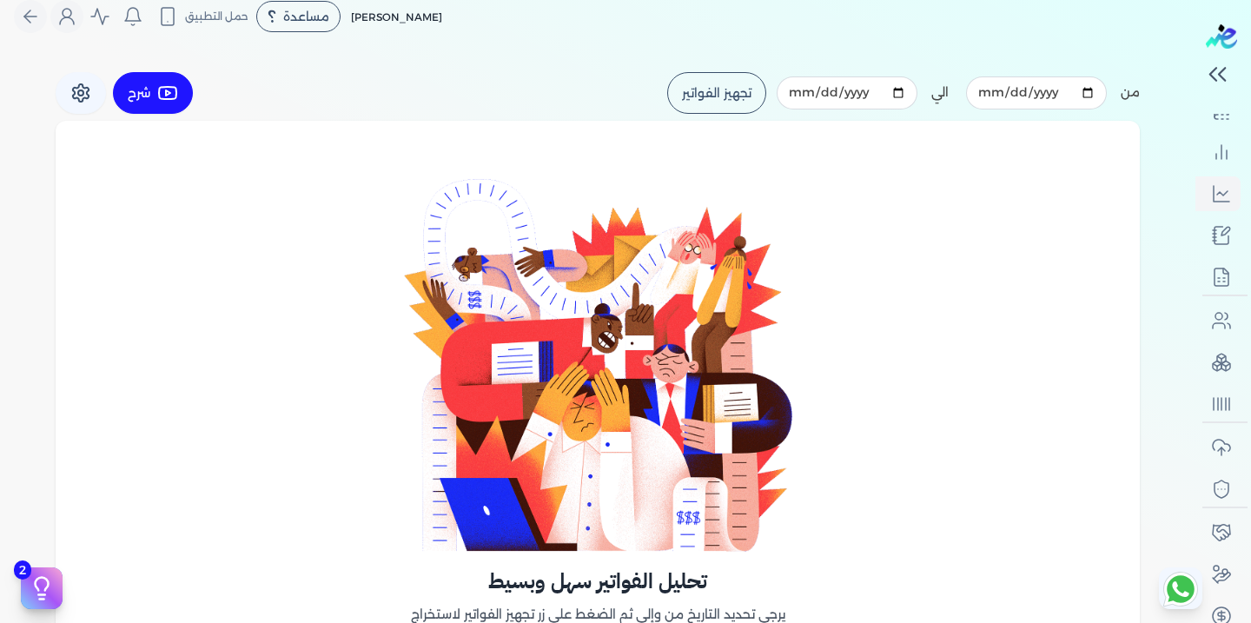
scroll to position [0, 0]
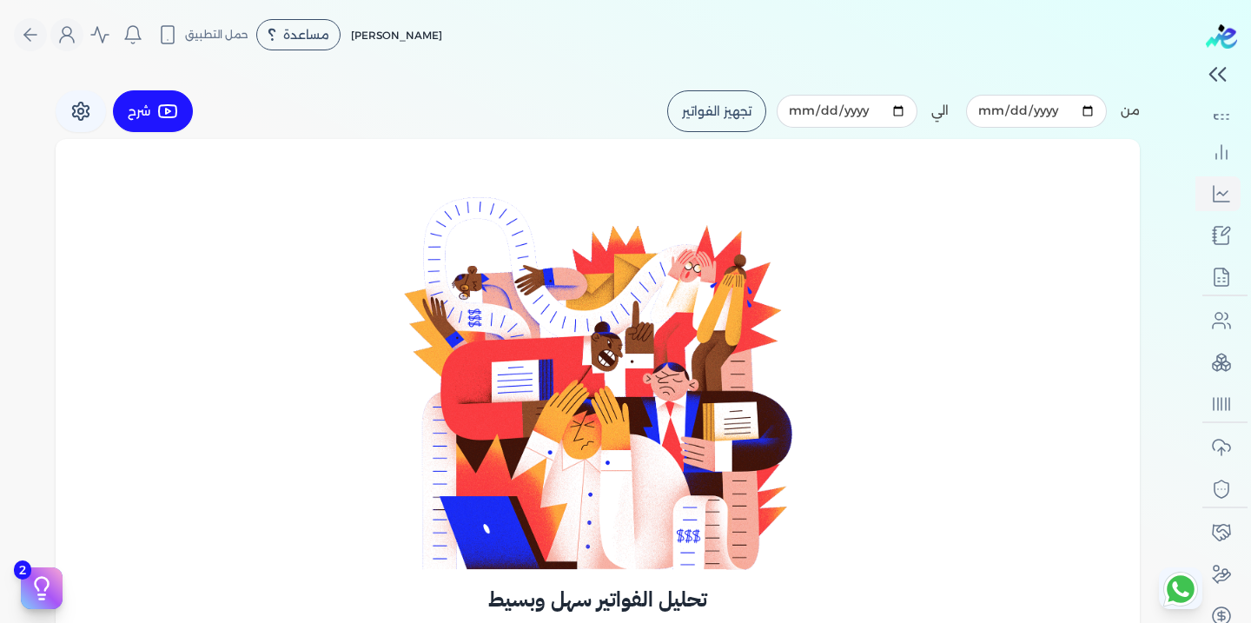
click at [749, 123] on button "تجهيز الفواتير" at bounding box center [716, 111] width 99 height 42
click at [1097, 112] on input "[DATE]" at bounding box center [1036, 111] width 141 height 33
type input "[DATE]"
click at [739, 109] on button "تجهيز الفواتير" at bounding box center [716, 111] width 99 height 42
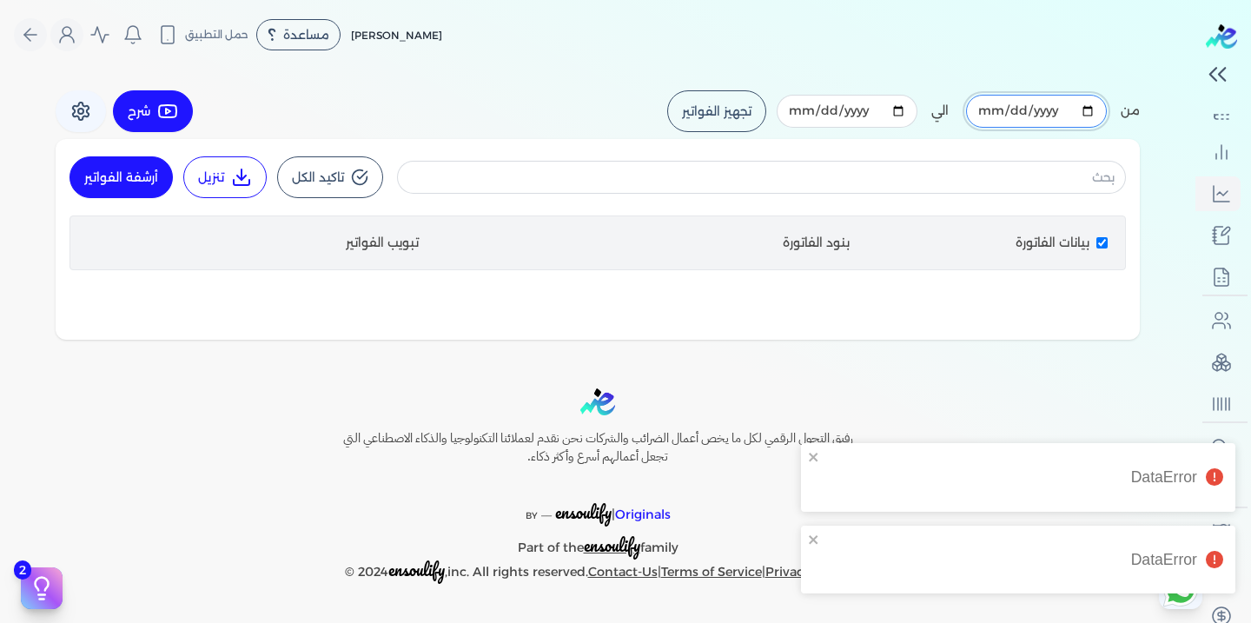
click at [1095, 112] on input "[DATE]" at bounding box center [1036, 111] width 141 height 33
checkbox input "false"
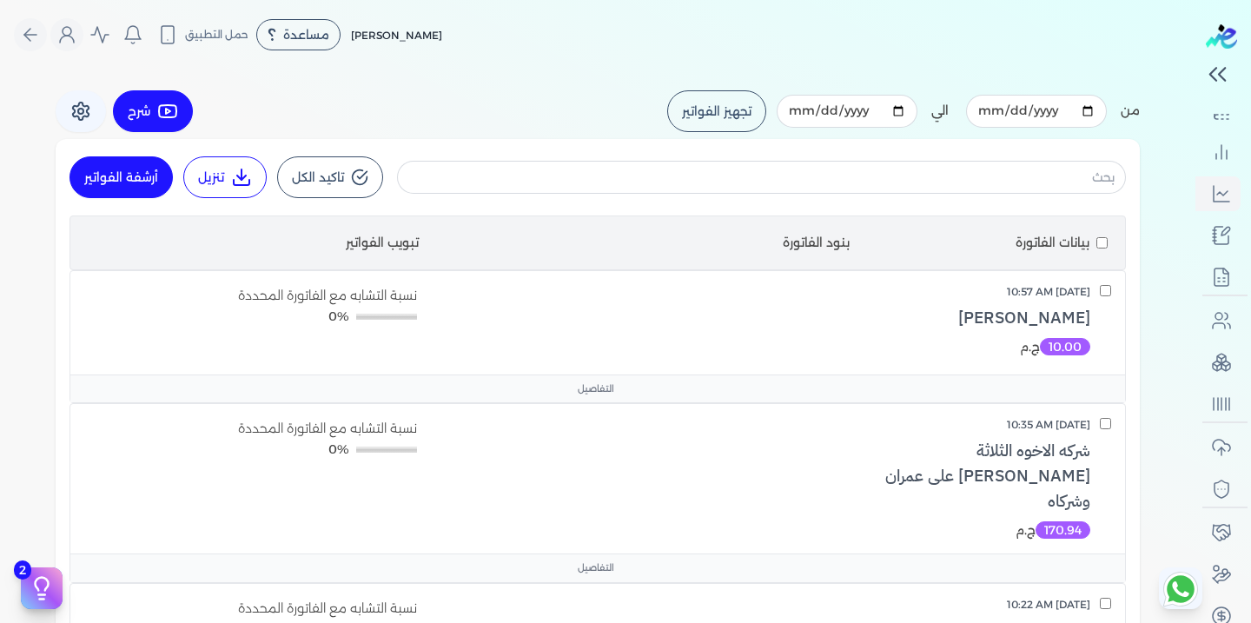
click at [1031, 59] on nav "Toggle Navigation الاسعار العمولات مساعدة خدمة العملاء دليل المستخدم تسجيل الدخ…" at bounding box center [598, 35] width 1196 height 70
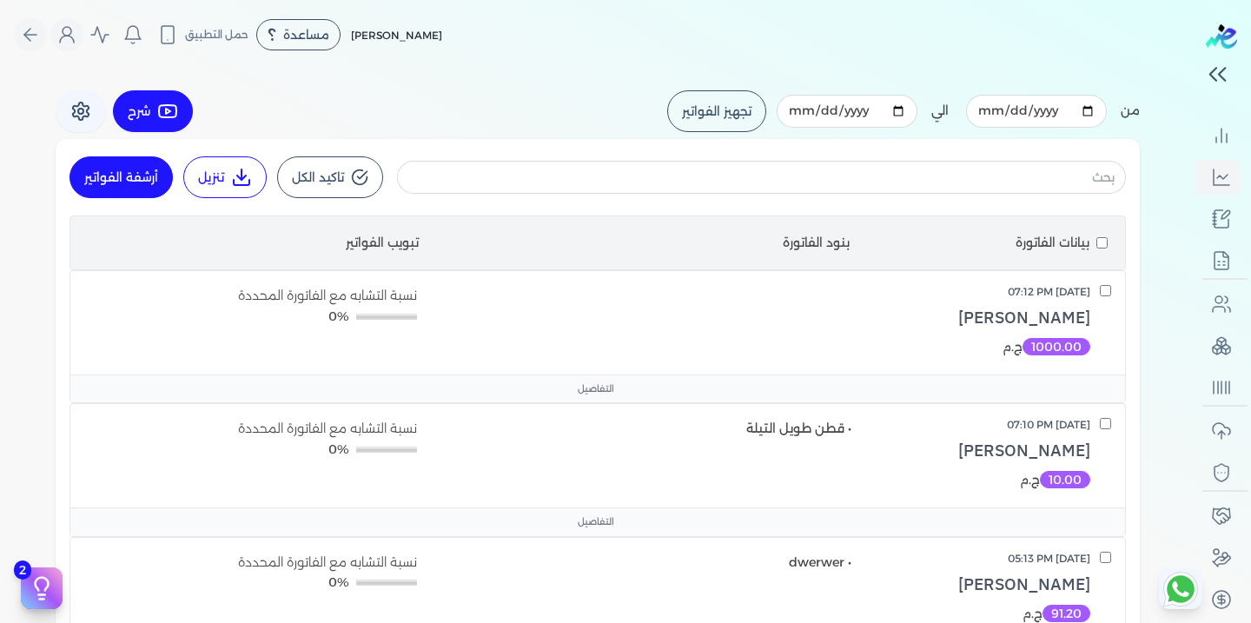
click at [1110, 294] on input "checkbox" at bounding box center [1105, 290] width 11 height 11
click at [1110, 288] on input "checkbox" at bounding box center [1105, 290] width 11 height 11
checkbox input "false"
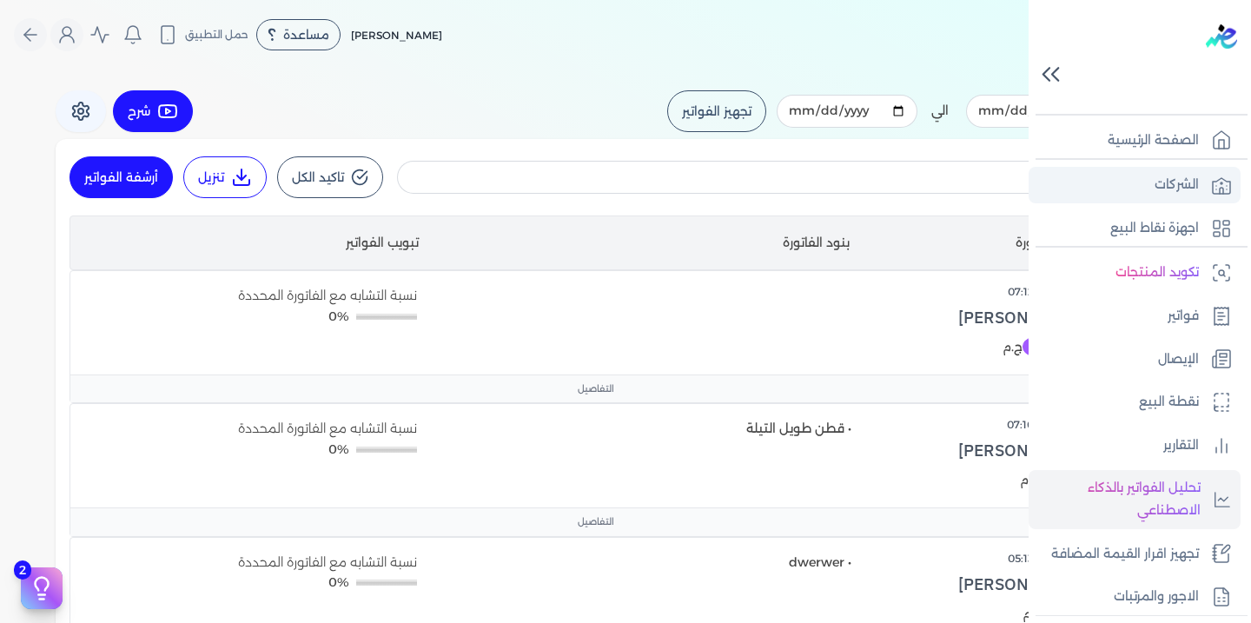
click at [1170, 189] on p "الشركات" at bounding box center [1177, 185] width 44 height 23
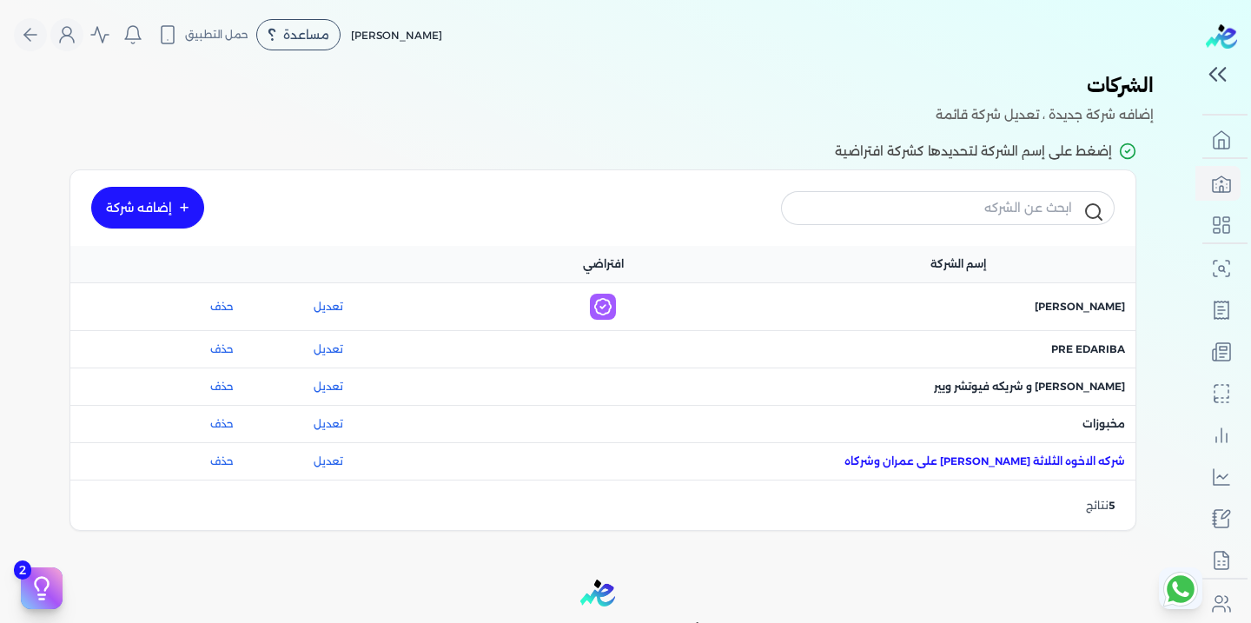
click at [902, 463] on span "اسم الشركة : شركه الاخوه الثلاثة [PERSON_NAME] على عمران وشركاه" at bounding box center [985, 462] width 281 height 16
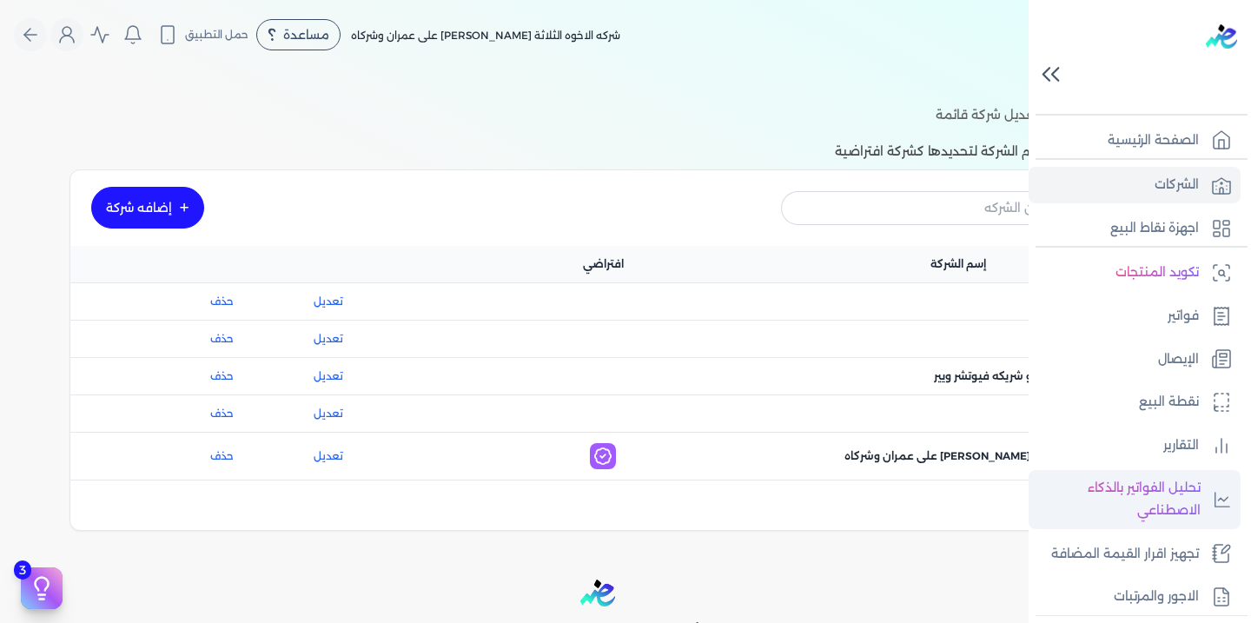
click at [1125, 493] on p "تحليل الفواتير بالذكاء الاصطناعي" at bounding box center [1118, 499] width 163 height 44
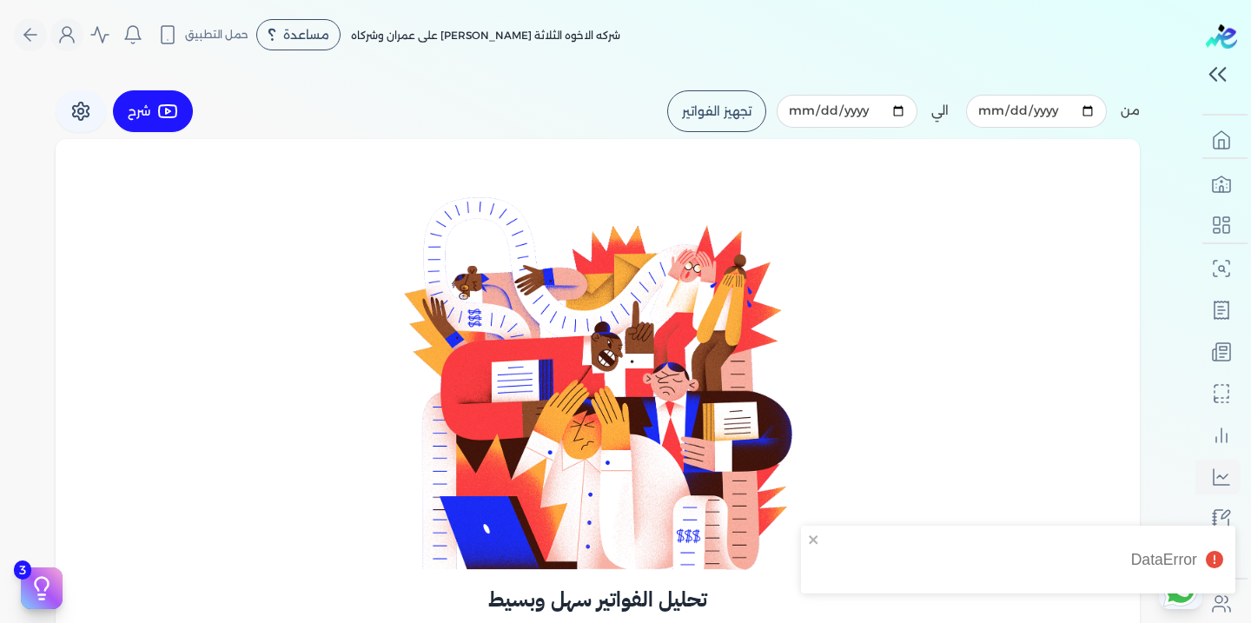
click at [740, 110] on button "تجهيز الفواتير" at bounding box center [716, 111] width 99 height 42
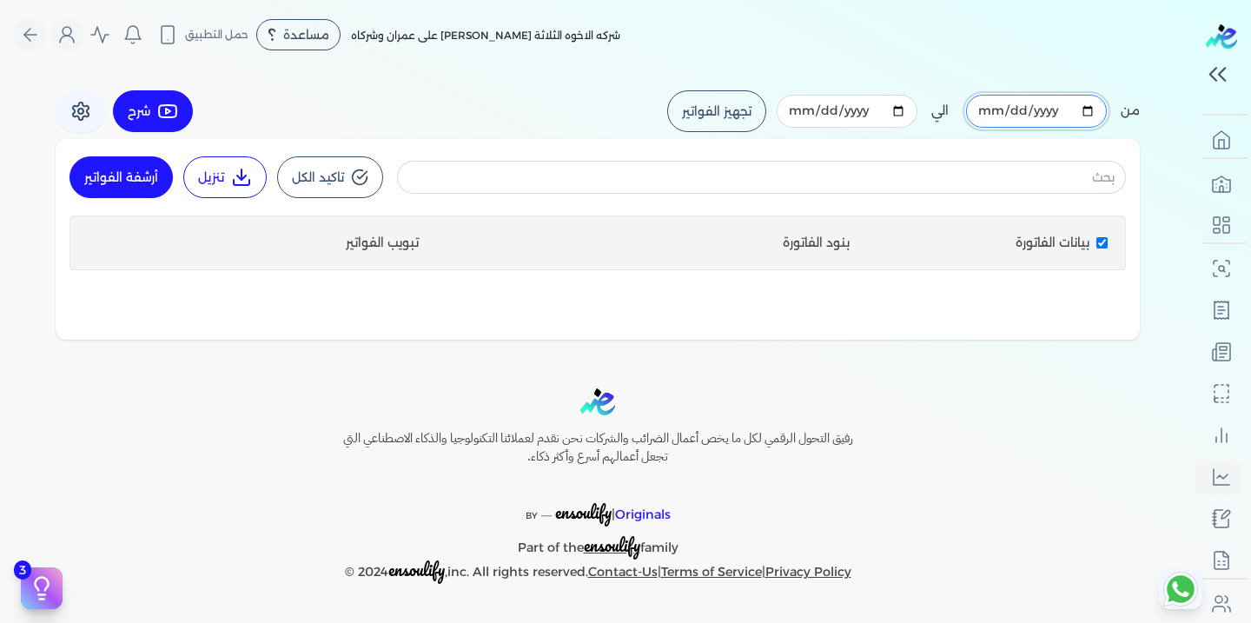
click at [1090, 117] on input "[DATE]" at bounding box center [1036, 111] width 141 height 33
type input "[DATE]"
click at [747, 119] on button "تجهيز الفواتير" at bounding box center [716, 111] width 99 height 42
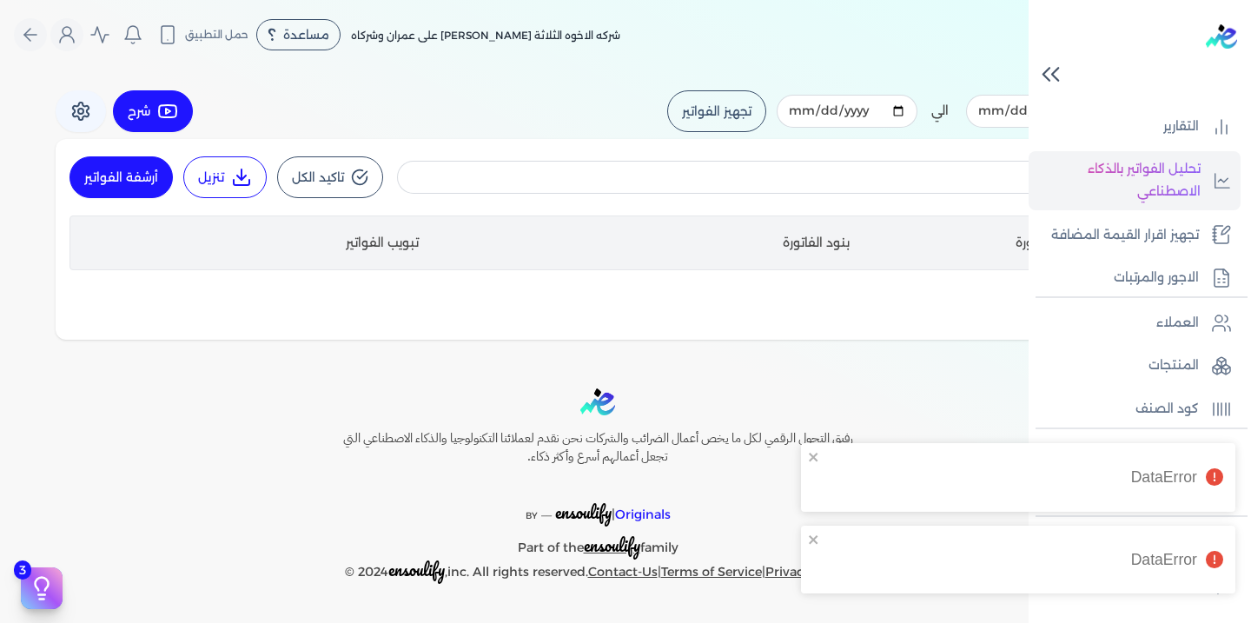
scroll to position [355, 0]
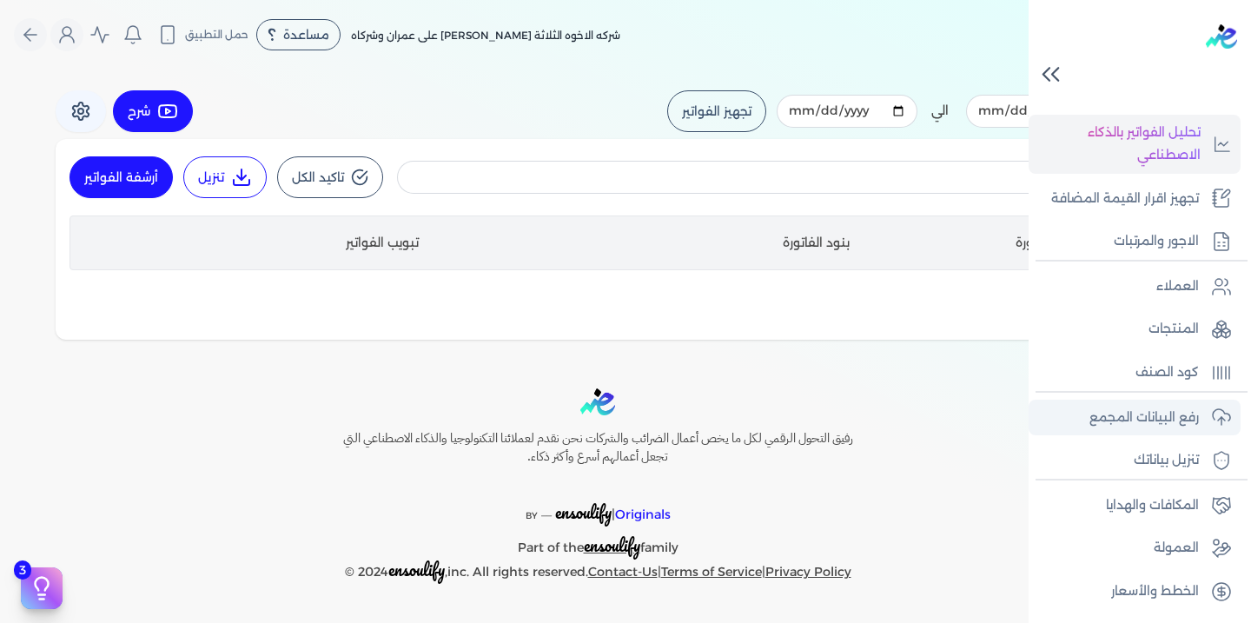
checkbox input "false"
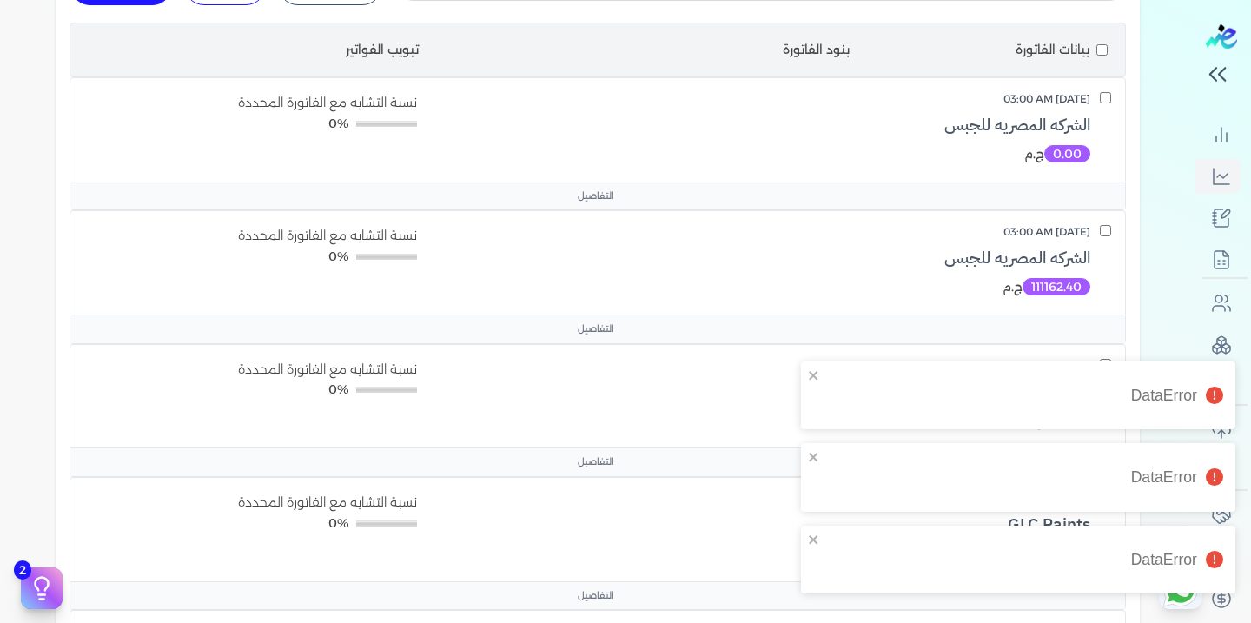
scroll to position [300, 0]
click at [812, 376] on icon "close" at bounding box center [813, 375] width 9 height 9
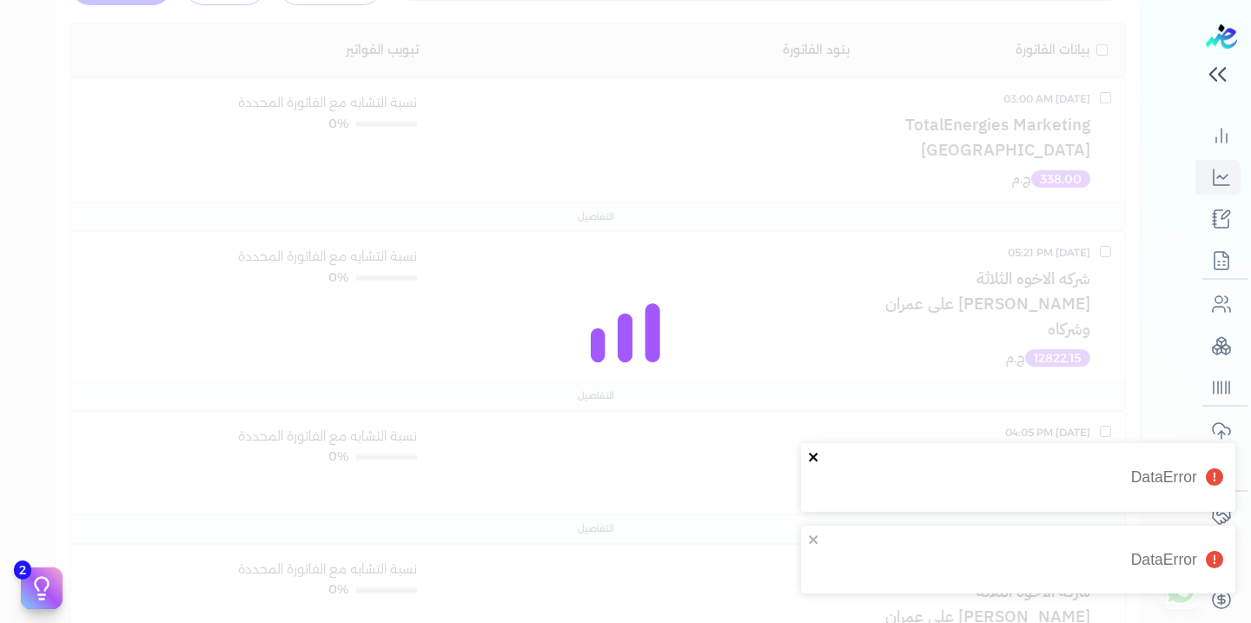
click at [809, 460] on icon "close" at bounding box center [813, 457] width 9 height 9
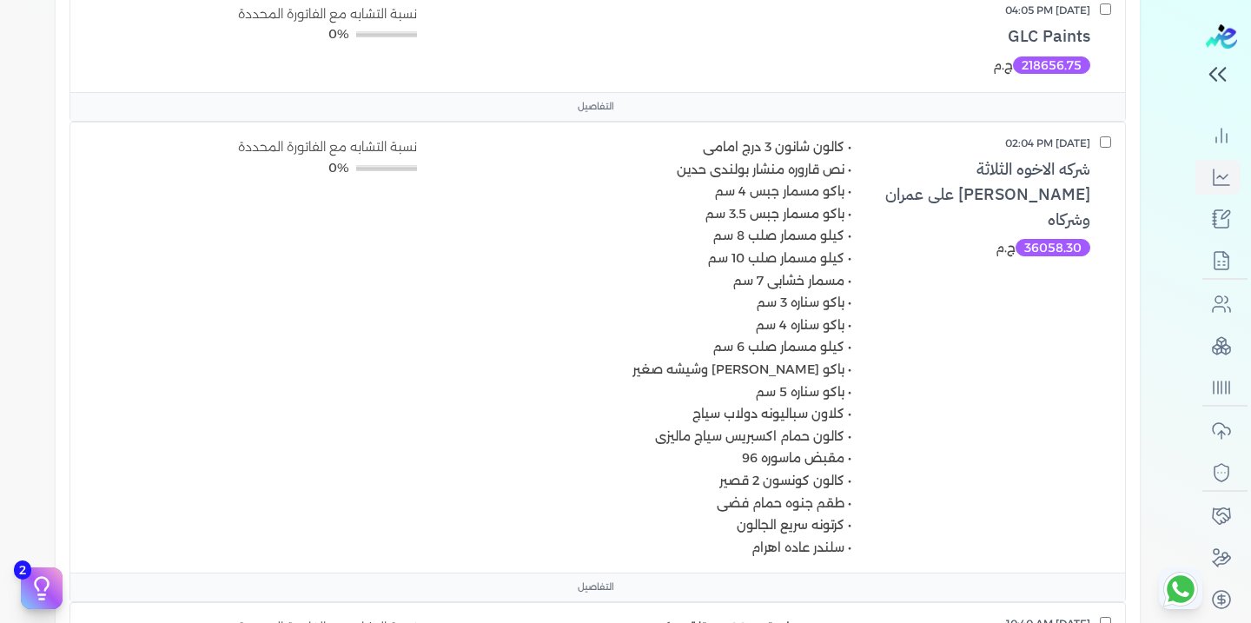
scroll to position [870, 0]
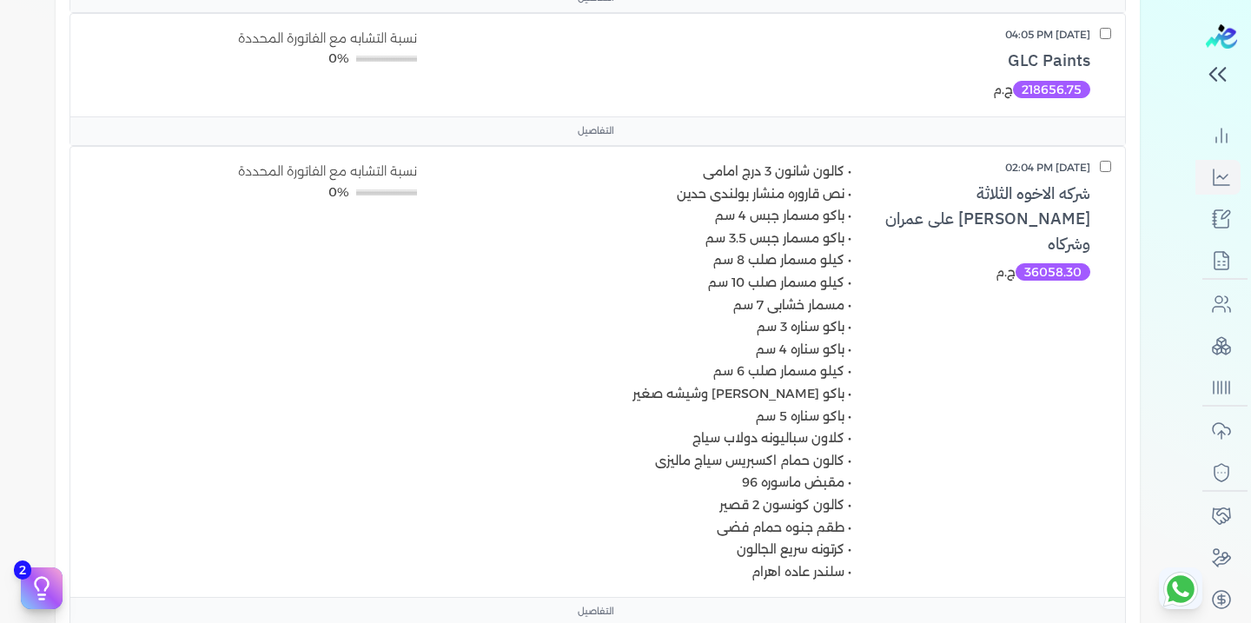
click at [1110, 168] on input "checkbox" at bounding box center [1105, 166] width 11 height 11
checkbox input "true"
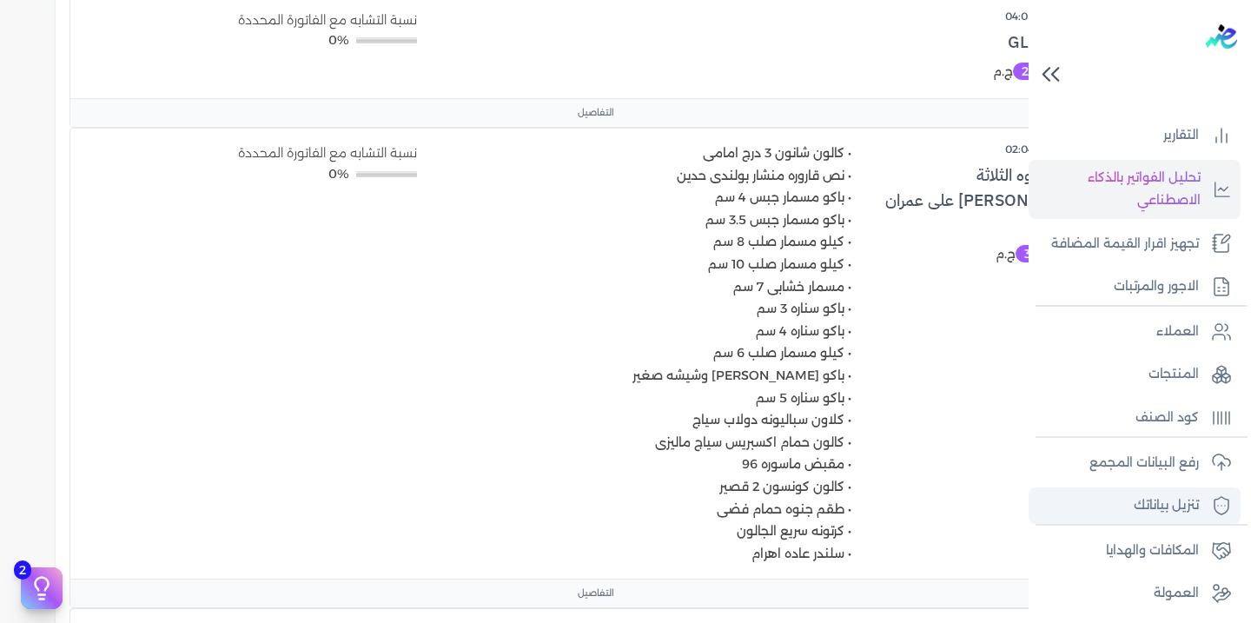
scroll to position [355, 0]
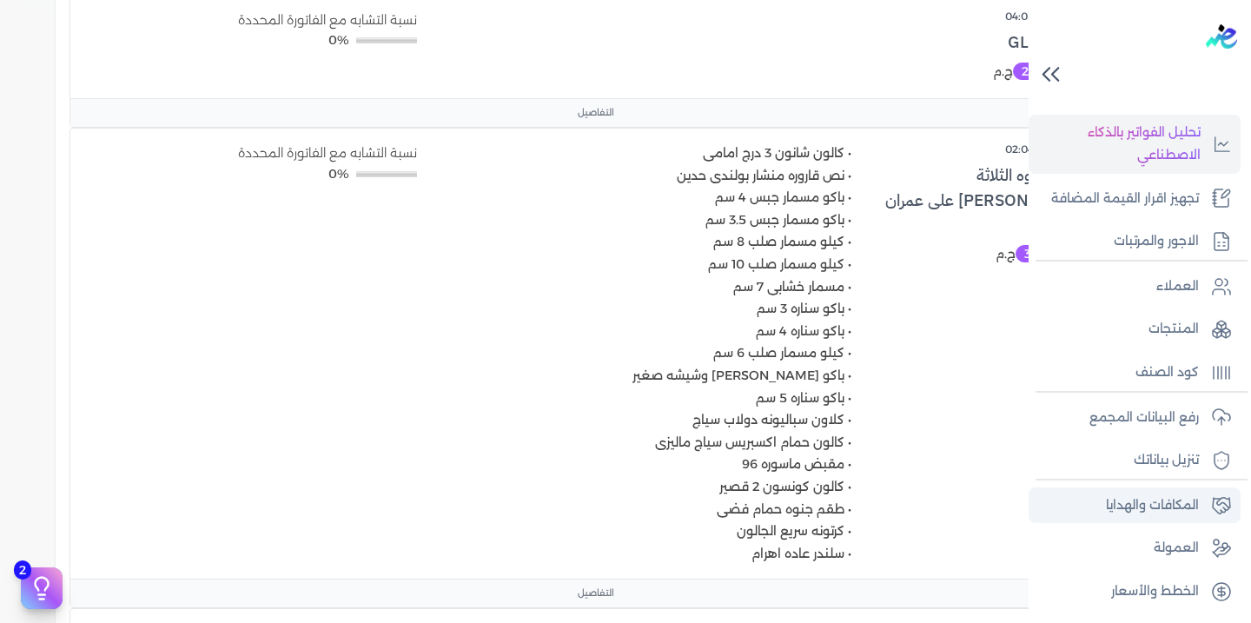
click at [1170, 500] on p "المكافات والهدايا" at bounding box center [1152, 505] width 93 height 23
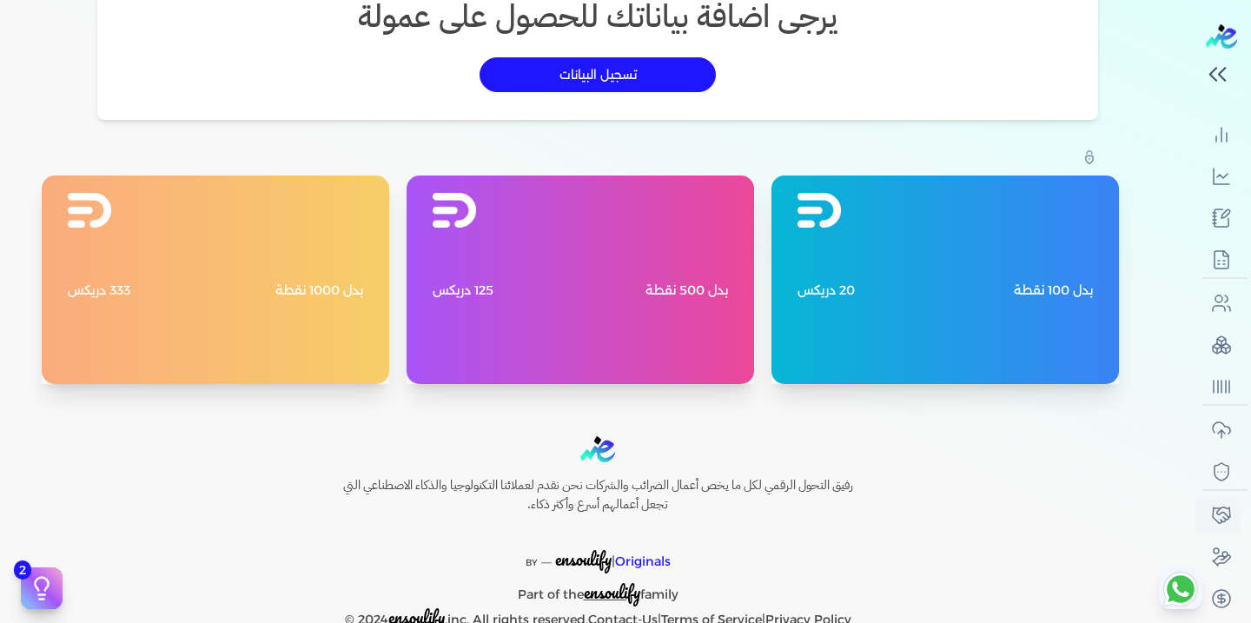
scroll to position [300, 0]
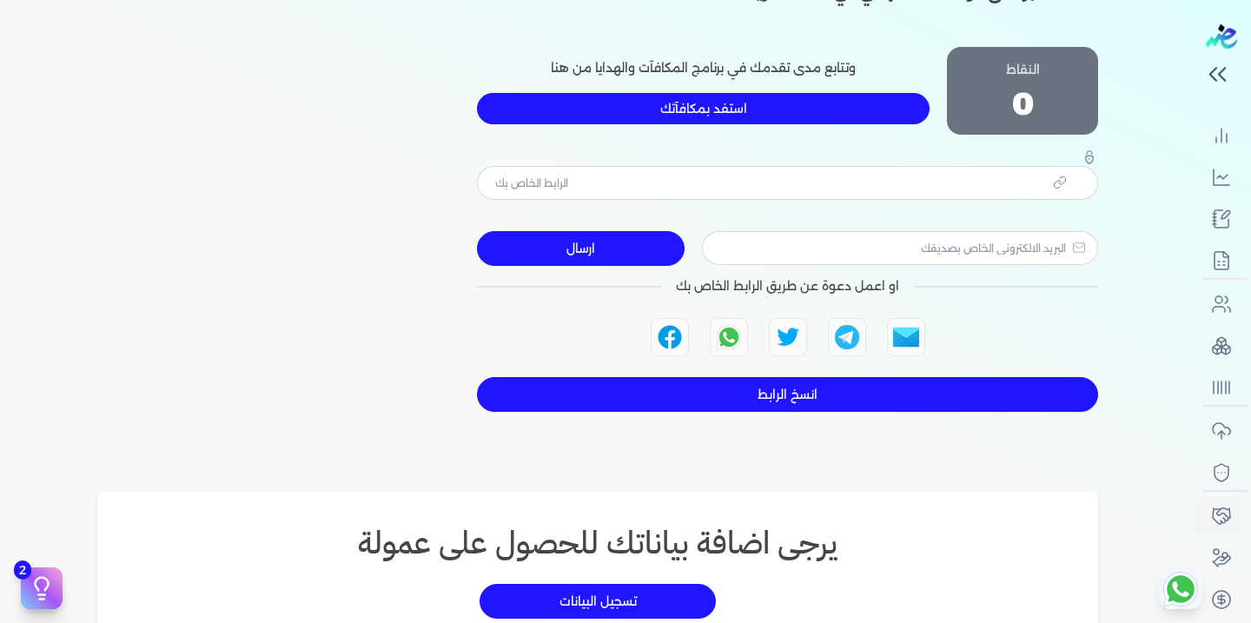
type input "[URL][DOMAIN_NAME]"
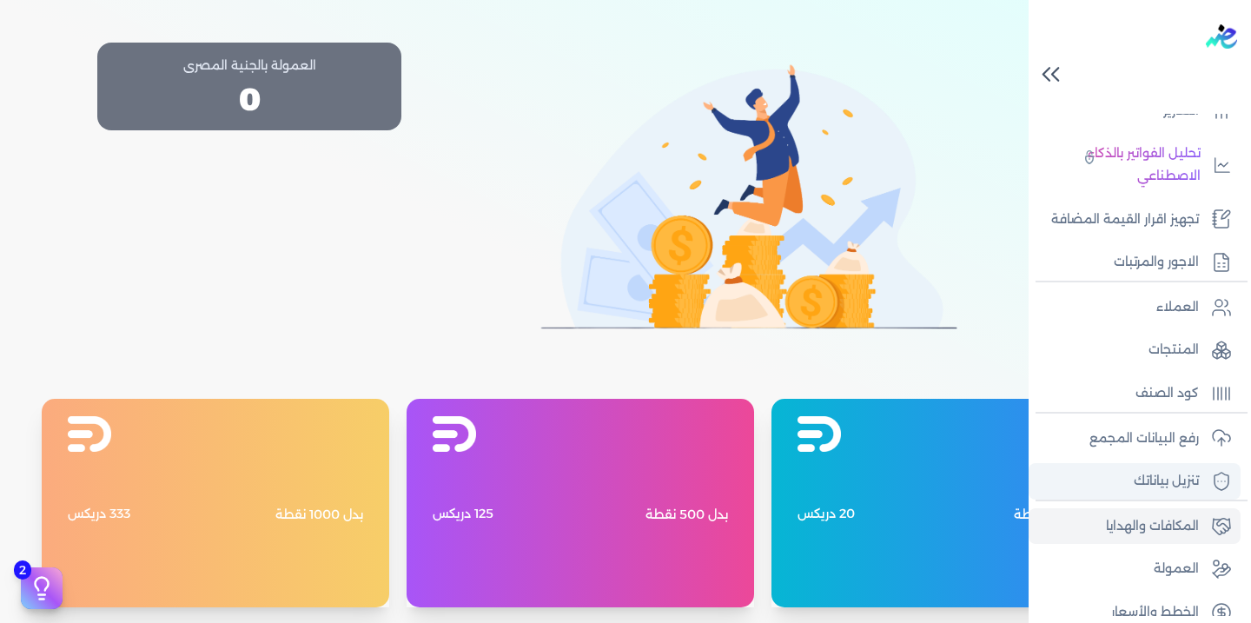
scroll to position [355, 0]
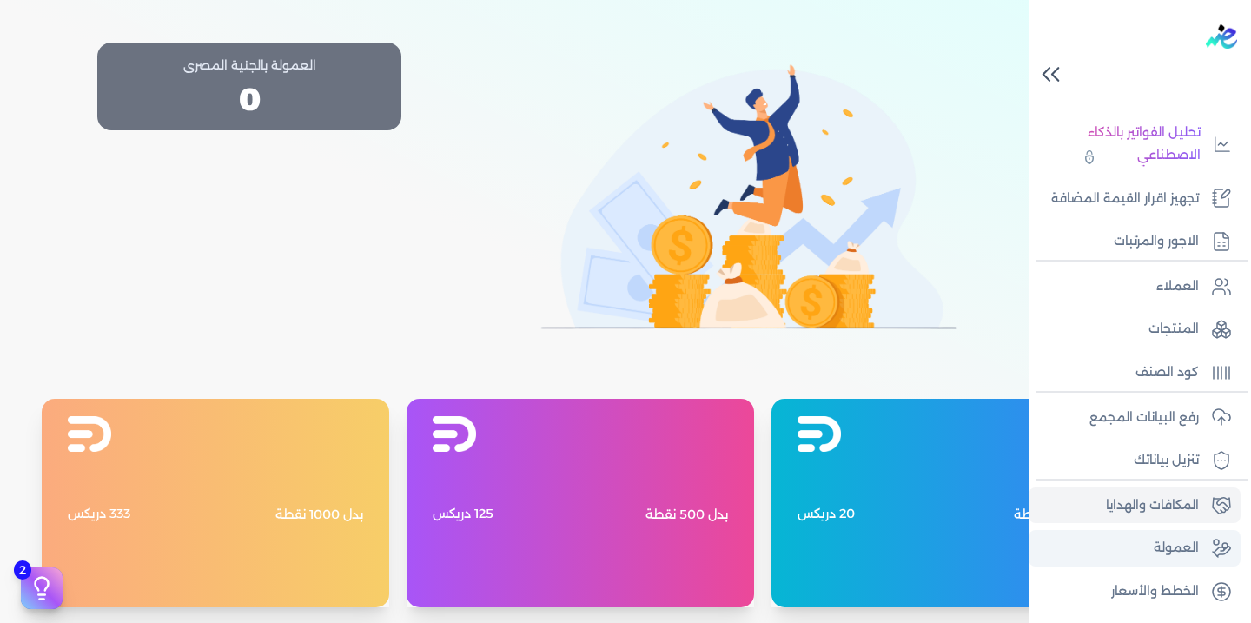
click at [1176, 546] on p "العمولة" at bounding box center [1176, 548] width 45 height 23
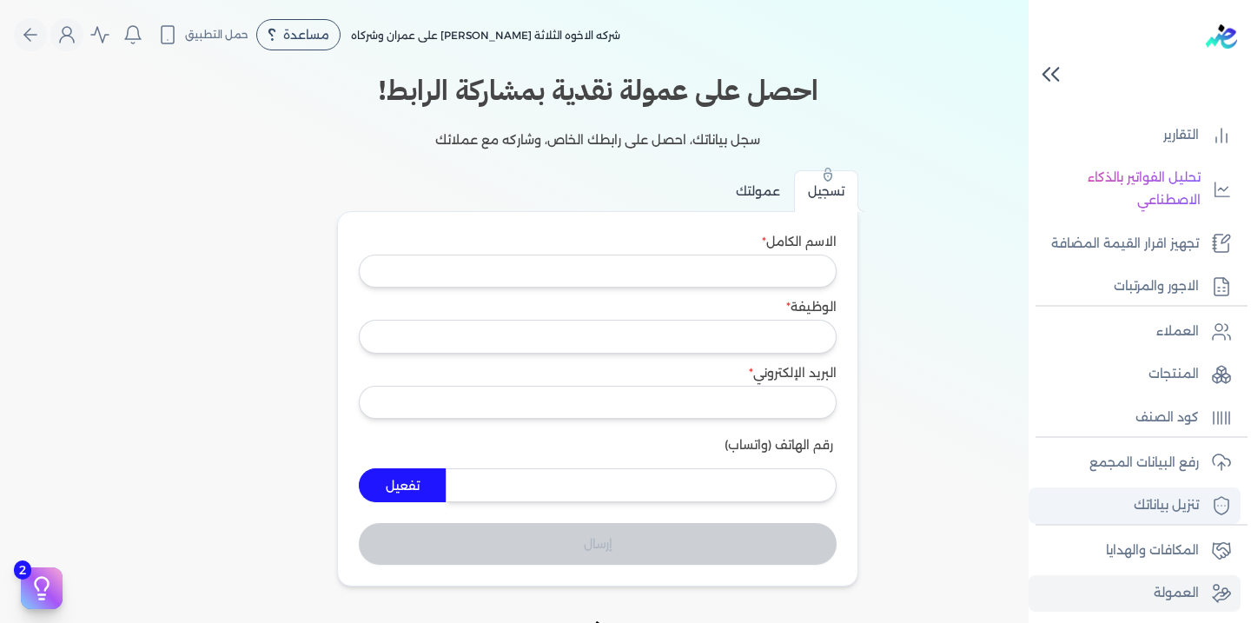
scroll to position [355, 0]
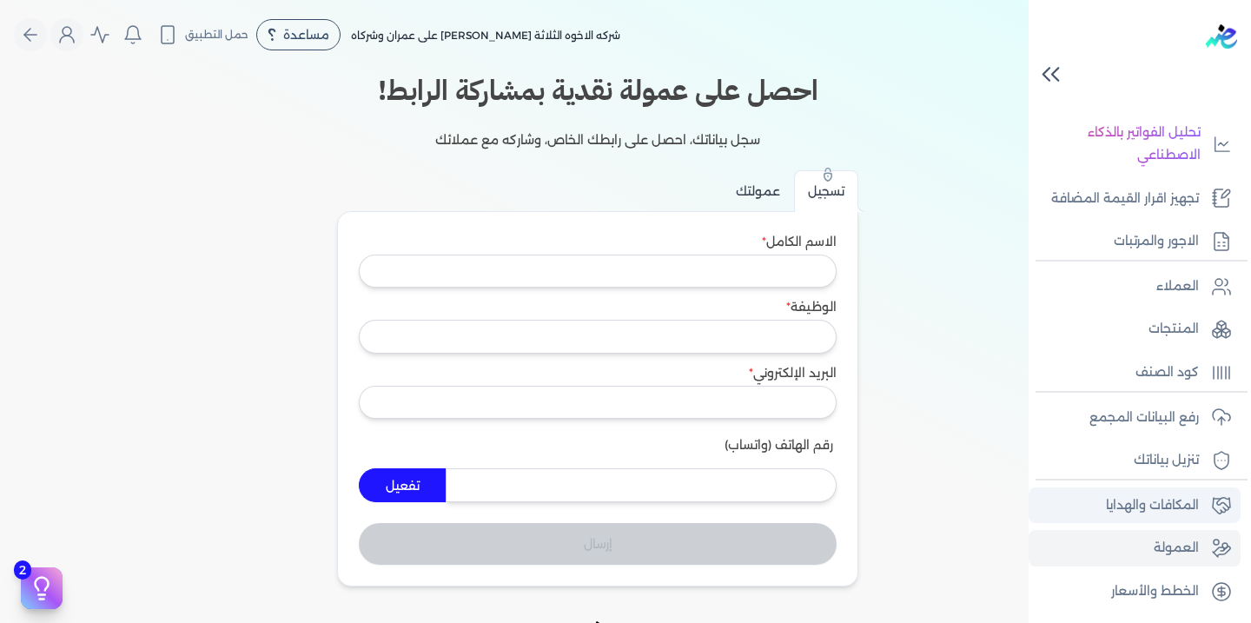
click at [1156, 504] on p "المكافات والهدايا" at bounding box center [1152, 505] width 93 height 23
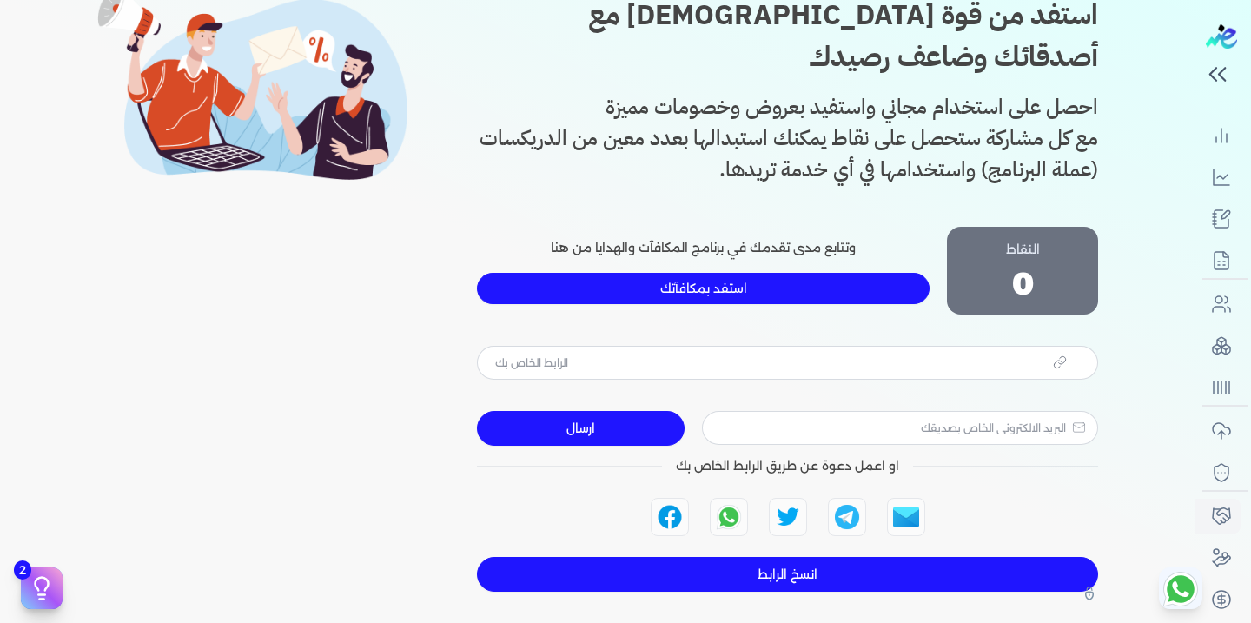
scroll to position [186, 0]
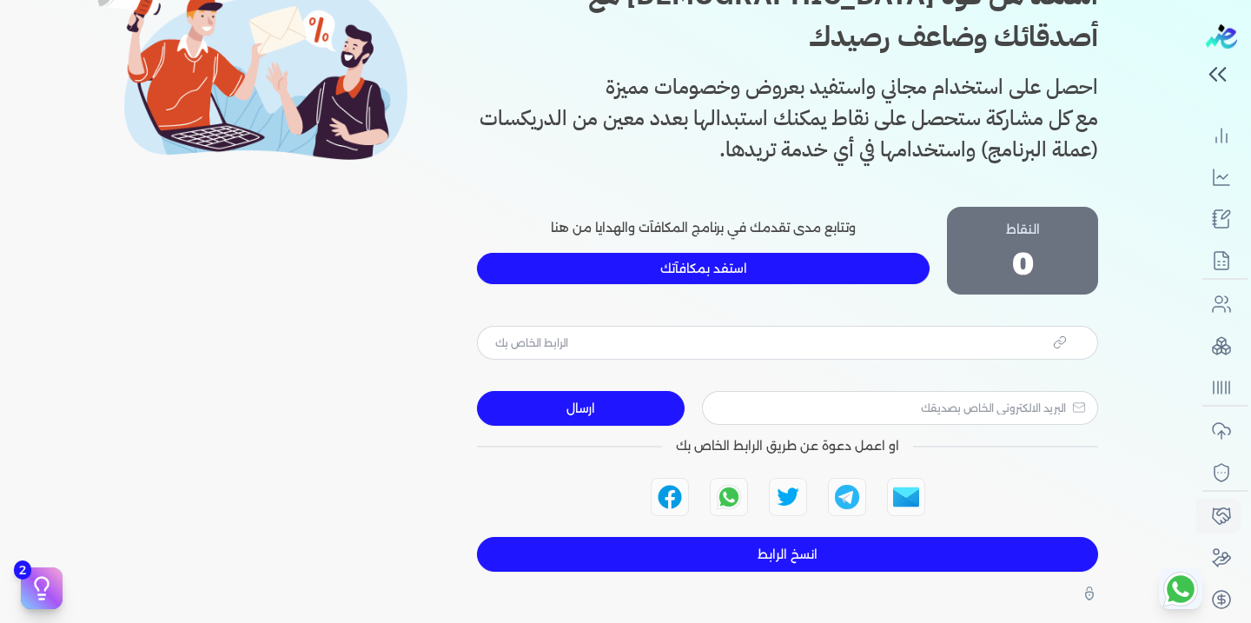
type input "[URL][DOMAIN_NAME]"
click at [712, 326] on input "[URL][DOMAIN_NAME]" at bounding box center [787, 342] width 621 height 33
click at [732, 326] on input "[URL][DOMAIN_NAME]" at bounding box center [787, 342] width 621 height 33
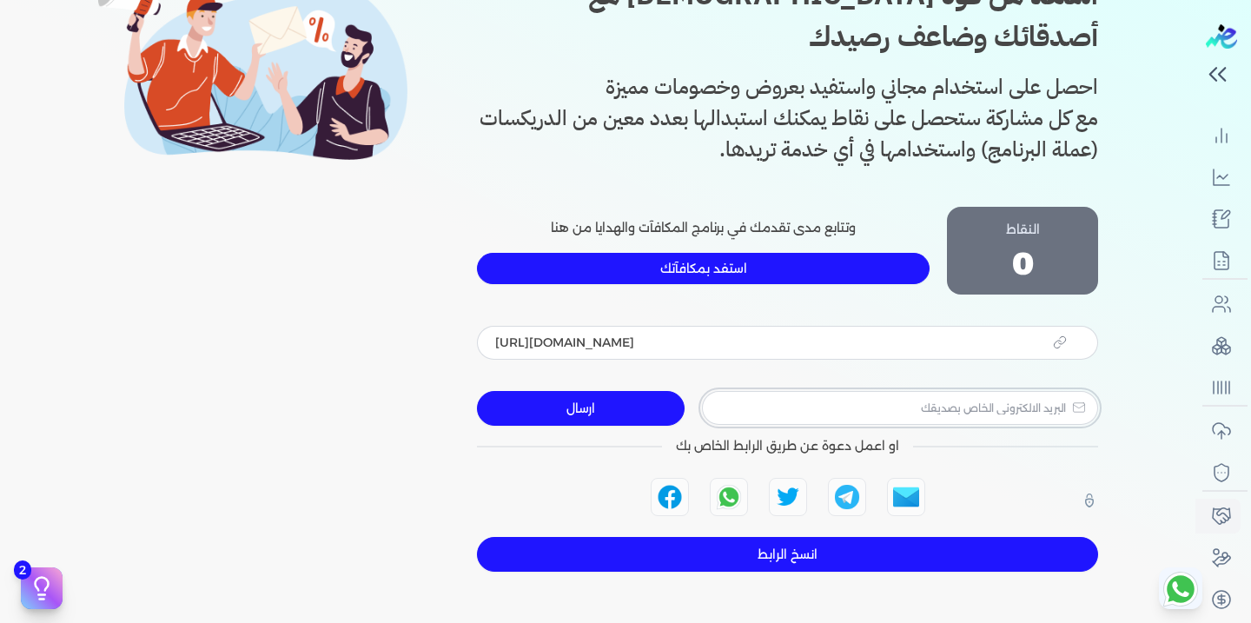
click at [849, 391] on input "email" at bounding box center [900, 407] width 396 height 33
click at [699, 326] on input "[URL][DOMAIN_NAME]" at bounding box center [787, 342] width 621 height 33
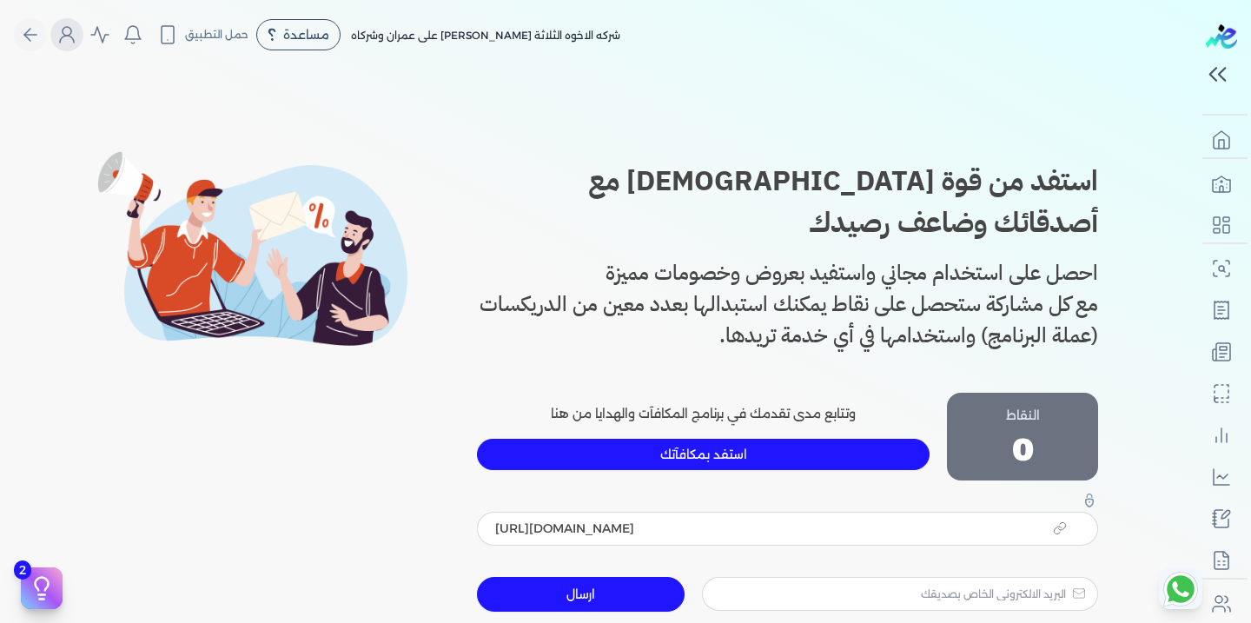
click at [76, 35] on icon "Global" at bounding box center [66, 34] width 21 height 21
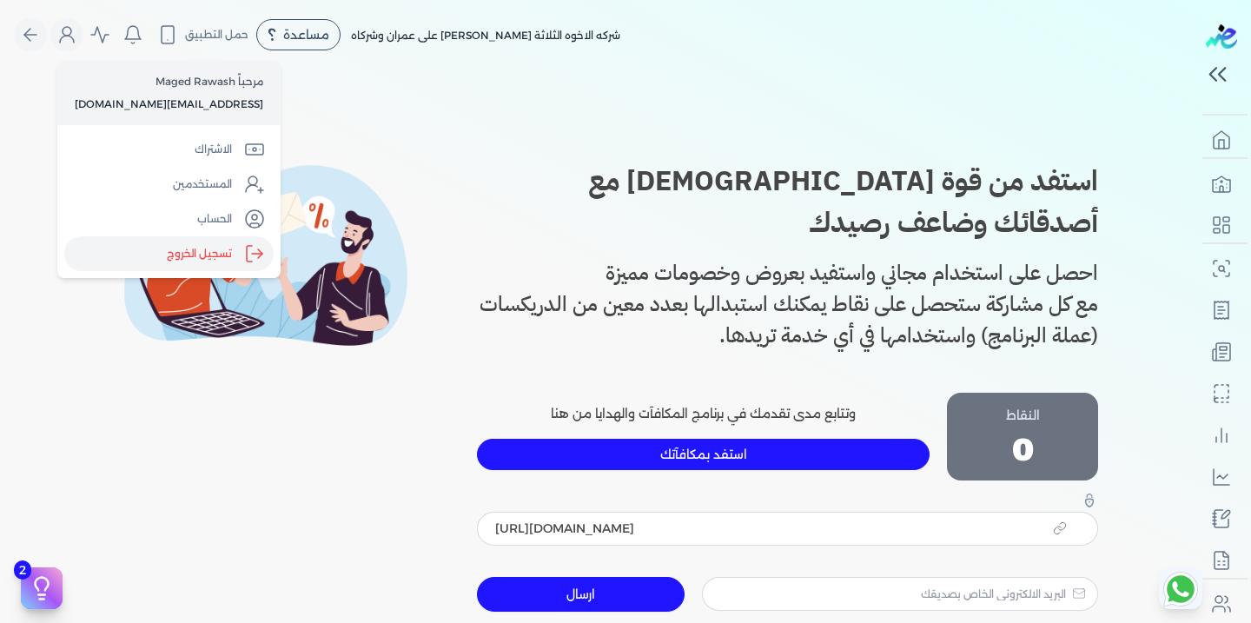
click at [180, 250] on label "تسجيل الخروج" at bounding box center [168, 253] width 209 height 35
click at [1196, 70] on input "Close" at bounding box center [1196, 70] width 0 height 0
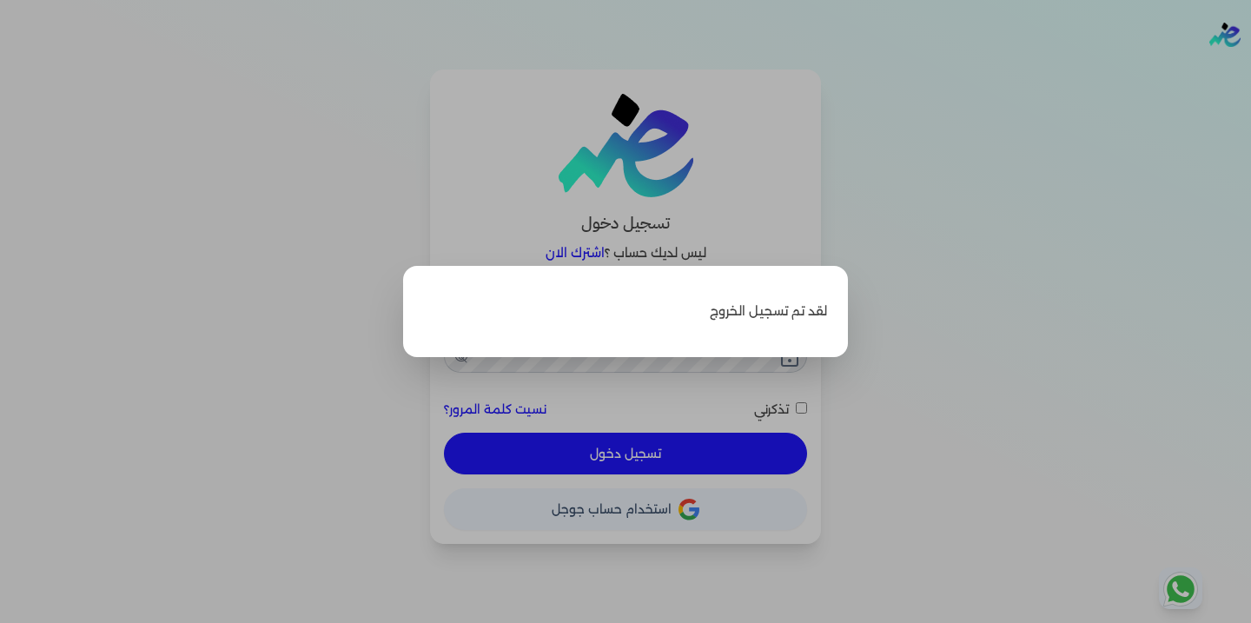
type input "[EMAIL_ADDRESS][DOMAIN_NAME]"
checkbox input "false"
click at [1030, 316] on label "Close" at bounding box center [625, 311] width 1251 height 623
click at [1250, 70] on input "Close" at bounding box center [1251, 70] width 0 height 0
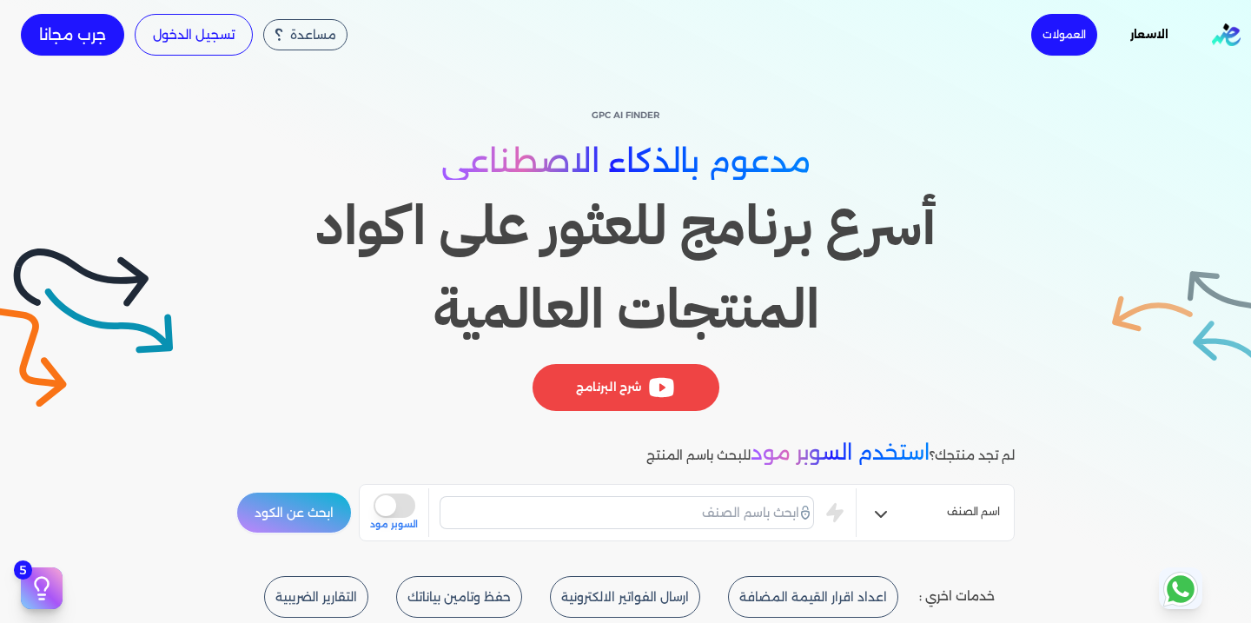
click at [1150, 36] on link "الاسعار" at bounding box center [1149, 34] width 88 height 23
click at [1051, 42] on link "العمولات" at bounding box center [1064, 35] width 66 height 42
click at [1065, 40] on link "العمولات" at bounding box center [1064, 35] width 66 height 42
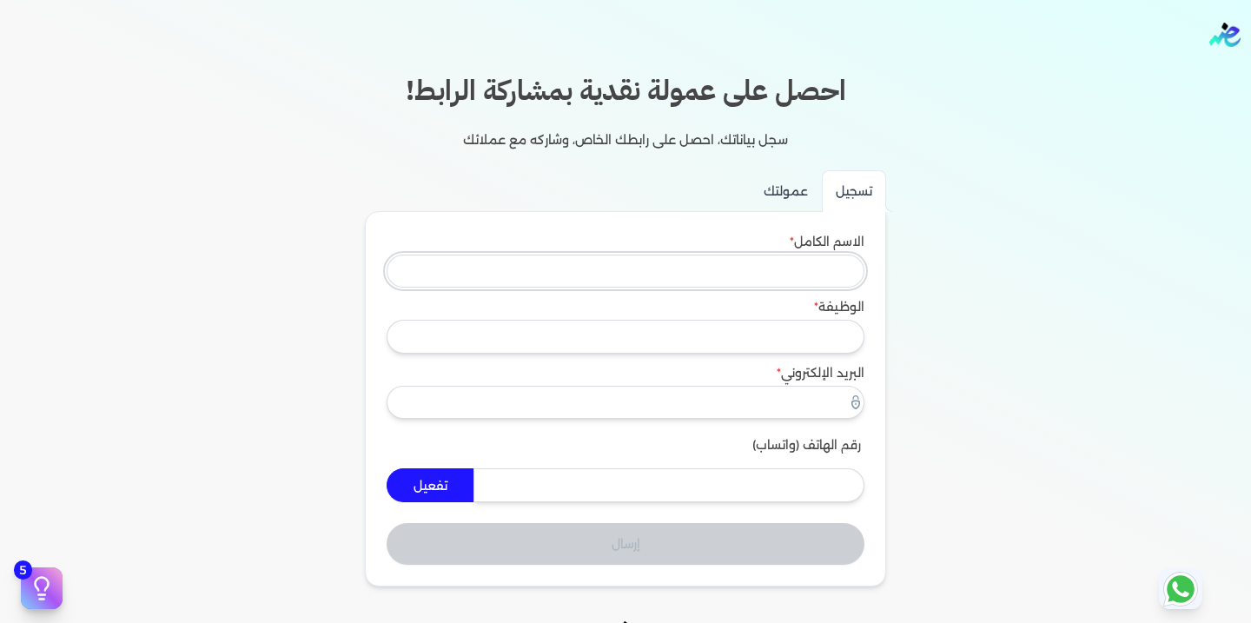
click at [818, 271] on input "الاسم الكامل" at bounding box center [626, 271] width 478 height 33
click at [819, 332] on div "الوظيفة" at bounding box center [626, 331] width 478 height 66
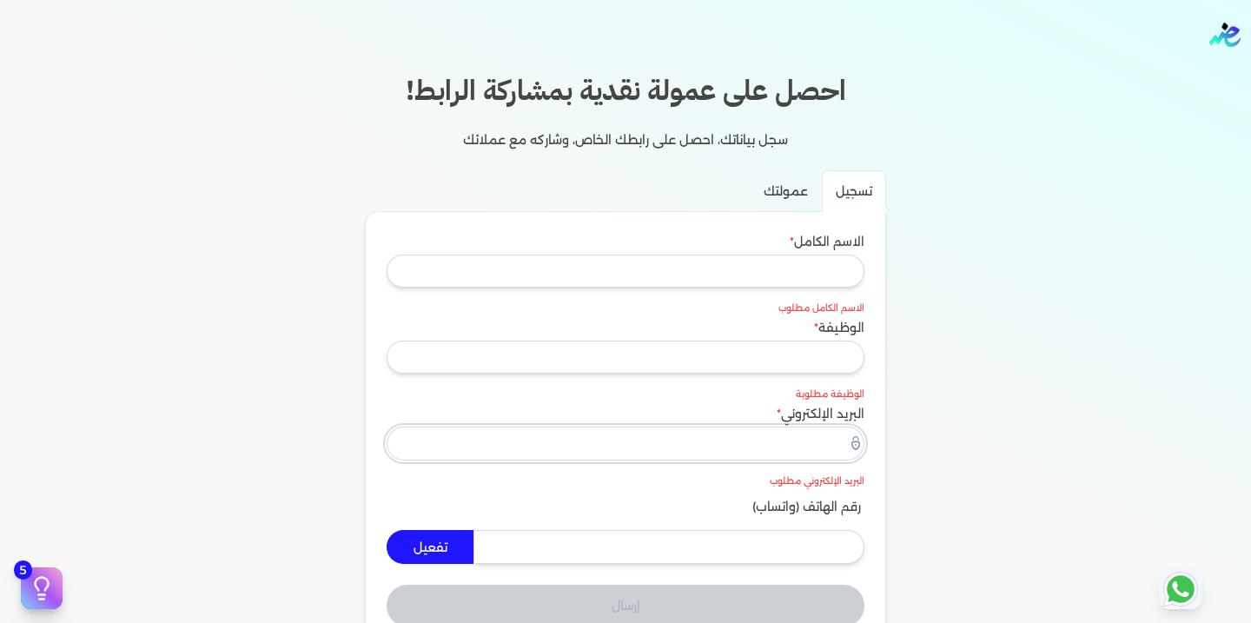
click at [831, 419] on div "البريد الإلكتروني" at bounding box center [626, 438] width 478 height 66
click at [1014, 329] on div "احصل على عمولة نقدية بمشاركة الرابط! سجل بياناتك، احصل على رابطك الخاص، وشاركه …" at bounding box center [625, 359] width 1251 height 579
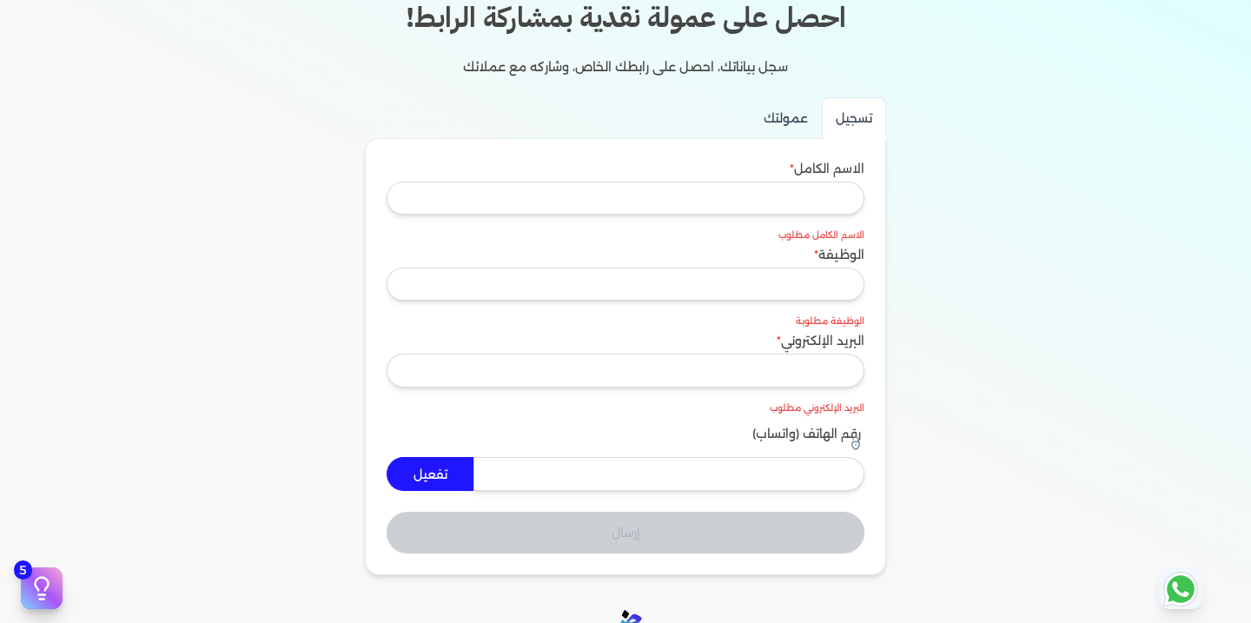
scroll to position [67, 0]
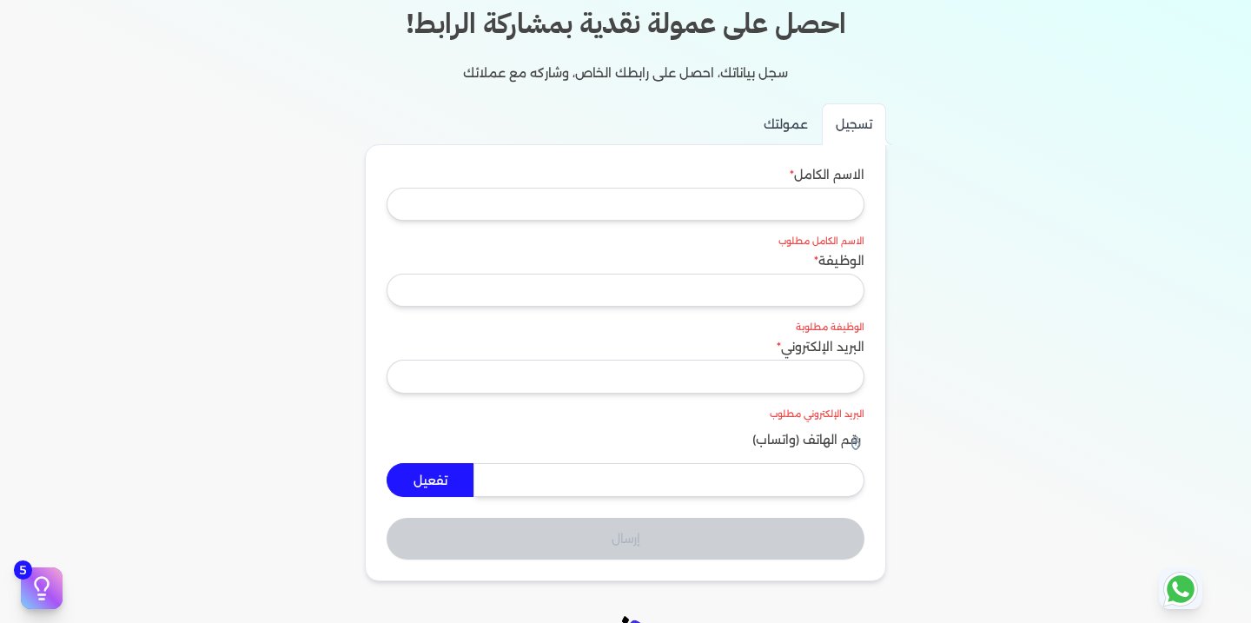
click at [798, 130] on input "عمولتك" at bounding box center [786, 124] width 72 height 42
radio input "true"
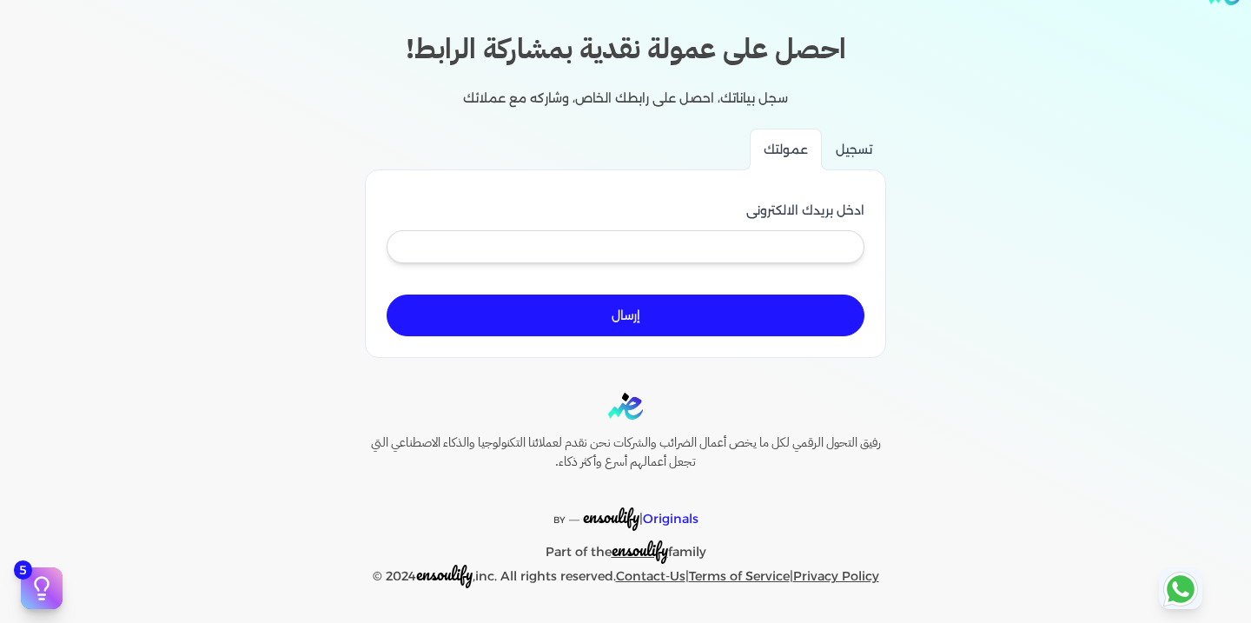
scroll to position [41, 0]
click at [850, 151] on input "تسجيل" at bounding box center [854, 150] width 64 height 42
radio input "true"
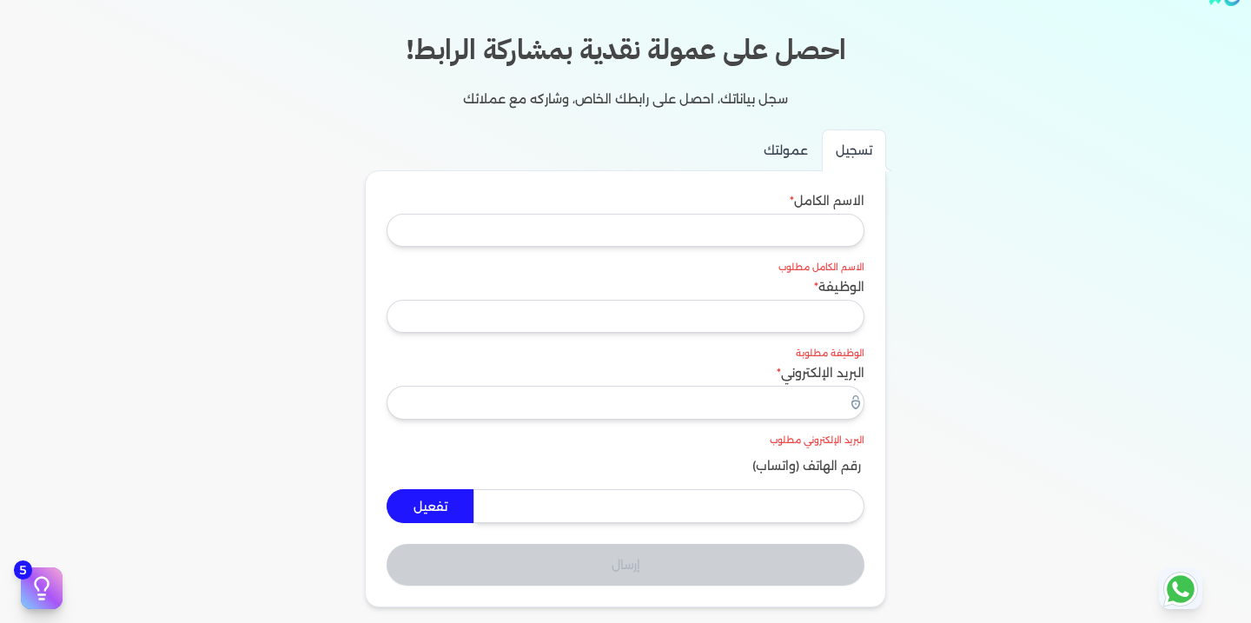
click at [787, 156] on input "عمولتك" at bounding box center [786, 150] width 72 height 42
radio input "true"
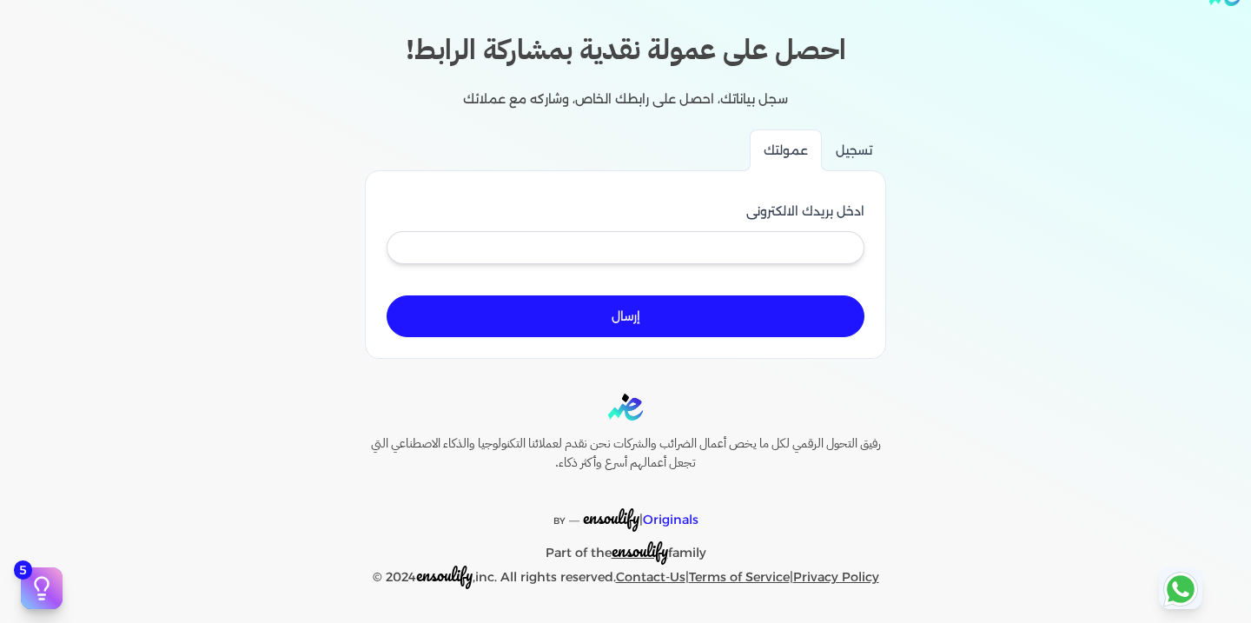
click at [862, 159] on input "تسجيل" at bounding box center [854, 150] width 64 height 42
radio input "true"
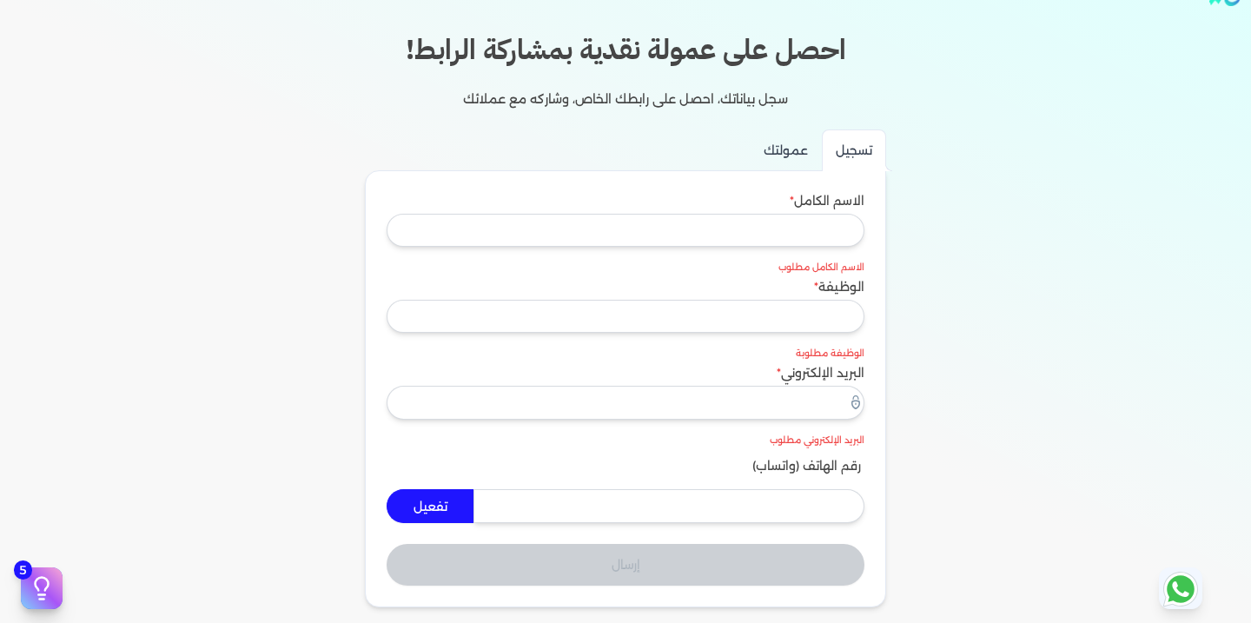
click at [792, 149] on input "عمولتك" at bounding box center [786, 150] width 72 height 42
radio input "true"
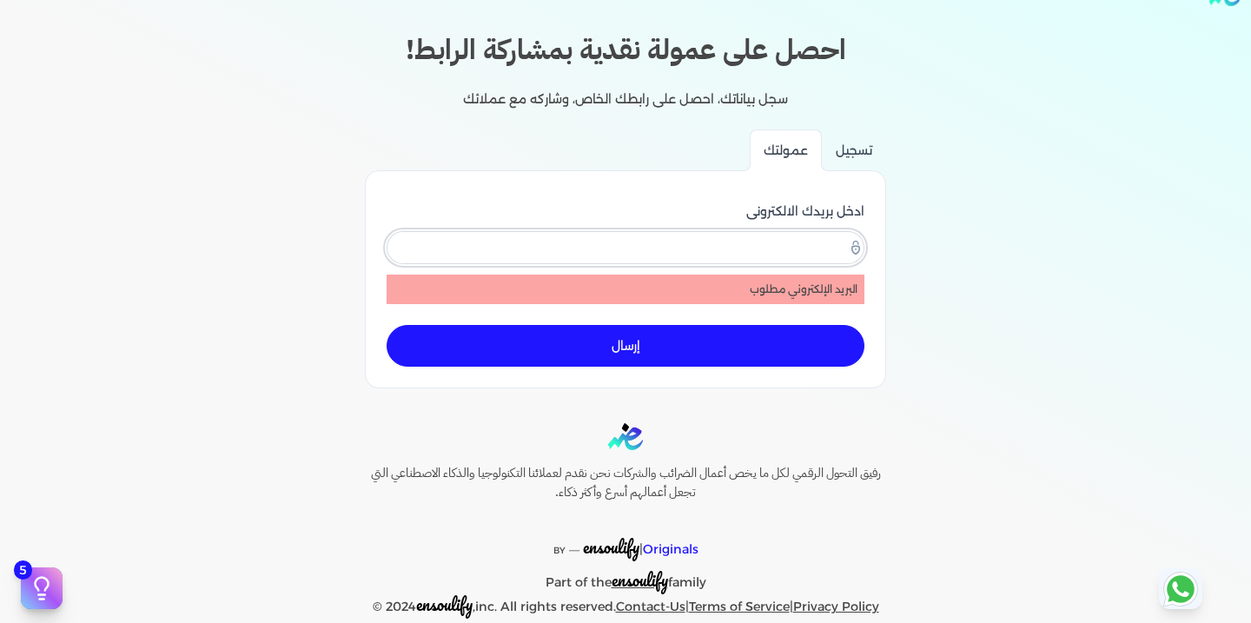
click at [765, 236] on input "ادخل بريدك الالكترونى" at bounding box center [626, 247] width 478 height 33
click at [865, 158] on input "تسجيل" at bounding box center [854, 150] width 64 height 42
radio input "true"
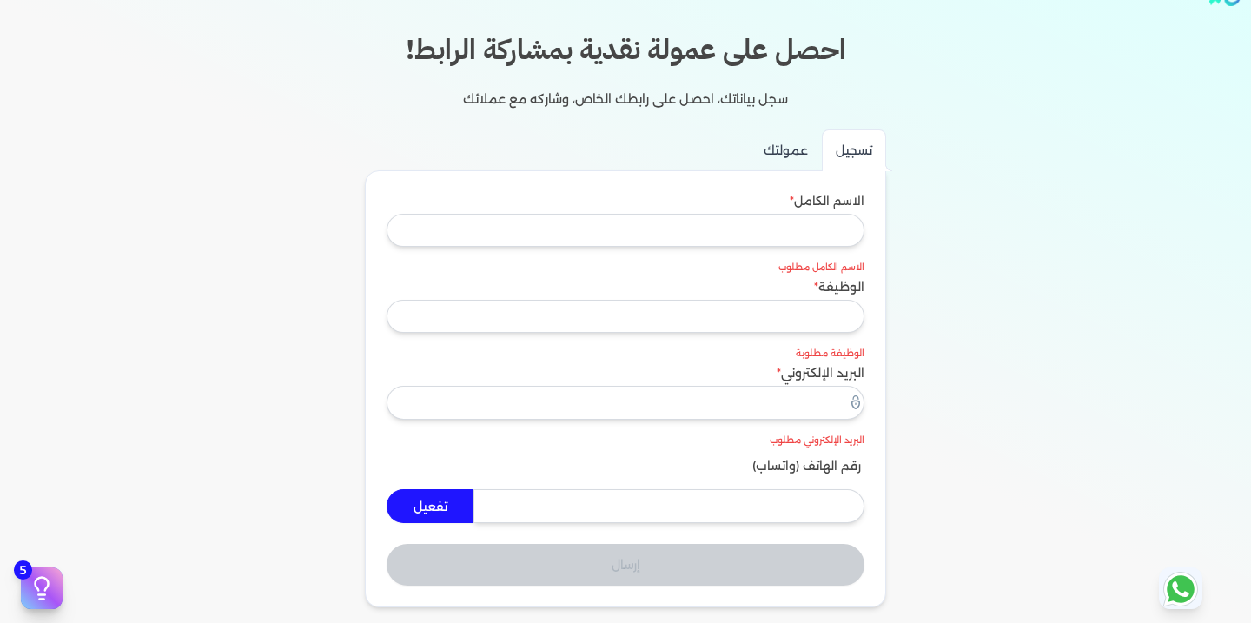
click at [786, 156] on input "عمولتك" at bounding box center [786, 150] width 72 height 42
radio input "true"
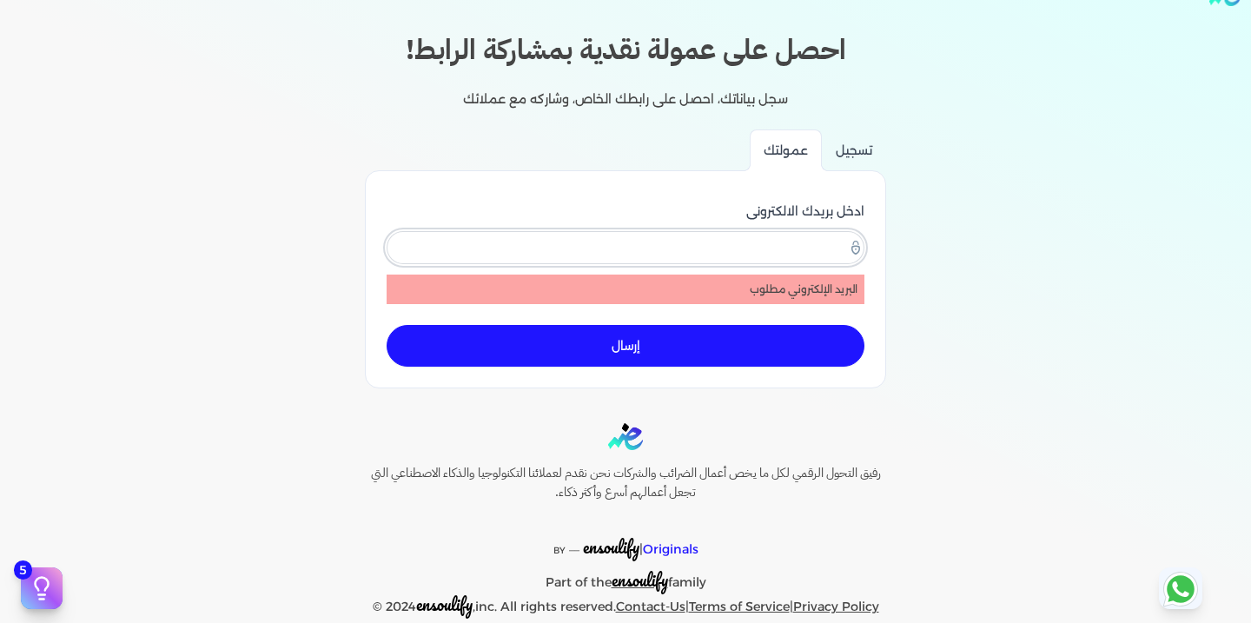
drag, startPoint x: 801, startPoint y: 257, endPoint x: 492, endPoint y: 268, distance: 309.5
click at [492, 268] on div at bounding box center [626, 251] width 478 height 47
click at [858, 154] on input "تسجيل" at bounding box center [854, 150] width 64 height 42
radio input "true"
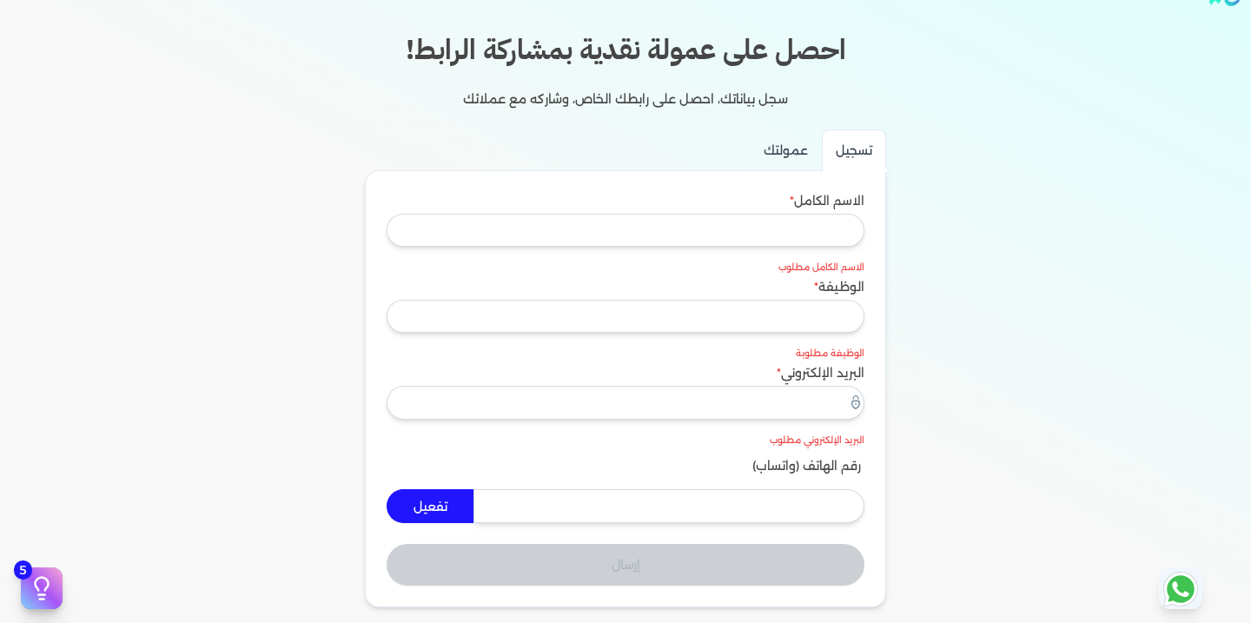
click at [772, 154] on input "عمولتك" at bounding box center [786, 150] width 72 height 42
radio input "true"
